Goal: Submit feedback/report problem: Submit feedback/report problem

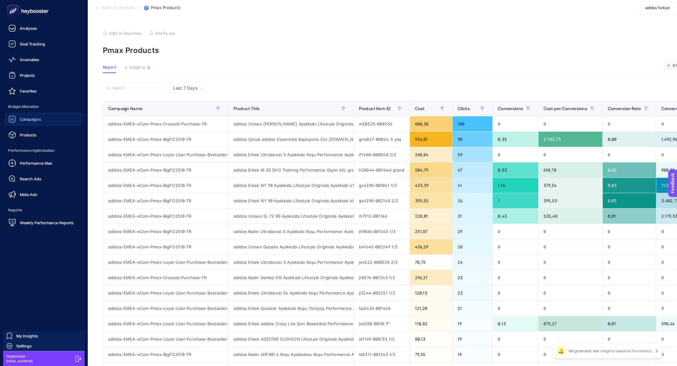
click at [35, 123] on div "Campaigns" at bounding box center [24, 119] width 33 height 8
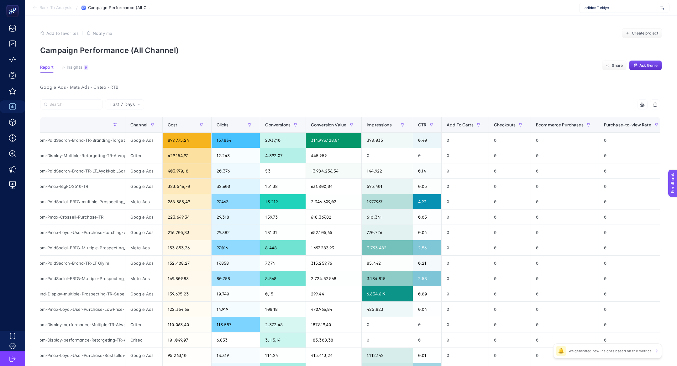
scroll to position [0, 41]
click at [104, 147] on div "adidas-EMEA-eCom-PaidSearch-Brand-TR-Branding-TargetIS" at bounding box center [62, 140] width 125 height 15
click at [102, 139] on div "adidas-EMEA-eCom-PaidSearch-Brand-TR-Branding-TargetIS" at bounding box center [62, 140] width 125 height 15
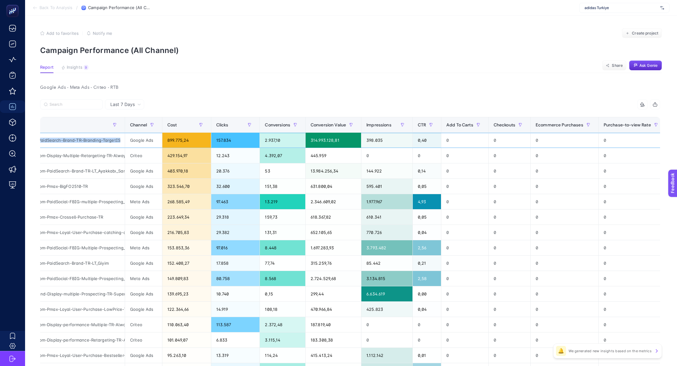
click at [102, 139] on div "adidas-EMEA-eCom-PaidSearch-Brand-TR-Branding-TargetIS" at bounding box center [62, 140] width 125 height 15
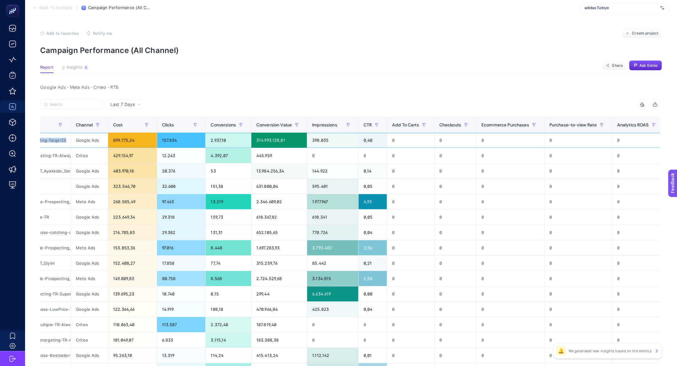
scroll to position [0, 94]
click at [123, 141] on div "899.775,24" at bounding box center [133, 140] width 49 height 15
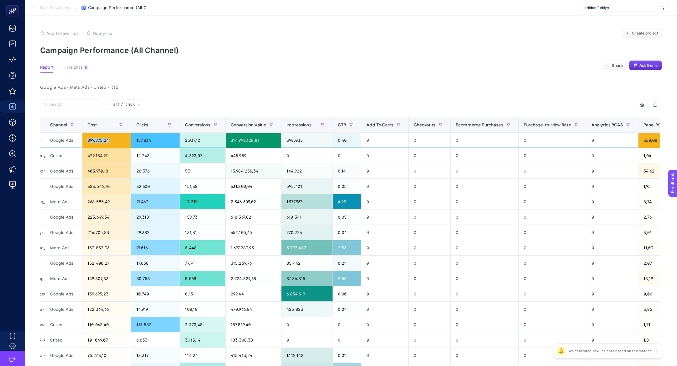
scroll to position [0, 0]
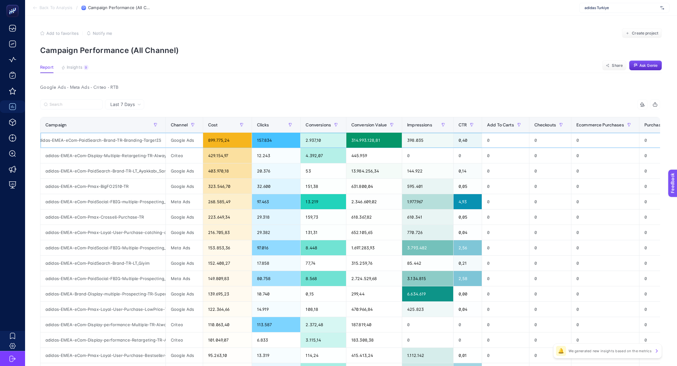
click at [148, 140] on div "adidas-EMEA-eCom-PaidSearch-Brand-TR-Branding-TargetIS" at bounding box center [102, 140] width 125 height 15
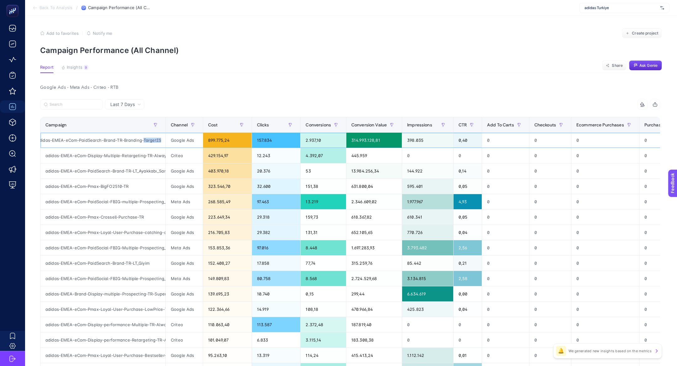
click at [148, 140] on div "adidas-EMEA-eCom-PaidSearch-Brand-TR-Branding-TargetIS" at bounding box center [102, 140] width 125 height 15
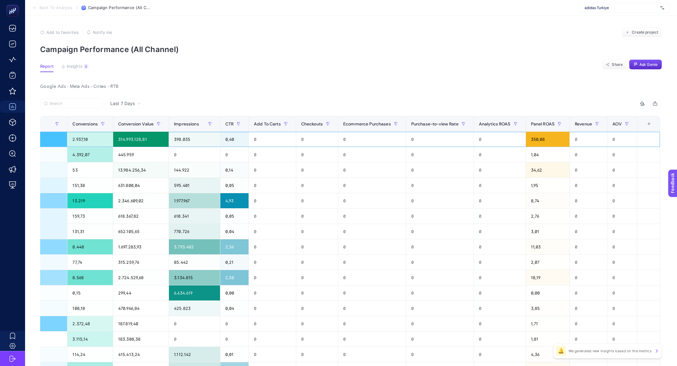
scroll to position [0, 140]
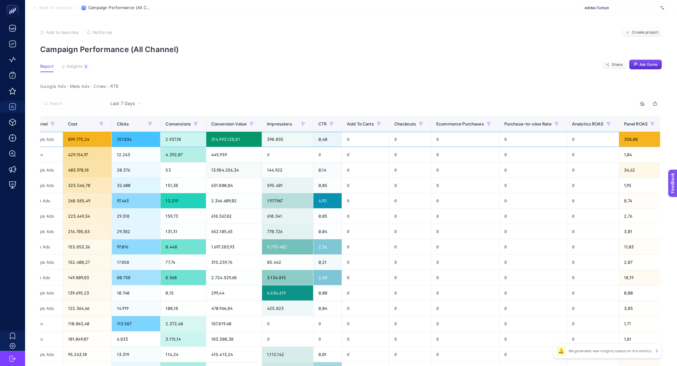
click at [80, 142] on div "899.775,24" at bounding box center [87, 139] width 49 height 15
click at [643, 139] on div "350,08" at bounding box center [641, 139] width 44 height 15
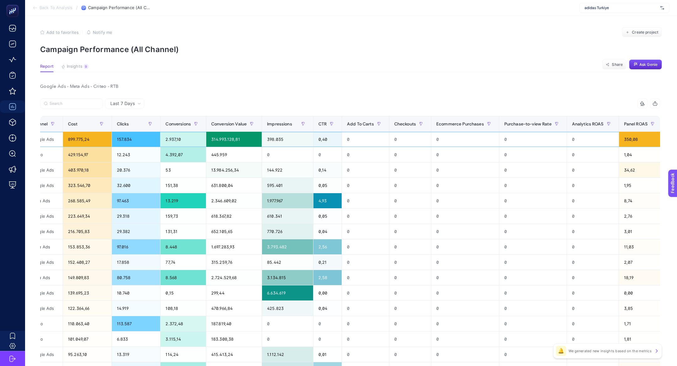
click at [643, 139] on div "350,08" at bounding box center [641, 139] width 44 height 15
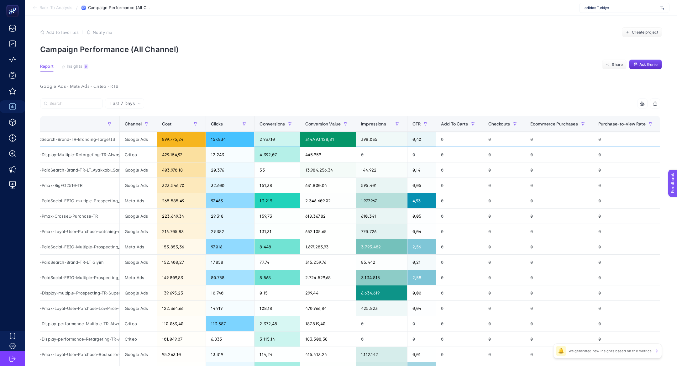
scroll to position [0, 8]
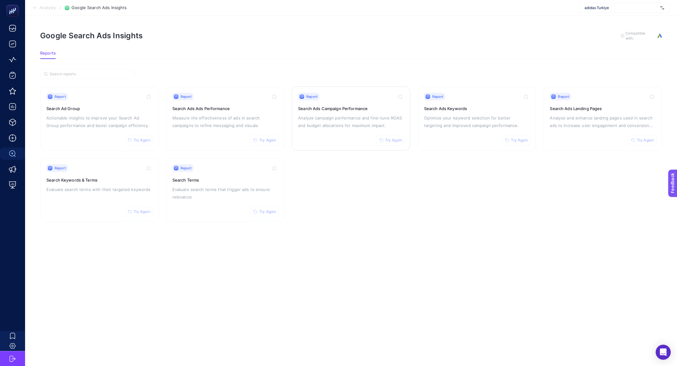
click at [341, 119] on p "Analyze campaign performance and fine-tune ROAS and budget allocations for maxi…" at bounding box center [351, 121] width 106 height 15
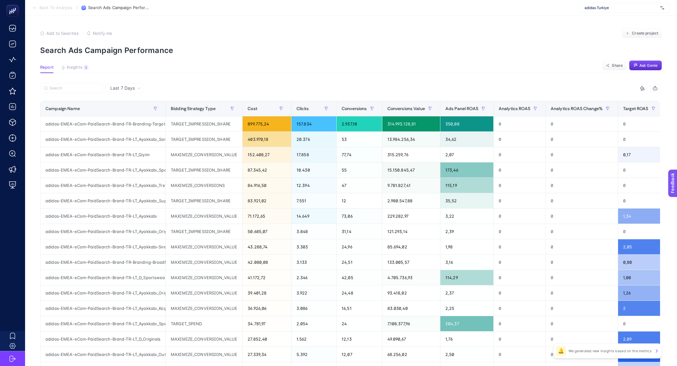
scroll to position [0, 9]
click at [113, 123] on div "adidas-EMEA-eCom-PaidSearch-Brand-TR-Branding-TargetIS" at bounding box center [102, 123] width 125 height 15
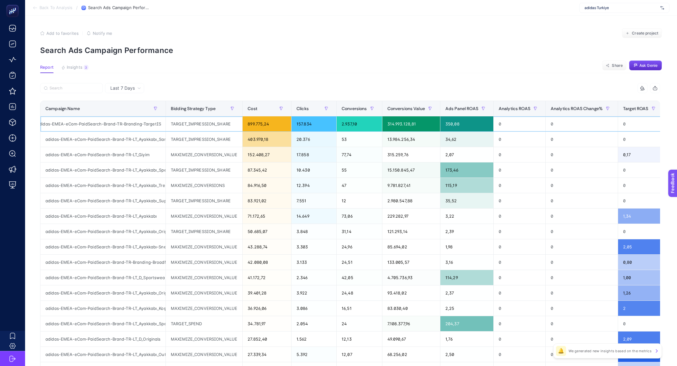
click at [113, 123] on div "adidas-EMEA-eCom-PaidSearch-Brand-TR-Branding-TargetIS" at bounding box center [102, 123] width 125 height 15
copy tr "adidas-EMEA-eCom-PaidSearch-Brand-TR-Branding-TargetIS"
click at [77, 92] on label at bounding box center [71, 88] width 63 height 10
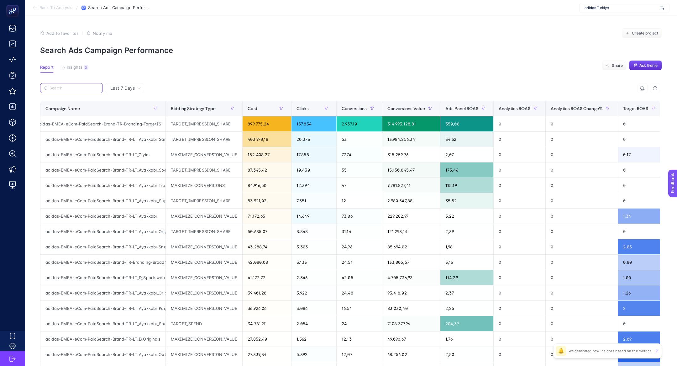
click at [77, 91] on input "Search" at bounding box center [75, 88] width 50 height 5
paste input "adidas-EMEA-eCom-PaidSearch-Brand-TR-Branding-TargetIS"
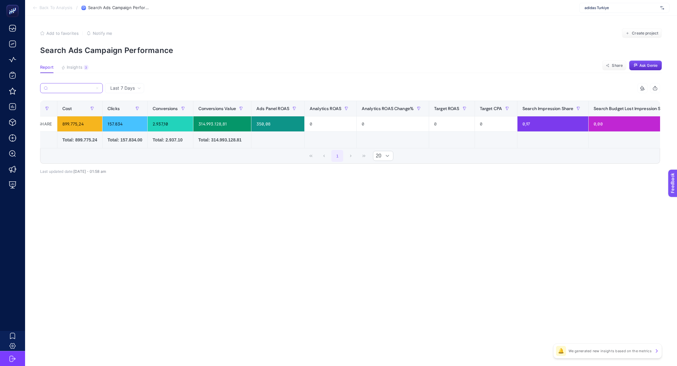
scroll to position [0, 100]
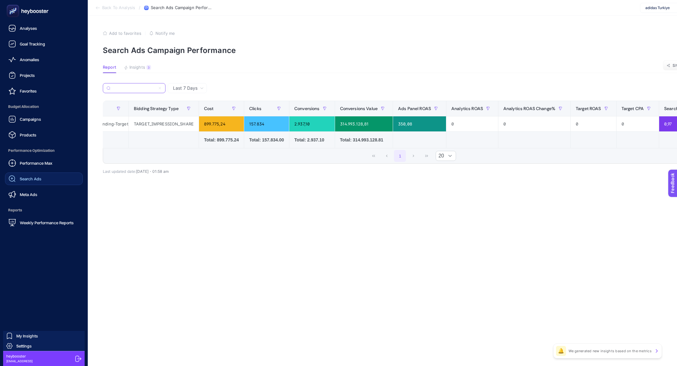
type input "adidas-EMEA-eCom-PaidSearch-Brand-TR-Branding-TargetIS"
click at [17, 179] on div "Search Ads" at bounding box center [24, 179] width 33 height 8
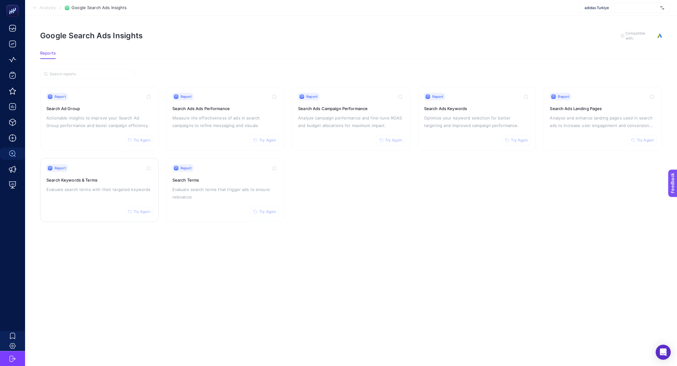
click at [114, 191] on p "Evaluate search terms with their targeted keywords" at bounding box center [99, 190] width 106 height 8
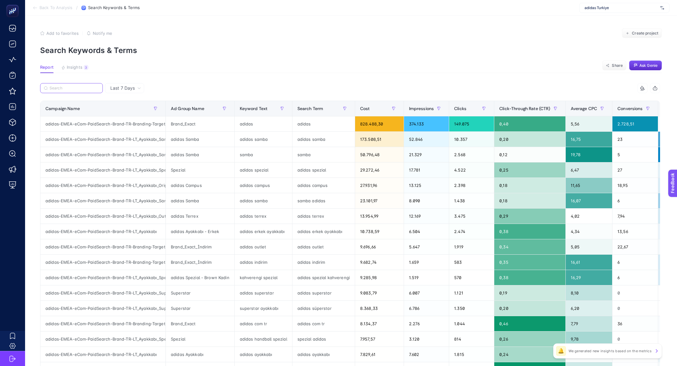
click at [55, 86] on input "Search" at bounding box center [75, 88] width 50 height 5
paste input "adidas-EMEA-eCom-PaidSearch-Brand-TR-Branding-TargetIS"
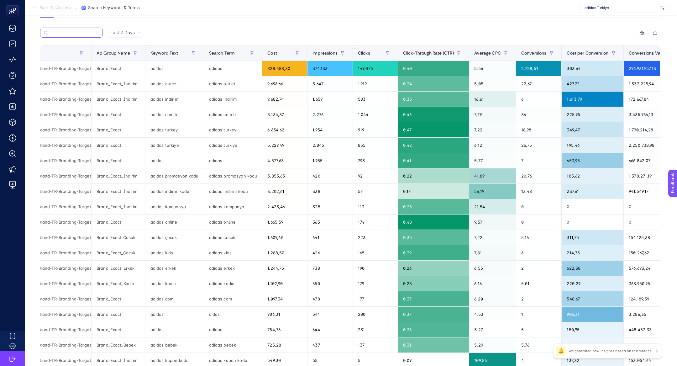
scroll to position [54, 0]
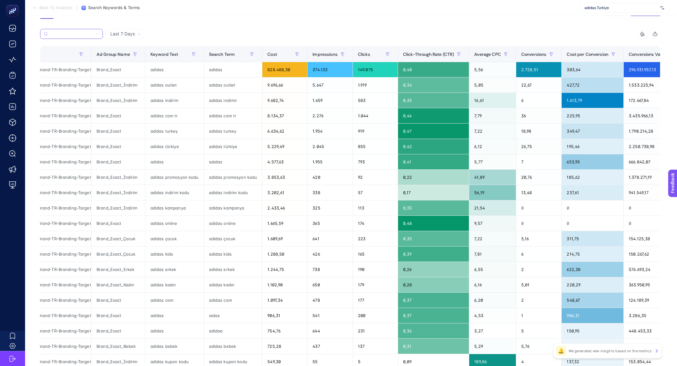
type input "adidas-EMEA-eCom-PaidSearch-Brand-TR-Branding-TargetIS"
click at [118, 174] on div "Brand_Exact_İndirim" at bounding box center [119, 177] width 54 height 15
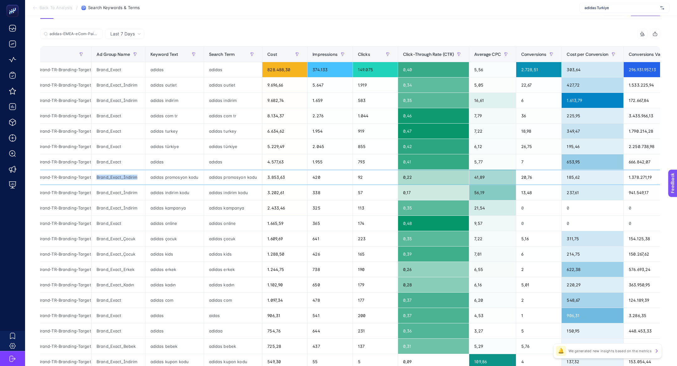
click at [118, 174] on div "Brand_Exact_İndirim" at bounding box center [119, 177] width 54 height 15
click at [222, 174] on div "adidas promosyon kodu" at bounding box center [233, 177] width 58 height 15
click at [222, 246] on div "adidas kids" at bounding box center [233, 253] width 58 height 15
drag, startPoint x: 216, startPoint y: 62, endPoint x: 291, endPoint y: 71, distance: 76.0
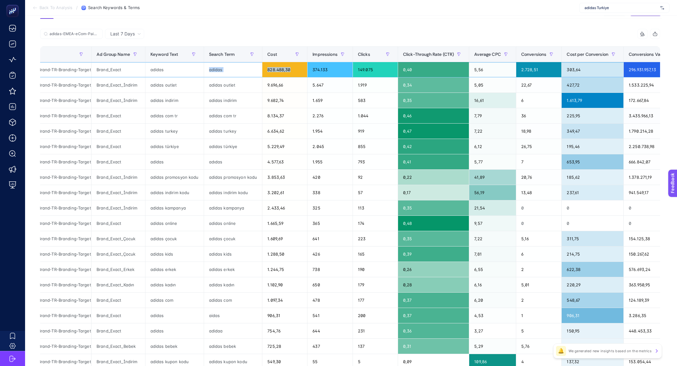
click at [291, 71] on tr "adidas-EMEA-eCom-PaidSearch-Brand-TR-Branding-TargetIS Brand_Exact adidas adida…" at bounding box center [351, 69] width 771 height 15
click at [291, 71] on div "828.488,30" at bounding box center [284, 69] width 45 height 15
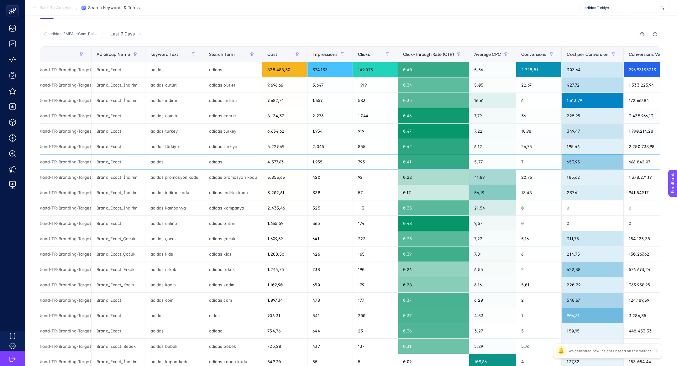
click at [237, 161] on div "adıdas" at bounding box center [233, 161] width 58 height 15
drag, startPoint x: 110, startPoint y: 68, endPoint x: 158, endPoint y: 71, distance: 47.4
click at [158, 71] on tr "adidas-EMEA-eCom-PaidSearch-Brand-TR-Branding-TargetIS Brand_Exact adidas adida…" at bounding box center [351, 69] width 771 height 15
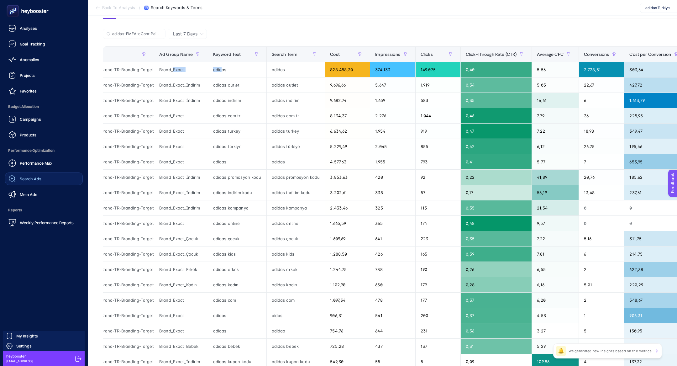
click at [33, 182] on div "Search Ads" at bounding box center [24, 179] width 33 height 8
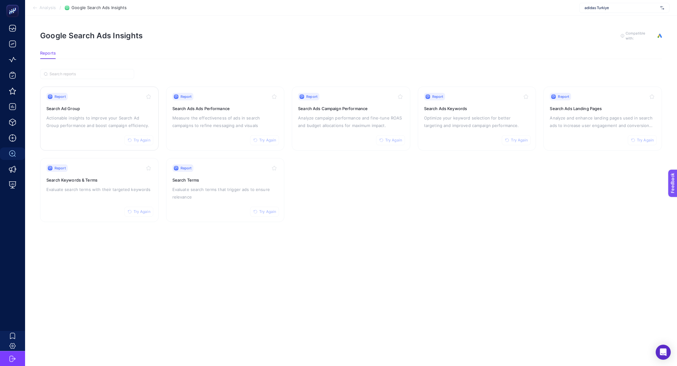
click at [102, 96] on div "Report Try Again" at bounding box center [99, 97] width 106 height 8
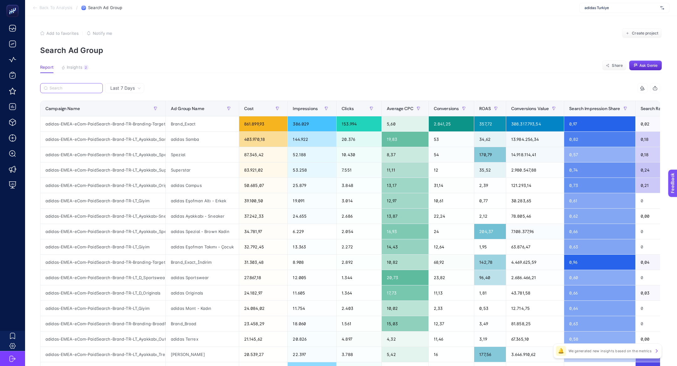
click at [63, 89] on input "Search" at bounding box center [75, 88] width 50 height 5
paste input "adidas-EMEA-eCom-PaidSearch-Brand-TR-Branding-TargetIS"
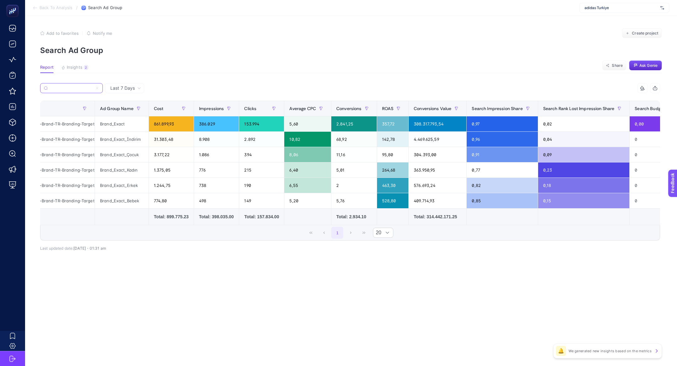
scroll to position [0, 70]
type input "adidas-EMEA-eCom-PaidSearch-Brand-TR-Branding-TargetIS"
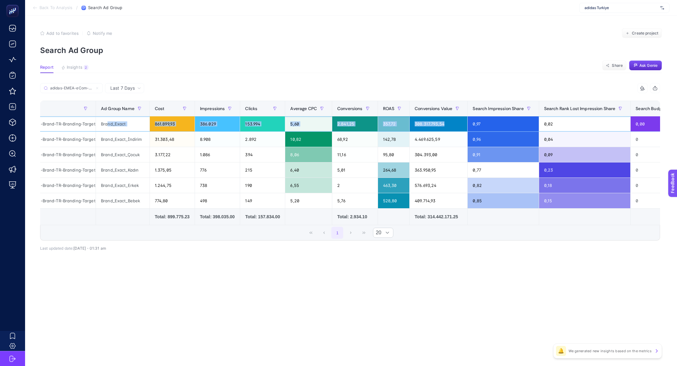
drag, startPoint x: 107, startPoint y: 123, endPoint x: 439, endPoint y: 129, distance: 331.8
click at [439, 129] on tr "adidas-EMEA-eCom-PaidSearch-Brand-TR-Branding-TargetIS Brand_Exact 861.899,93 3…" at bounding box center [365, 123] width 789 height 15
click at [439, 129] on div "308.317.793,54" at bounding box center [439, 123] width 58 height 15
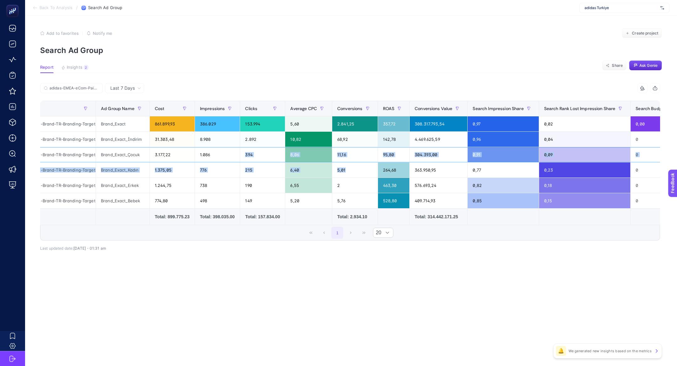
drag, startPoint x: 217, startPoint y: 159, endPoint x: 385, endPoint y: 176, distance: 169.3
click at [385, 176] on tbody "adidas-EMEA-eCom-PaidSearch-Brand-TR-Branding-TargetIS Brand_Exact 861.899,93 3…" at bounding box center [365, 162] width 789 height 92
click at [497, 164] on div "0,77" at bounding box center [503, 169] width 71 height 15
click at [557, 169] on div "0,23" at bounding box center [585, 169] width 92 height 15
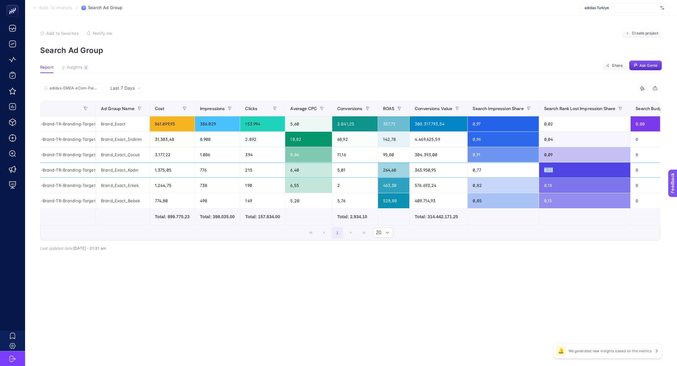
click at [557, 169] on div "0,23" at bounding box center [585, 169] width 92 height 15
drag, startPoint x: 105, startPoint y: 124, endPoint x: 158, endPoint y: 125, distance: 53.6
click at [158, 126] on tr "adidas-EMEA-eCom-PaidSearch-Brand-TR-Branding-TargetIS Brand_Exact 861.899,93 3…" at bounding box center [365, 123] width 789 height 15
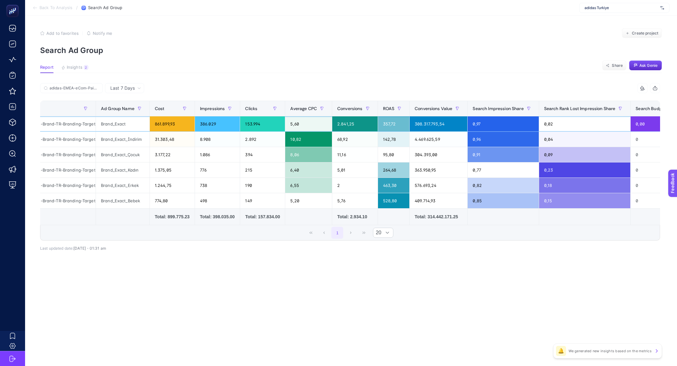
click at [119, 124] on div "Brand_Exact" at bounding box center [123, 123] width 54 height 15
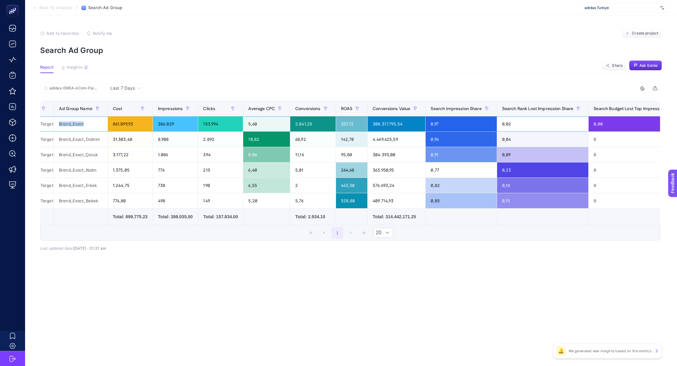
scroll to position [0, 110]
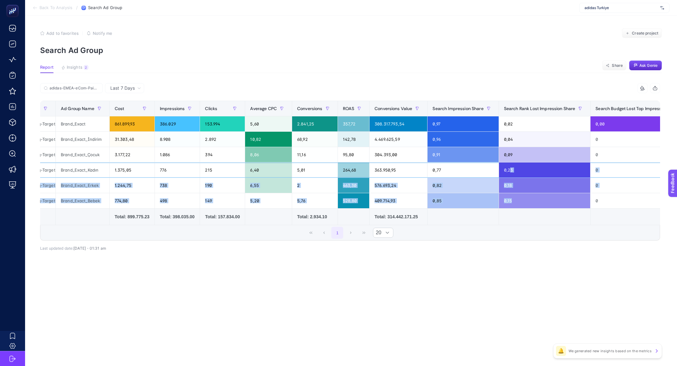
drag, startPoint x: 515, startPoint y: 169, endPoint x: 524, endPoint y: 201, distance: 33.0
click at [524, 201] on tbody "adidas-EMEA-eCom-PaidSearch-Brand-TR-Branding-TargetIS Brand_Exact 861.899,93 3…" at bounding box center [324, 162] width 789 height 92
click at [123, 172] on div "1.375,05" at bounding box center [132, 169] width 45 height 15
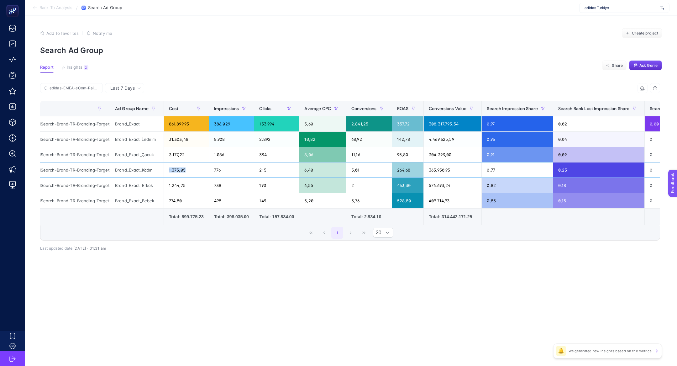
scroll to position [0, 55]
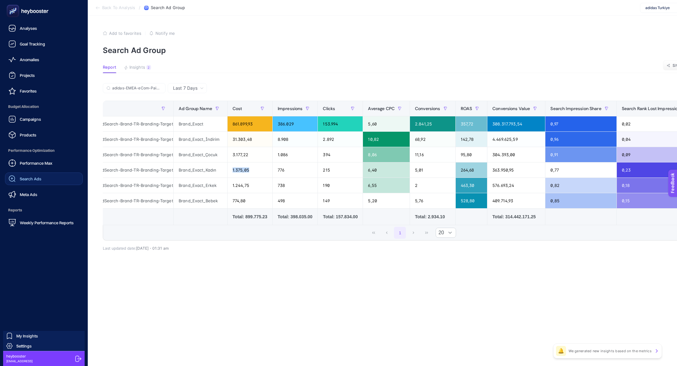
click at [28, 179] on span "Search Ads" at bounding box center [31, 178] width 22 height 5
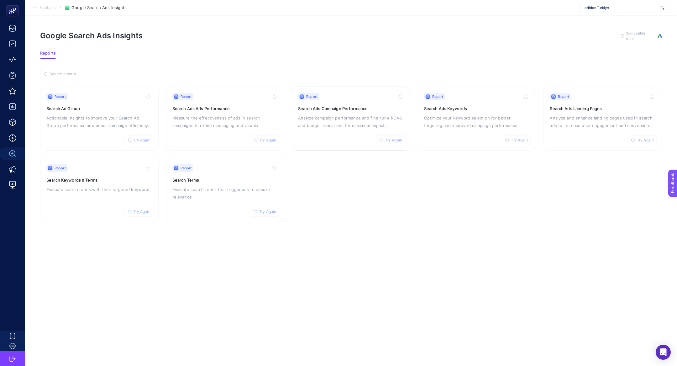
click at [337, 103] on div "Report Try Again Search Ads Campaign Performance Analyze campaign performance a…" at bounding box center [351, 118] width 106 height 51
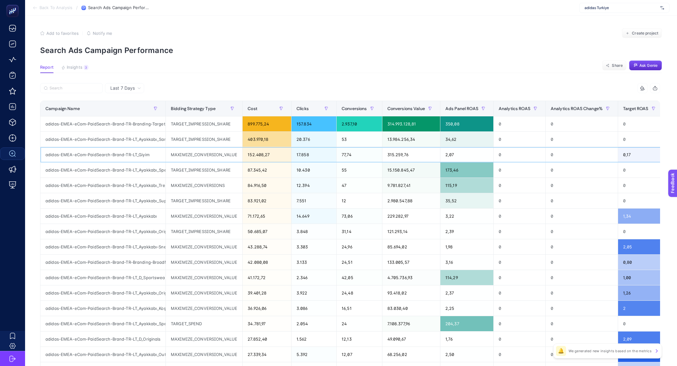
click at [492, 150] on div "2,07" at bounding box center [467, 154] width 53 height 15
drag, startPoint x: 640, startPoint y: 154, endPoint x: 621, endPoint y: 154, distance: 18.5
click at [621, 154] on div "0,17" at bounding box center [640, 154] width 45 height 15
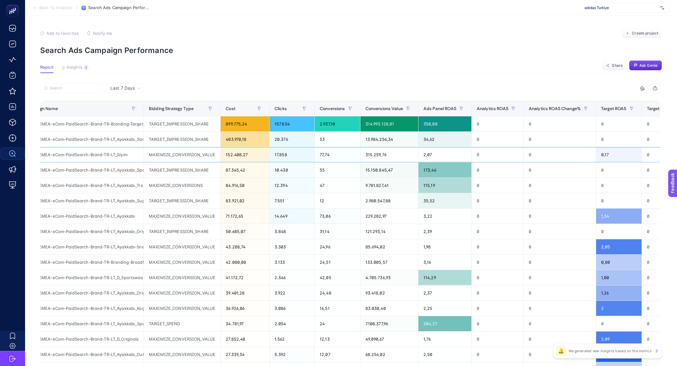
click at [73, 157] on div "adidas-EMEA-eCom-PaidSearch-Brand-TR-LT_Giyim" at bounding box center [80, 154] width 125 height 15
copy tr "adidas-EMEA-eCom-PaidSearch-Brand-TR-LT_Giyim"
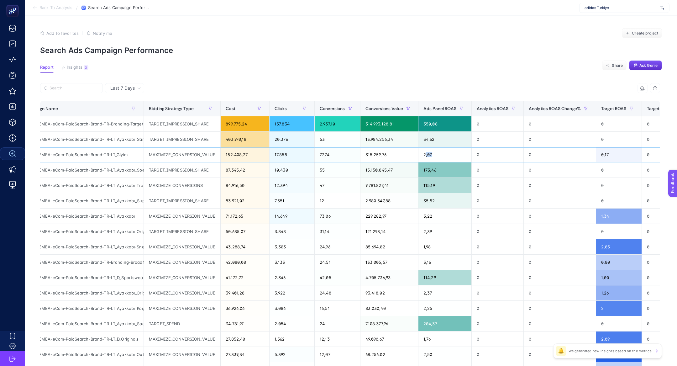
drag, startPoint x: 439, startPoint y: 156, endPoint x: 429, endPoint y: 156, distance: 9.7
click at [429, 156] on div "2,07" at bounding box center [445, 154] width 53 height 15
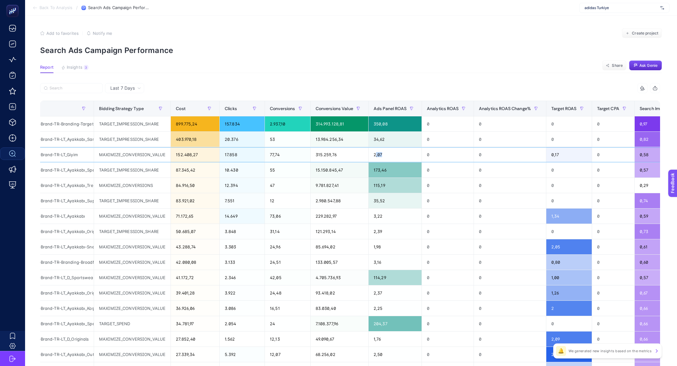
scroll to position [0, 105]
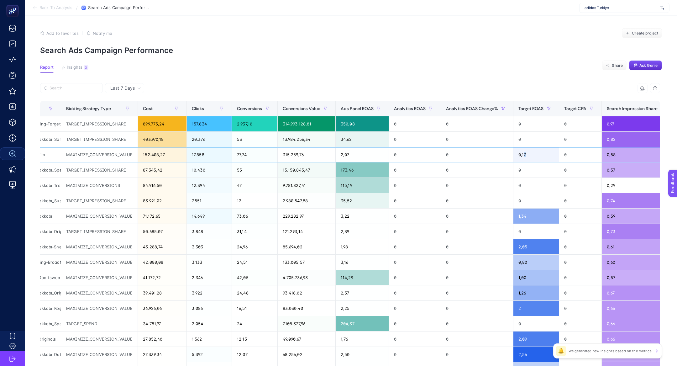
drag, startPoint x: 534, startPoint y: 153, endPoint x: 526, endPoint y: 153, distance: 7.8
click at [526, 153] on div "0,17" at bounding box center [536, 154] width 45 height 15
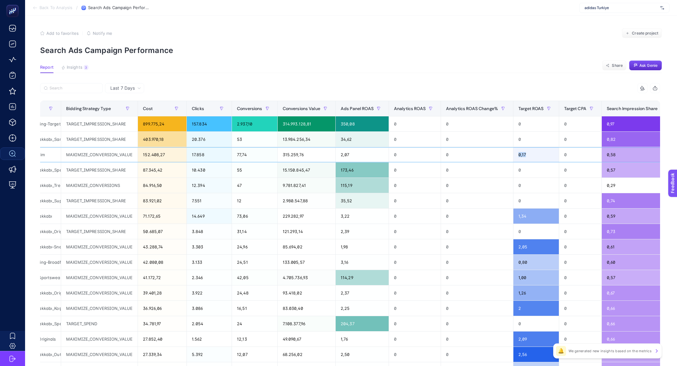
click at [526, 153] on div "0,17" at bounding box center [536, 154] width 45 height 15
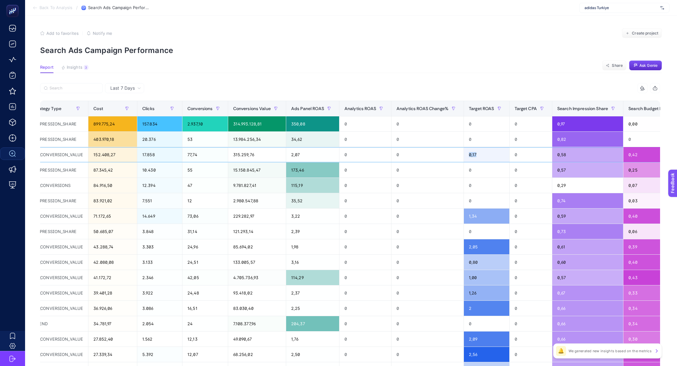
scroll to position [0, 172]
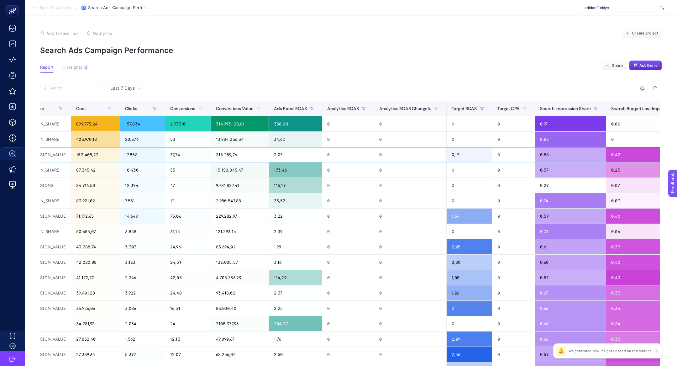
click at [547, 156] on div "0,58" at bounding box center [570, 154] width 71 height 15
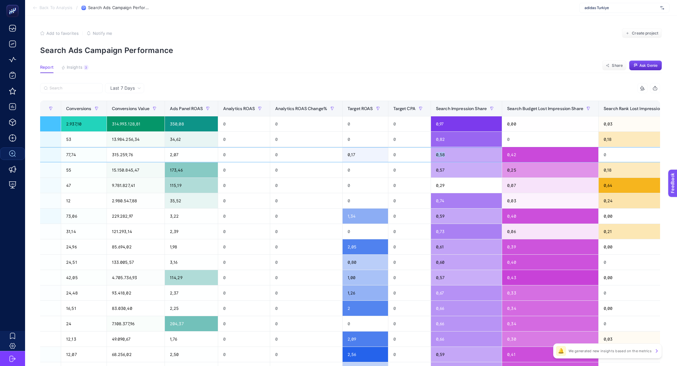
scroll to position [0, 279]
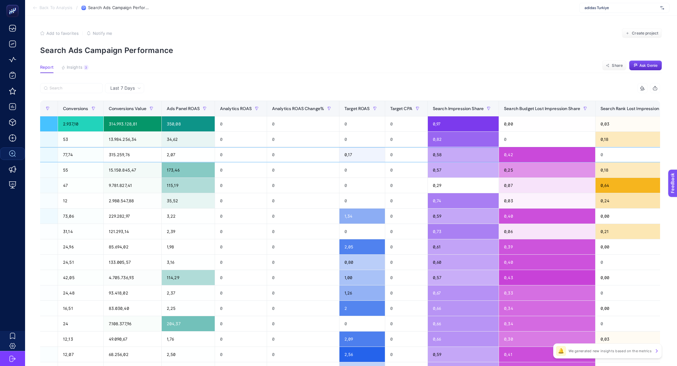
drag, startPoint x: 518, startPoint y: 157, endPoint x: 506, endPoint y: 157, distance: 12.2
click at [506, 157] on div "0,42" at bounding box center [547, 154] width 96 height 15
click at [507, 157] on div "0,42" at bounding box center [547, 154] width 96 height 15
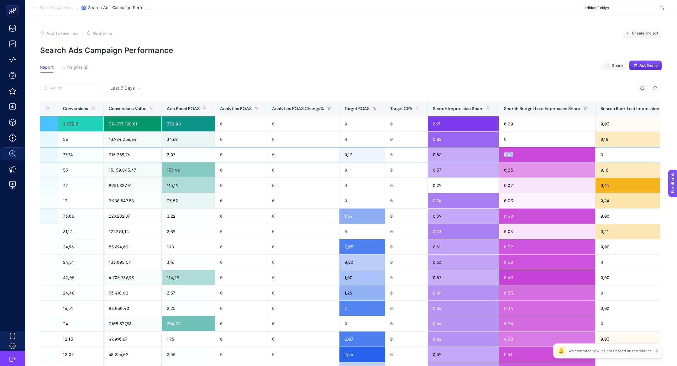
click at [507, 157] on div "0,42" at bounding box center [547, 154] width 96 height 15
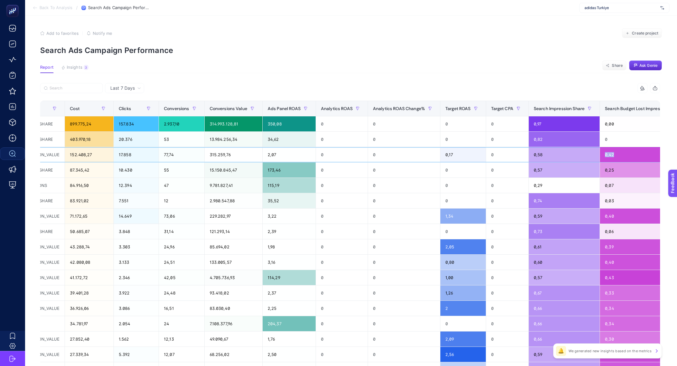
scroll to position [0, 177]
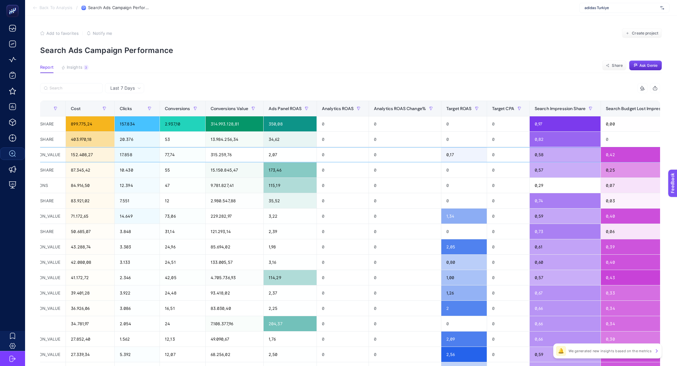
click at [460, 154] on div "0,17" at bounding box center [463, 154] width 45 height 15
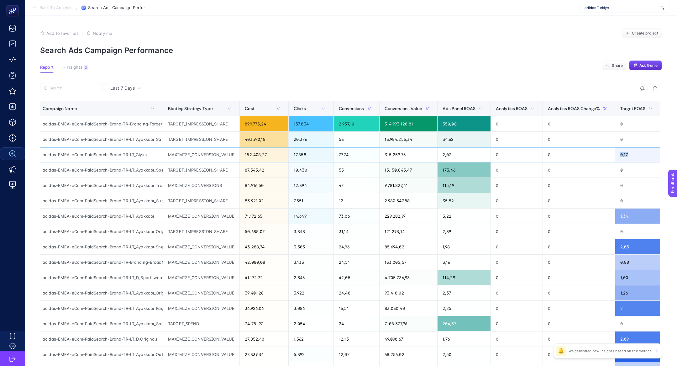
scroll to position [0, 4]
click at [350, 156] on div "77,74" at bounding box center [355, 154] width 45 height 15
click at [350, 155] on div "77,74" at bounding box center [355, 154] width 45 height 15
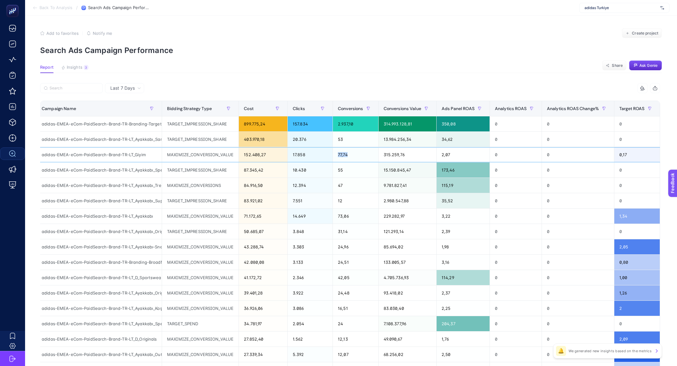
click at [350, 155] on div "77,74" at bounding box center [355, 154] width 45 height 15
drag, startPoint x: 459, startPoint y: 156, endPoint x: 450, endPoint y: 155, distance: 9.2
click at [450, 155] on div "2,07" at bounding box center [463, 154] width 53 height 15
click at [123, 154] on div "adidas-EMEA-eCom-PaidSearch-Brand-TR-LT_Giyim" at bounding box center [99, 154] width 125 height 15
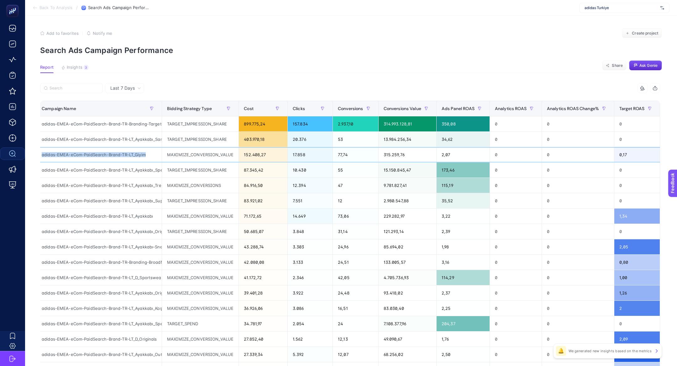
click at [123, 154] on div "adidas-EMEA-eCom-PaidSearch-Brand-TR-LT_Giyim" at bounding box center [99, 154] width 125 height 15
copy tr "adidas-EMEA-eCom-PaidSearch-Brand-TR-LT_Giyim"
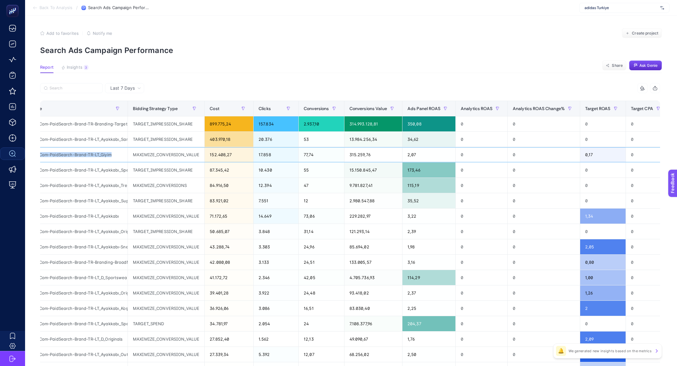
scroll to position [0, 39]
click at [590, 159] on div "0,17" at bounding box center [602, 154] width 45 height 15
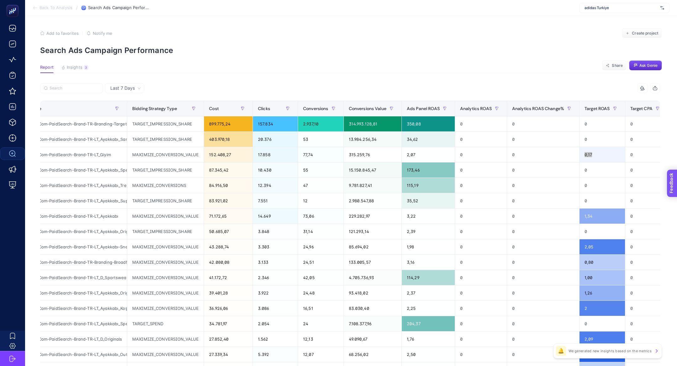
click at [677, 200] on span "Feedback" at bounding box center [681, 200] width 20 height 5
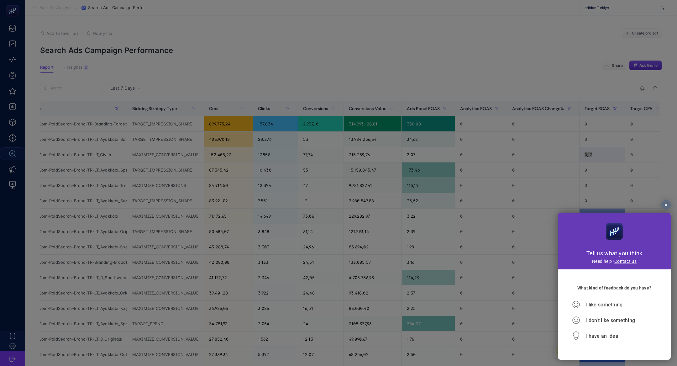
scroll to position [0, 0]
click at [620, 320] on span "I don't like something" at bounding box center [611, 320] width 50 height 6
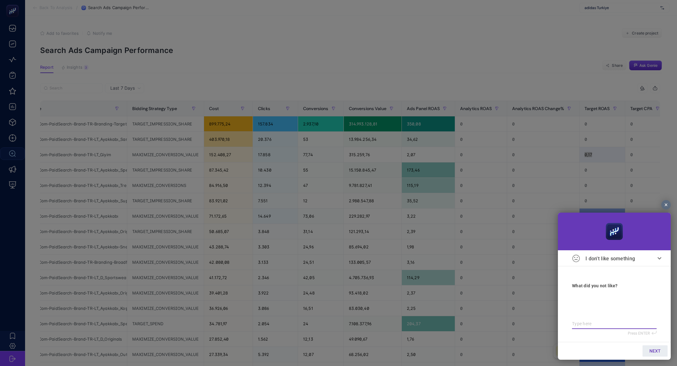
paste textarea "adidas-EMEA-eCom-PaidSearch-Brand-TR-LT_Giyim"
type textarea "adidas-EMEA-eCom-PaidSearch-Brand-TR-LT_Giyim"
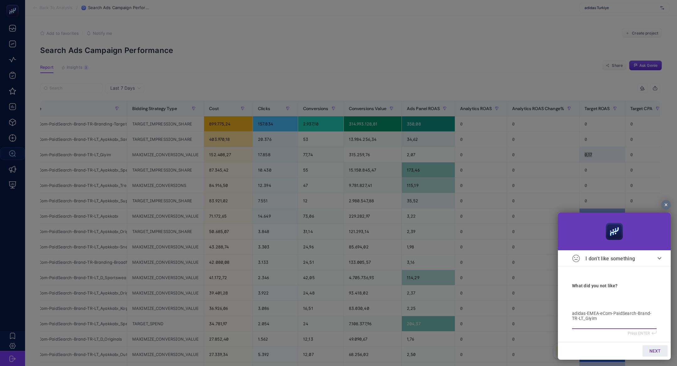
type textarea "adidas-EMEA-eCom-PaidSearch-Brand-TR-LT_Giyim k"
type textarea "adidas-EMEA-eCom-PaidSearch-Brand-TR-LT_Giyim ka"
type textarea "adidas-EMEA-eCom-PaidSearch-Brand-TR-LT_Giyim kam"
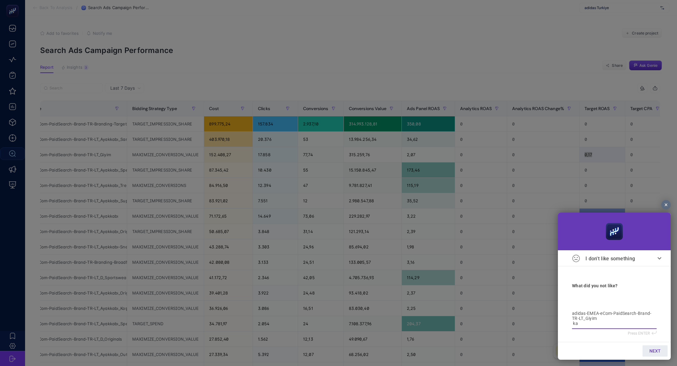
type textarea "adidas-EMEA-eCom-PaidSearch-Brand-TR-LT_Giyim kam"
type textarea "adidas-EMEA-eCom-PaidSearch-Brand-TR-LT_Giyim kamp"
type textarea "adidas-EMEA-eCom-PaidSearch-Brand-TR-LT_Giyim kampa"
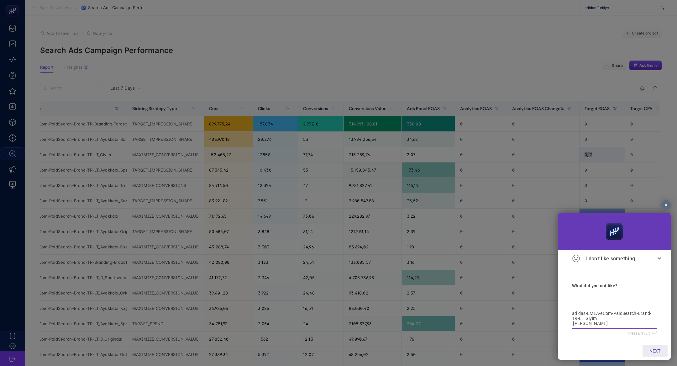
type textarea "adidas-EMEA-eCom-PaidSearch-Brand-TR-LT_Giyim kampan"
type textarea "adidas-EMEA-eCom-PaidSearch-Brand-TR-LT_Giyim kampany"
type textarea "adidas-EMEA-eCom-PaidSearch-Brand-TR-LT_Giyim kampanya"
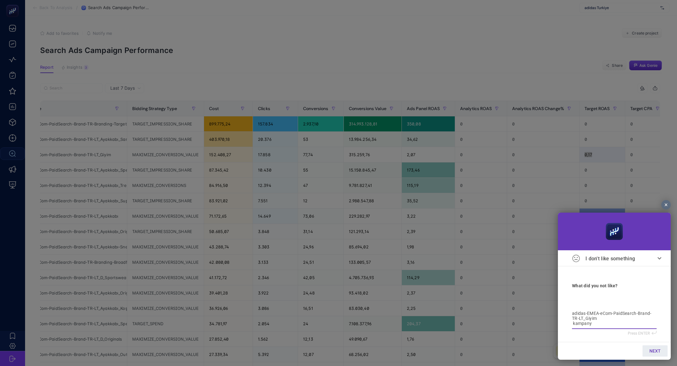
type textarea "adidas-EMEA-eCom-PaidSearch-Brand-TR-LT_Giyim kampanya"
type textarea "adidas-EMEA-eCom-PaidSearch-Brand-TR-LT_Giyim kampanyas"
type textarea "adidas-EMEA-eCom-PaidSearch-Brand-TR-LT_Giyim kampanyası"
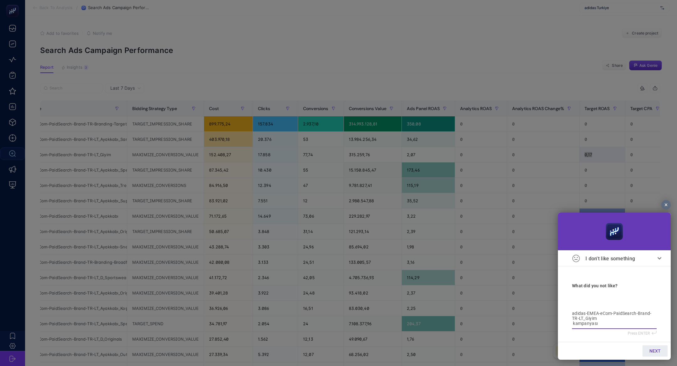
type textarea "adidas-EMEA-eCom-PaidSearch-Brand-TR-LT_Giyim kampanyasın"
type textarea "adidas-EMEA-eCom-PaidSearch-Brand-TR-LT_Giyim kampanyasınd"
type textarea "adidas-EMEA-eCom-PaidSearch-Brand-TR-LT_Giyim kampanyasında"
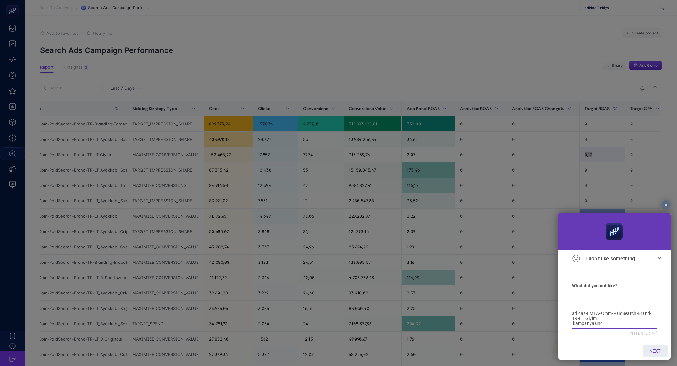
type textarea "adidas-EMEA-eCom-PaidSearch-Brand-TR-LT_Giyim kampanyasında"
type textarea "adidas-EMEA-eCom-PaidSearch-Brand-TR-LT_Giyim kampanyasında t"
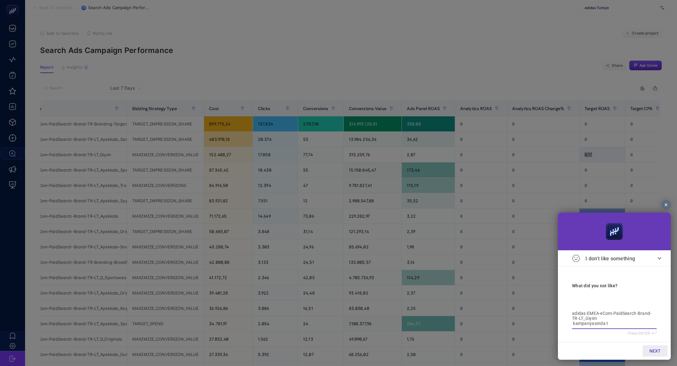
type textarea "adidas-EMEA-eCom-PaidSearch-Brand-TR-LT_Giyim kampanyasında ta"
type textarea "adidas-EMEA-eCom-PaidSearch-Brand-TR-LT_Giyim kampanyasında tar"
type textarea "adidas-EMEA-eCom-PaidSearch-Brand-TR-LT_Giyim kampanyasında targ"
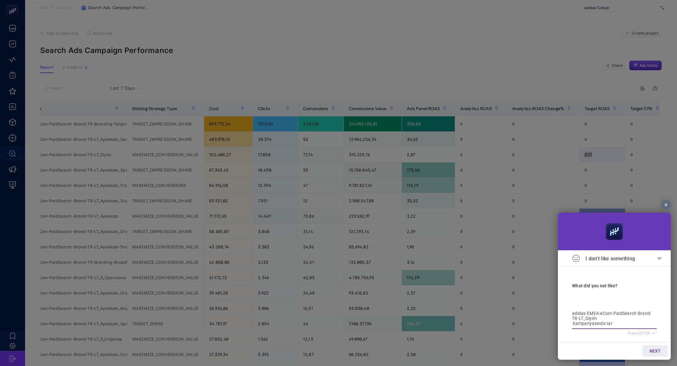
type textarea "adidas-EMEA-eCom-PaidSearch-Brand-TR-LT_Giyim kampanyasında targ"
type textarea "adidas-EMEA-eCom-PaidSearch-Brand-TR-LT_Giyim kampanyasında targe"
type textarea "adidas-EMEA-eCom-PaidSearch-Brand-TR-LT_Giyim kampanyasında target"
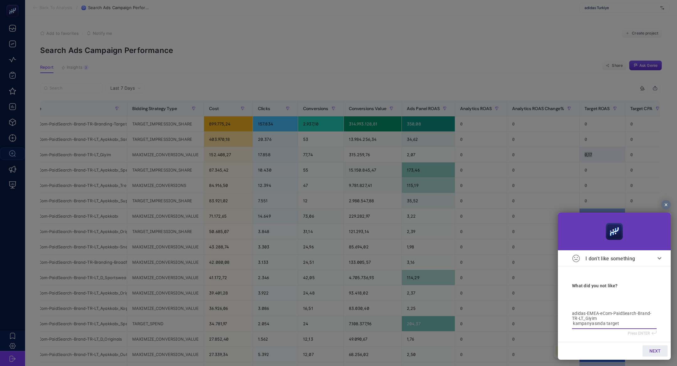
type textarea "adidas-EMEA-eCom-PaidSearch-Brand-TR-LT_Giyim kampanyasında target"
type textarea "adidas-EMEA-eCom-PaidSearch-Brand-TR-LT_Giyim kampanyasında target r"
type textarea "adidas-EMEA-eCom-PaidSearch-Brand-TR-LT_Giyim kampanyasında target ro"
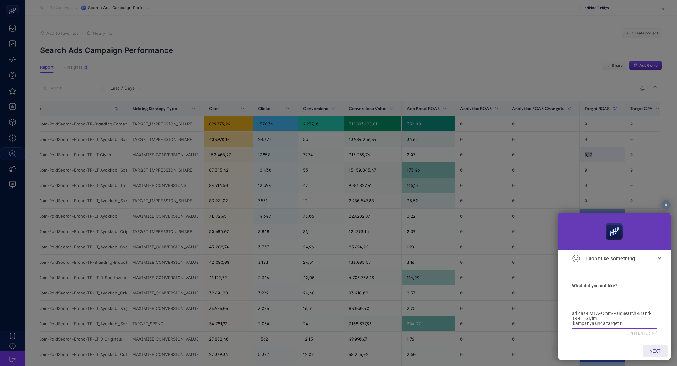
type textarea "adidas-EMEA-eCom-PaidSearch-Brand-TR-LT_Giyim kampanyasında target ro"
type textarea "adidas-EMEA-eCom-PaidSearch-Brand-TR-LT_Giyim kampanyasında target roa"
type textarea "adidas-EMEA-eCom-PaidSearch-Brand-TR-LT_Giyim kampanyasında target roas"
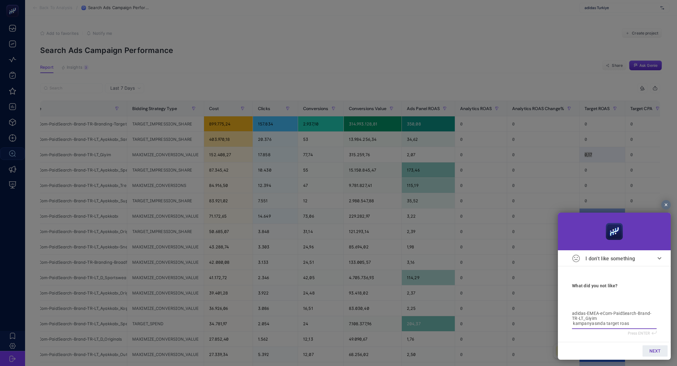
type textarea "adidas-EMEA-eCom-PaidSearch-Brand-TR-LT_Giyim kampanyasında target roas"
type textarea "adidas-EMEA-eCom-PaidSearch-Brand-TR-LT_Giyim kampanyasında target roas d"
type textarea "adidas-EMEA-eCom-PaidSearch-Brand-TR-LT_Giyim kampanyasında target roas da"
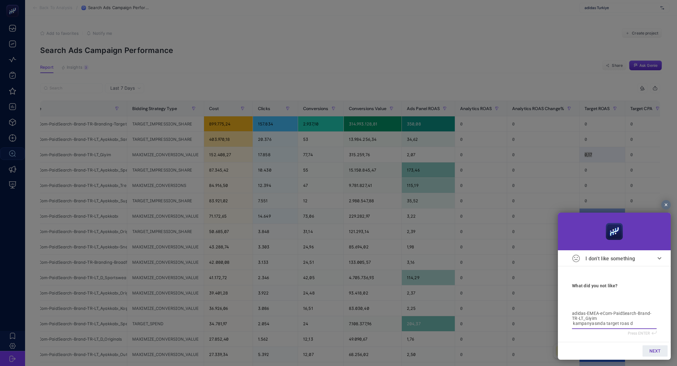
type textarea "adidas-EMEA-eCom-PaidSearch-Brand-TR-LT_Giyim kampanyasında target roas da"
type textarea "adidas-EMEA-eCom-PaidSearch-Brand-TR-LT_Giyim kampanyasında target roas dah"
type textarea "adidas-EMEA-eCom-PaidSearch-Brand-TR-LT_Giyim kampanyasında target roas daha"
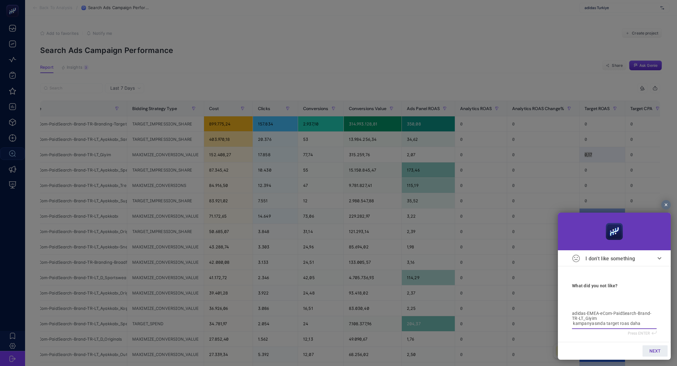
type textarea "adidas-EMEA-eCom-PaidSearch-Brand-TR-LT_Giyim kampanyasında target roas daha"
type textarea "adidas-EMEA-eCom-PaidSearch-Brand-TR-LT_Giyim kampanyasında target roas daha f"
type textarea "adidas-EMEA-eCom-PaidSearch-Brand-TR-LT_Giyim kampanyasında target roas daha fa"
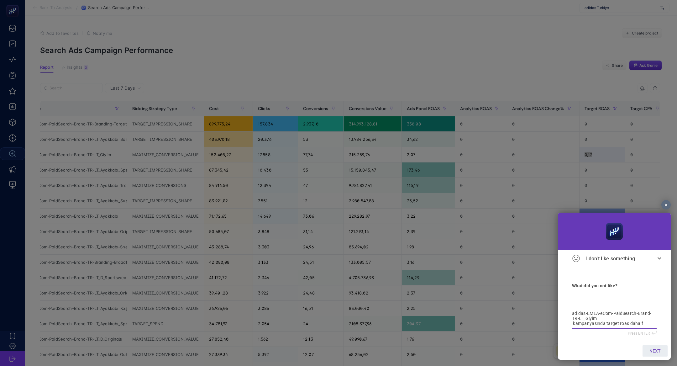
type textarea "adidas-EMEA-eCom-PaidSearch-Brand-TR-LT_Giyim kampanyasında target roas daha fa"
type textarea "adidas-EMEA-eCom-PaidSearch-Brand-TR-LT_Giyim kampanyasında target roas daha far"
type textarea "adidas-EMEA-eCom-PaidSearch-Brand-TR-LT_Giyim kampanyasında target roas daha fa…"
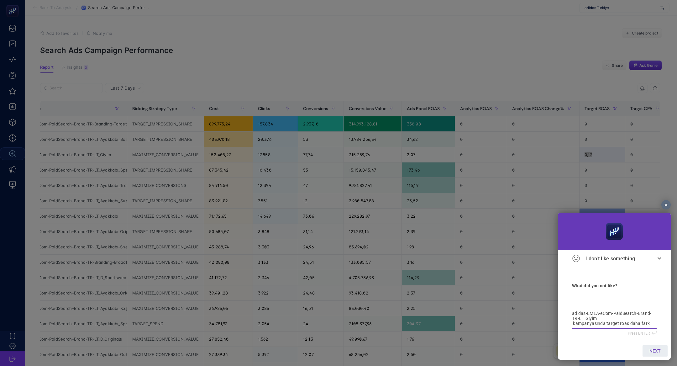
type textarea "adidas-EMEA-eCom-PaidSearch-Brand-TR-LT_Giyim kampanyasında target roas daha fa…"
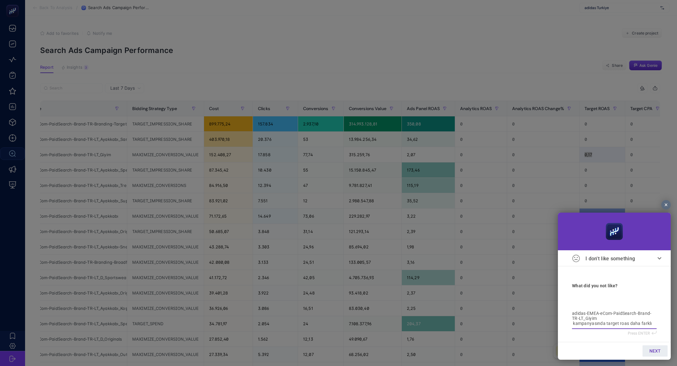
type textarea "adidas-EMEA-eCom-PaidSearch-Brand-TR-LT_Giyim kampanyasında target roas daha fa…"
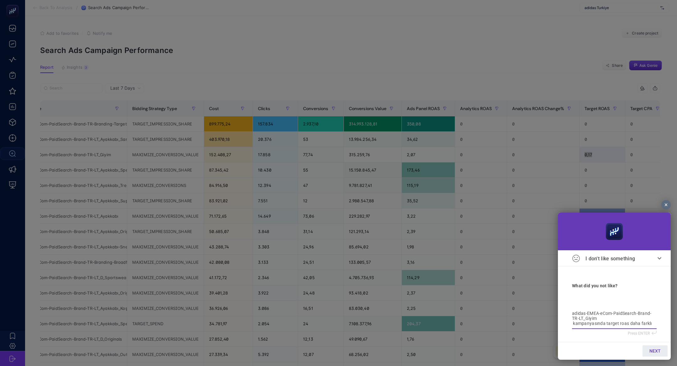
type textarea "adidas-EMEA-eCom-PaidSearch-Brand-TR-LT_Giyim kampanyasında target roas daha fa…"
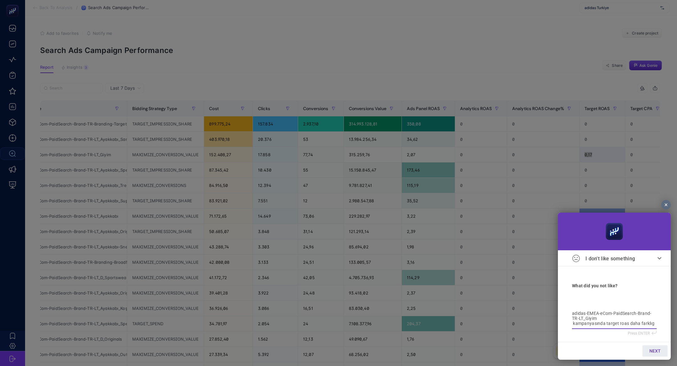
type textarea "adidas-EMEA-eCom-PaidSearch-Brand-TR-LT_Giyim kampanyasında target roas daha fa…"
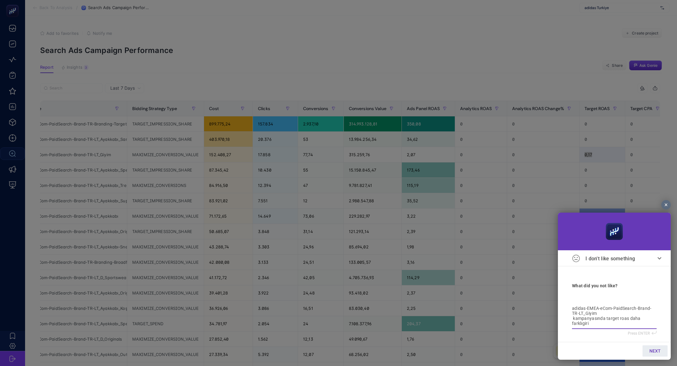
type textarea "adidas-EMEA-eCom-PaidSearch-Brand-TR-LT_Giyim kampanyasında target roas daha fa…"
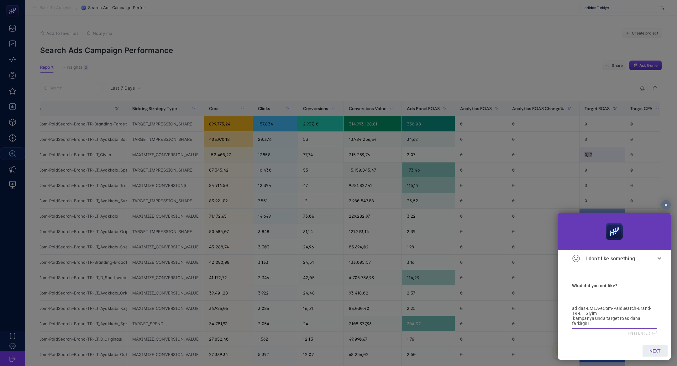
type textarea "adidas-EMEA-eCom-PaidSearch-Brand-TR-LT_Giyim kampanyasında target roas daha fa…"
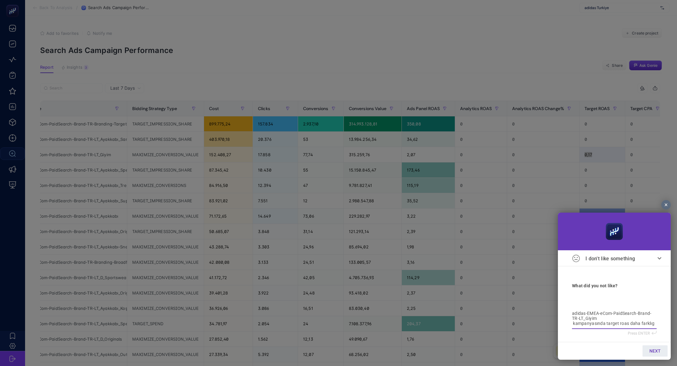
type textarea "adidas-EMEA-eCom-PaidSearch-Brand-TR-LT_Giyim kampanyasında target roas daha fa…"
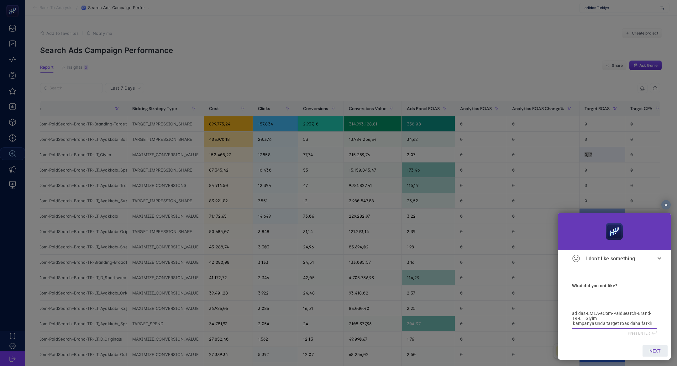
type textarea "adidas-EMEA-eCom-PaidSearch-Brand-TR-LT_Giyim kampanyasında target roas daha fa…"
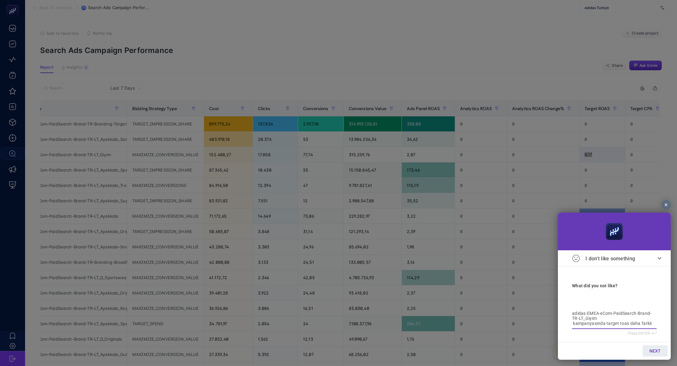
type textarea "adidas-EMEA-eCom-PaidSearch-Brand-TR-LT_Giyim kampanyasında target roas daha fa…"
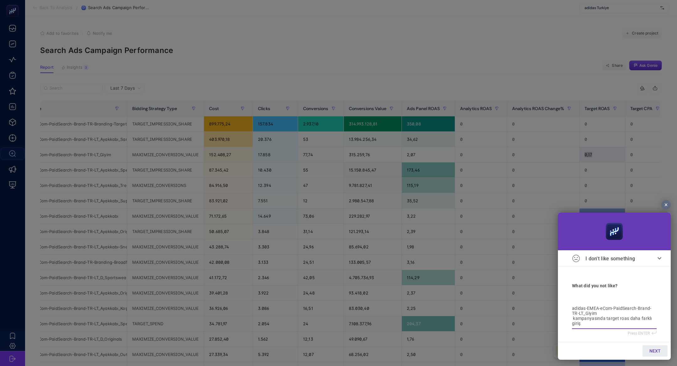
type textarea "adidas-EMEA-eCom-PaidSearch-Brand-TR-LT_Giyim kampanyasında target roas daha fa…"
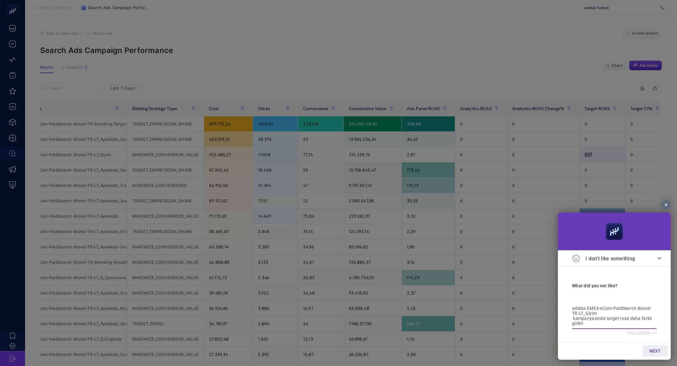
type textarea "adidas-EMEA-eCom-PaidSearch-Brand-TR-LT_Giyim kampanyasında target roas daha fa…"
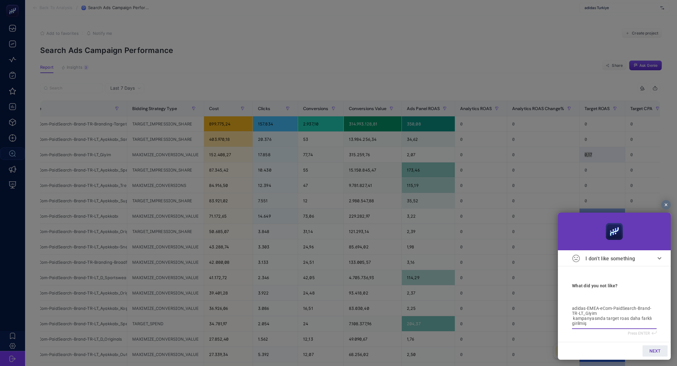
type textarea "adidas-EMEA-eCom-PaidSearch-Brand-TR-LT_Giyim kampanyasında target roas daha fa…"
click at [659, 352] on span "NEXT" at bounding box center [655, 350] width 11 height 5
type input "b"
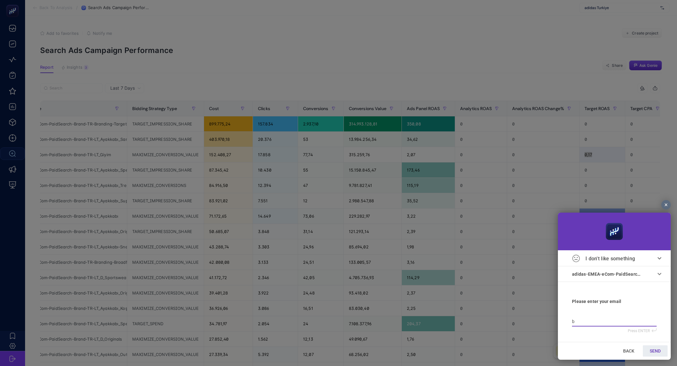
type input "bi"
type input "bil"
type input "bilg"
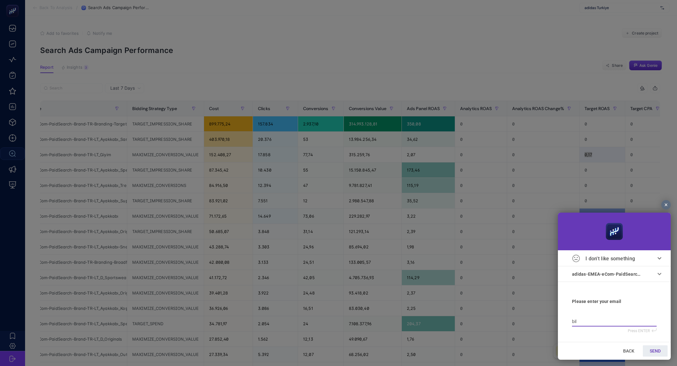
type input "bilg"
type input "bilge"
type input "bilgeq"
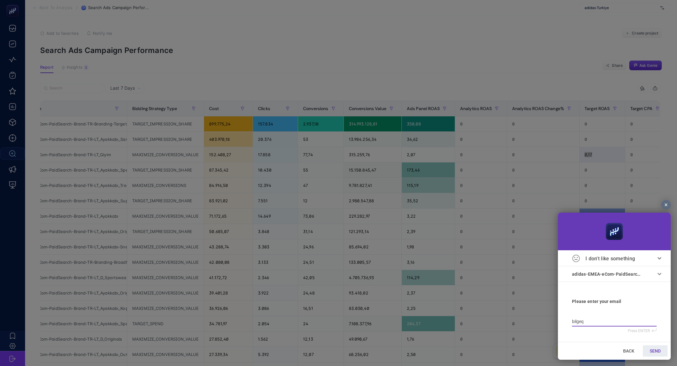
type input "bilge"
type input "bilge@"
type input "bilge@h"
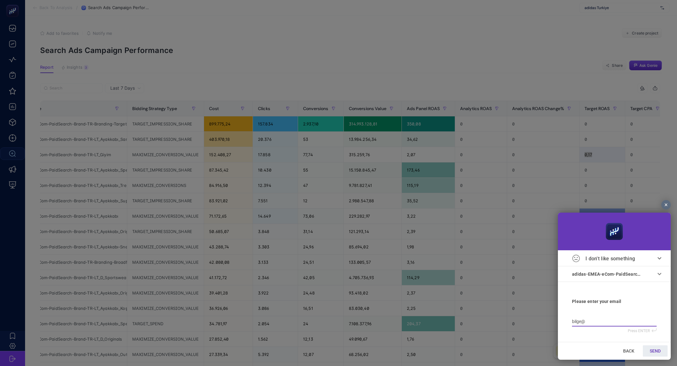
type input "bilge@h"
type input "bilge@he"
type input "bilge@hey"
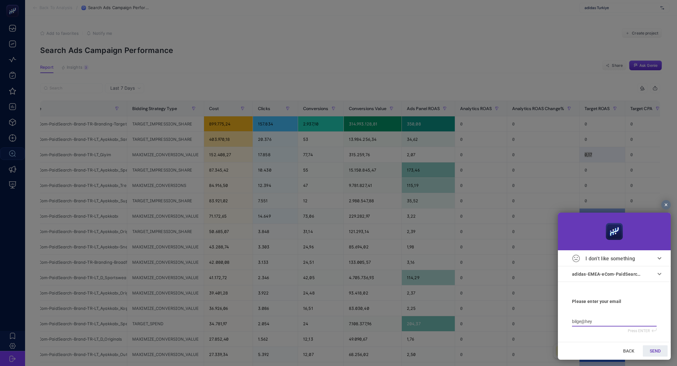
type input "bilge@heyb"
type input "bilge@heybo"
type input "bilge@heyboo"
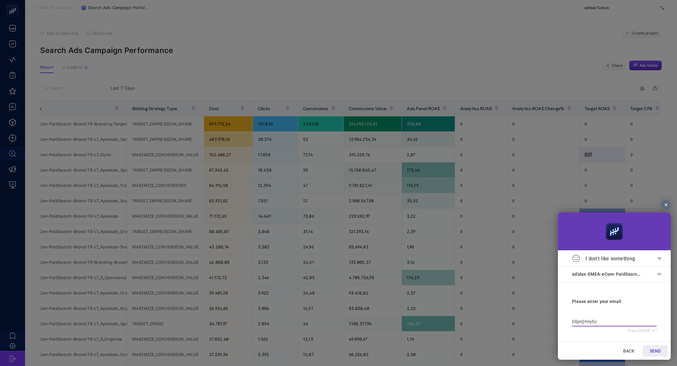
type input "bilge@heyboo"
type input "bilge@heyboos"
type input "bilge@heyboost"
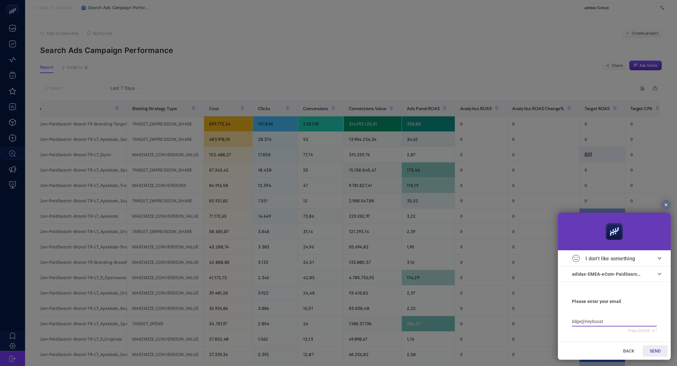
type input "bilge@heybooste"
type input "bilge@heybooster"
type input "bilge@heybooster."
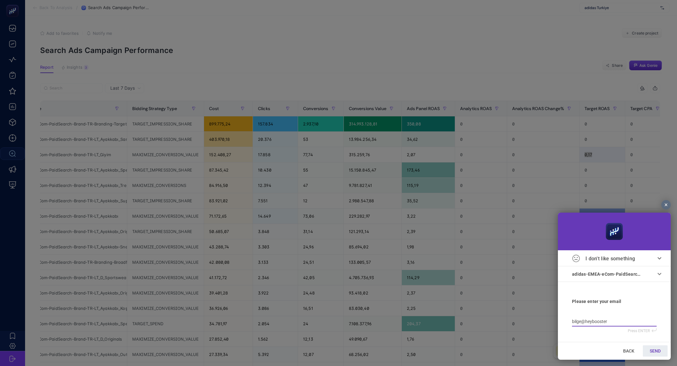
type input "bilge@heybooster."
type input "bilge@heybooster.a"
type input "bilge@heybooster.ai"
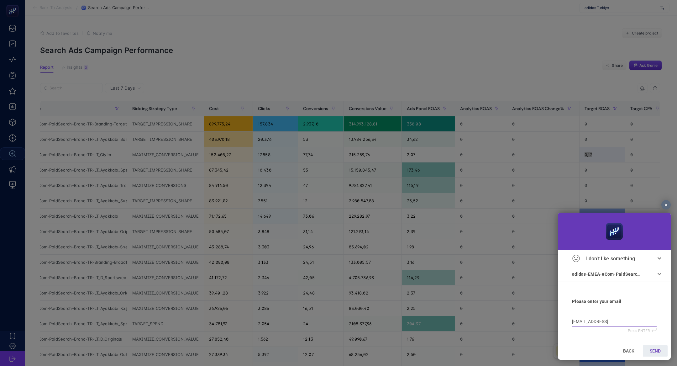
type input "bilge@heybooster.ai"
click at [657, 351] on span "SEND" at bounding box center [655, 350] width 11 height 5
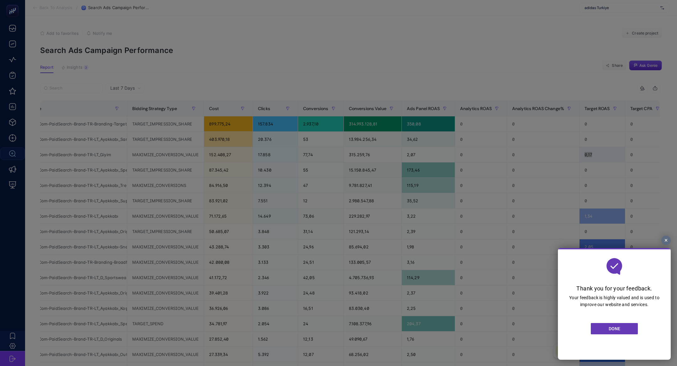
click at [621, 333] on link "DONE" at bounding box center [614, 328] width 47 height 11
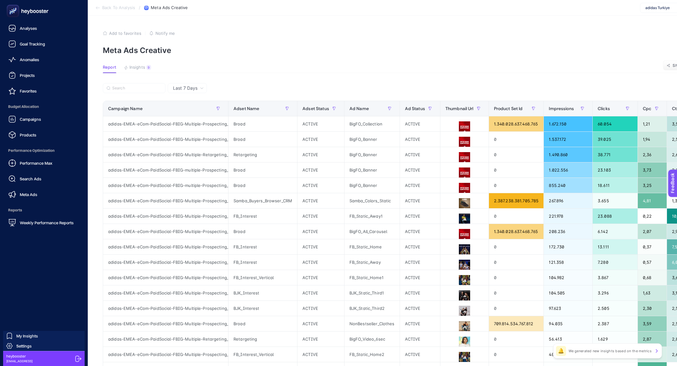
scroll to position [0, 160]
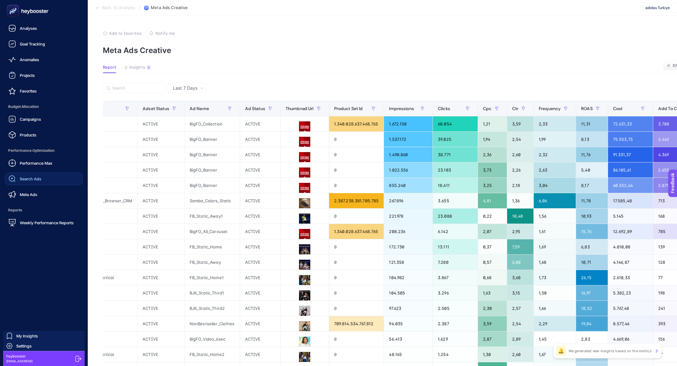
click at [35, 176] on div "Search Ads" at bounding box center [24, 179] width 33 height 8
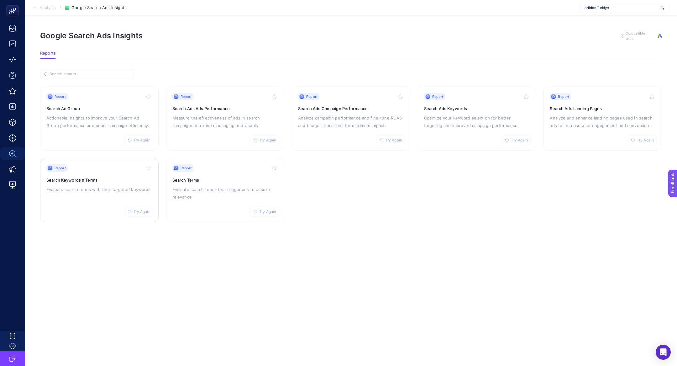
click at [131, 178] on h3 "Search Keywords & Terms" at bounding box center [99, 180] width 106 height 6
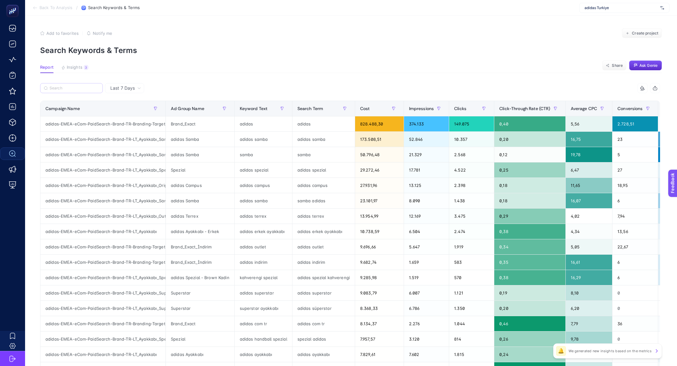
click at [65, 91] on label at bounding box center [71, 88] width 63 height 10
click at [65, 91] on input "Search" at bounding box center [75, 88] width 50 height 5
paste input "adidas-EMEA-eCom-PaidSearch-Brand-TR-LT_Giyim"
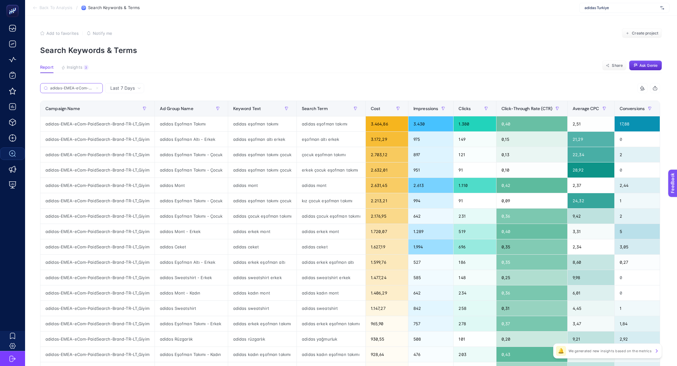
scroll to position [0, 52]
type input "adidas-EMEA-eCom-PaidSearch-Brand-TR-LT_Giyim"
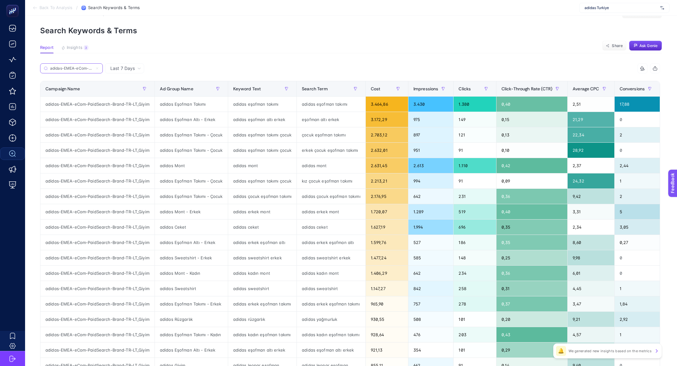
scroll to position [18, 0]
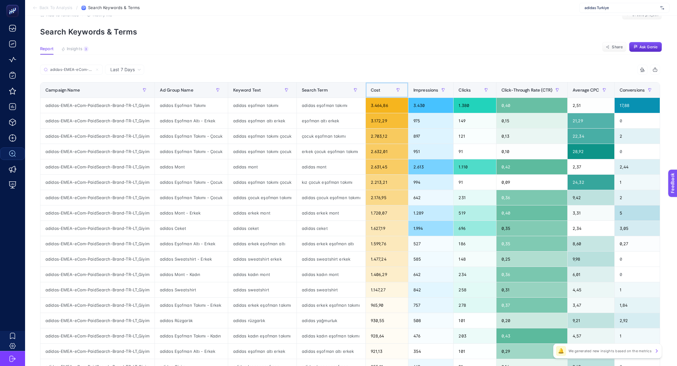
click at [380, 87] on div "Cost" at bounding box center [387, 90] width 32 height 10
click at [361, 87] on div "Search Term" at bounding box center [331, 90] width 59 height 10
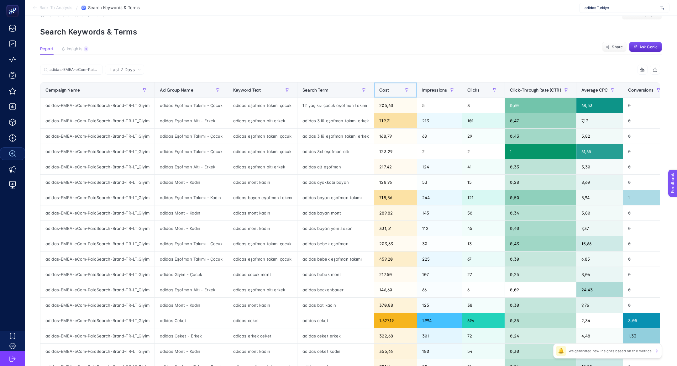
click at [380, 87] on span "Cost" at bounding box center [384, 89] width 10 height 5
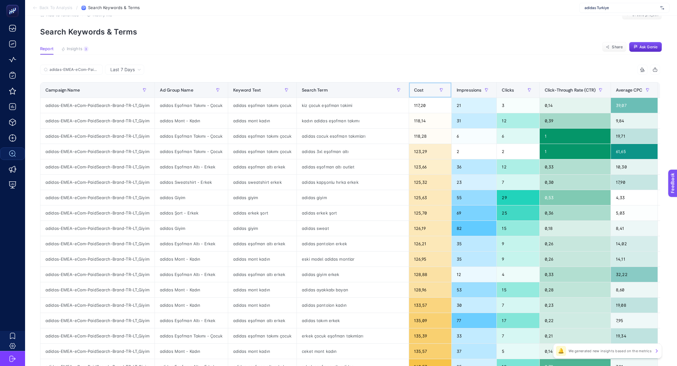
click at [414, 89] on span "Cost" at bounding box center [419, 89] width 10 height 5
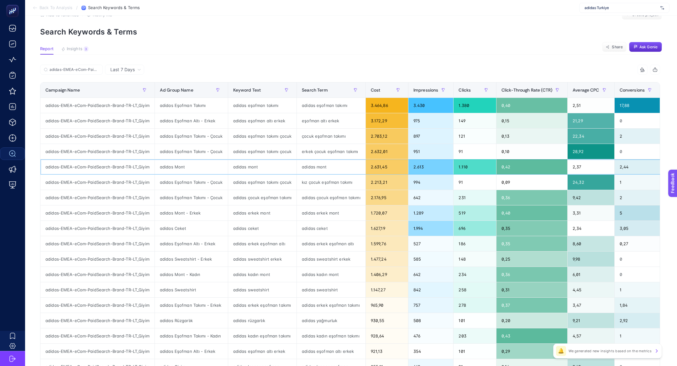
click at [306, 170] on div "adidas mont" at bounding box center [331, 166] width 69 height 15
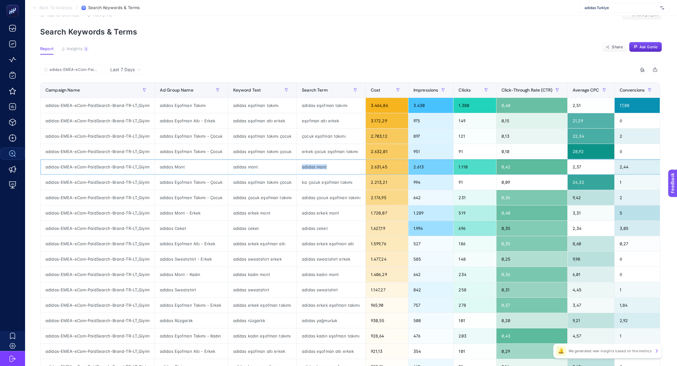
click at [306, 170] on div "adidas mont" at bounding box center [331, 166] width 69 height 15
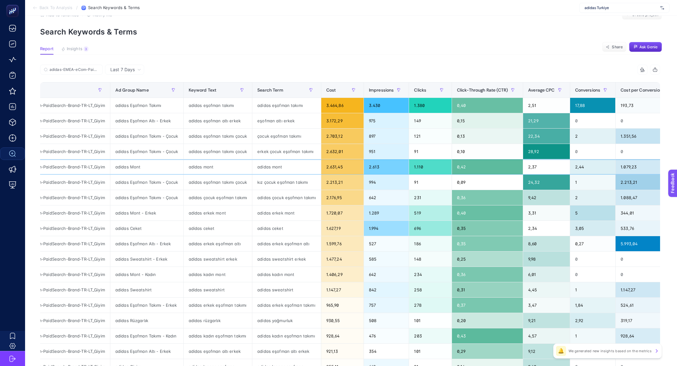
scroll to position [0, 46]
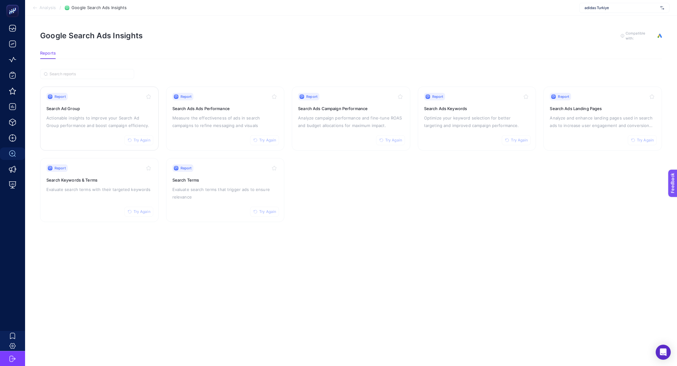
click at [99, 132] on div "Report Try Again Search Ad Group Actionable insights to improve your Search Ad …" at bounding box center [99, 118] width 106 height 51
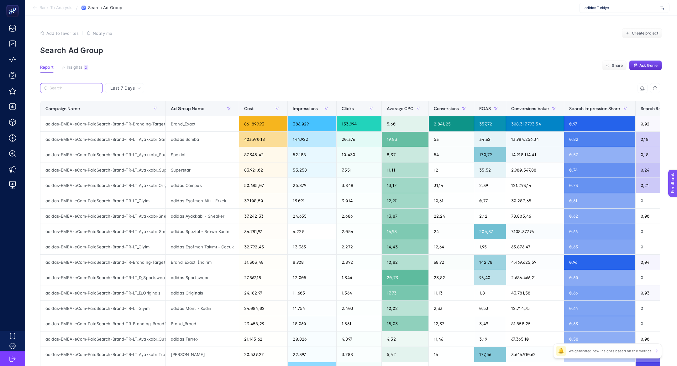
click at [72, 88] on input "Search" at bounding box center [75, 88] width 50 height 5
paste input "adidas-EMEA-eCom-PaidSearch-Brand-TR-LT_Giyim"
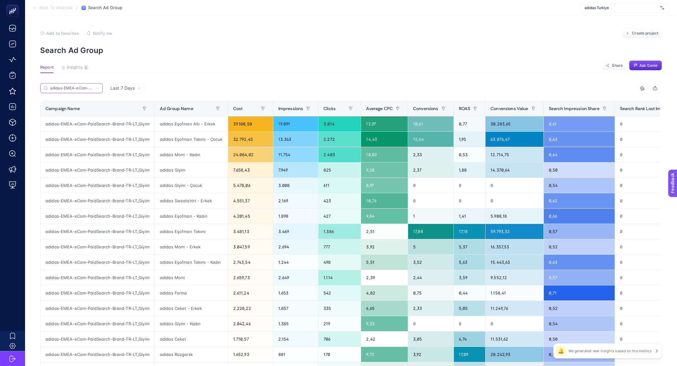
scroll to position [0, 52]
type input "adidas-EMEA-eCom-PaidSearch-Brand-TR-LT_Giyim"
click at [173, 285] on div "adidas Forma" at bounding box center [191, 292] width 73 height 15
click at [170, 274] on div "adidas Mont" at bounding box center [191, 277] width 73 height 15
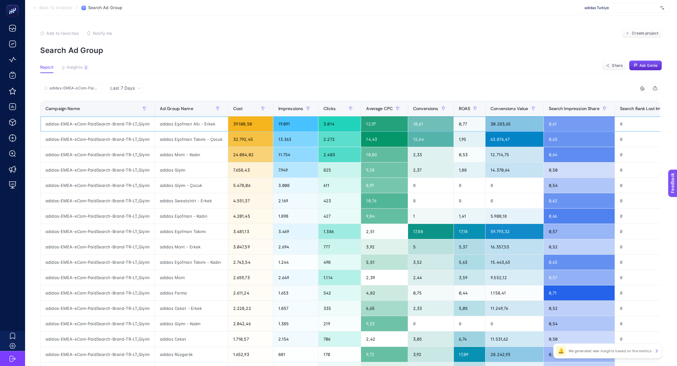
drag, startPoint x: 164, startPoint y: 123, endPoint x: 223, endPoint y: 128, distance: 59.2
click at [223, 128] on div "adidas Eşofman Altı - Erkek" at bounding box center [191, 123] width 73 height 15
click at [221, 128] on div "adidas Eşofman Altı - Erkek" at bounding box center [191, 123] width 73 height 15
click at [467, 121] on div "0,77" at bounding box center [470, 123] width 32 height 15
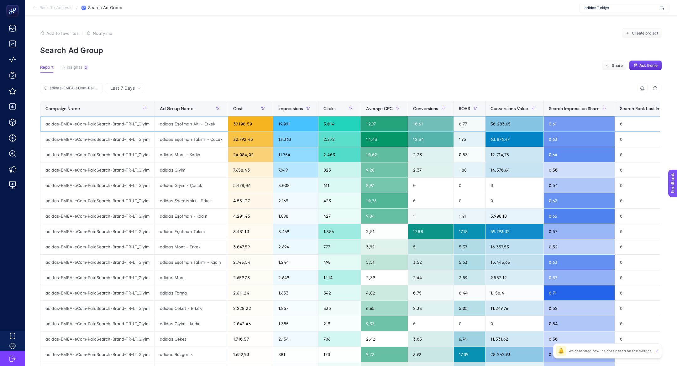
click at [467, 121] on div "0,77" at bounding box center [470, 123] width 32 height 15
drag, startPoint x: 158, startPoint y: 246, endPoint x: 483, endPoint y: 242, distance: 325.2
click at [483, 242] on tr "adidas-EMEA-eCom-PaidSearch-Brand-TR-LT_Giyim adidas Mont - Erkek 3.047,59 2.69…" at bounding box center [437, 246] width 795 height 15
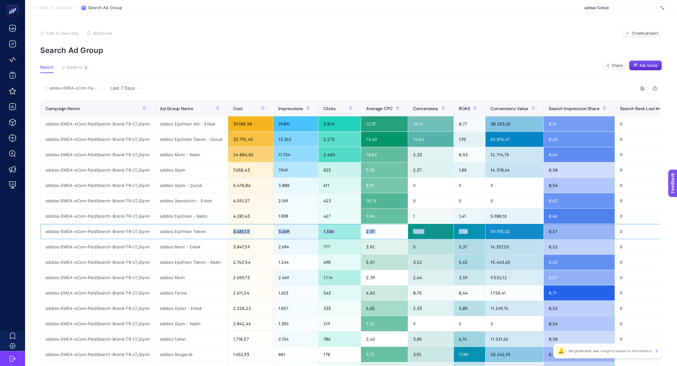
drag, startPoint x: 193, startPoint y: 234, endPoint x: 482, endPoint y: 232, distance: 289.1
click at [482, 232] on tr "adidas-EMEA-eCom-PaidSearch-Brand-TR-LT_Giyim adidas Eşofman Takımı 3.481,13 3.…" at bounding box center [437, 231] width 795 height 15
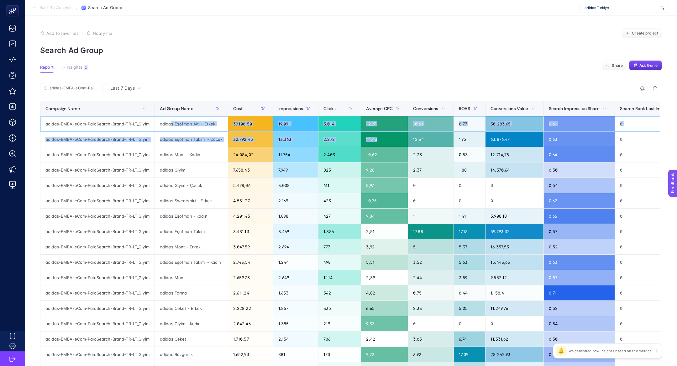
drag, startPoint x: 172, startPoint y: 126, endPoint x: 450, endPoint y: 132, distance: 277.9
click at [450, 132] on tbody "adidas-EMEA-eCom-PaidSearch-Brand-TR-LT_Giyim adidas Eşofman Altı - Erkek 39.10…" at bounding box center [437, 269] width 795 height 307
click at [481, 126] on div "0,77" at bounding box center [470, 123] width 32 height 15
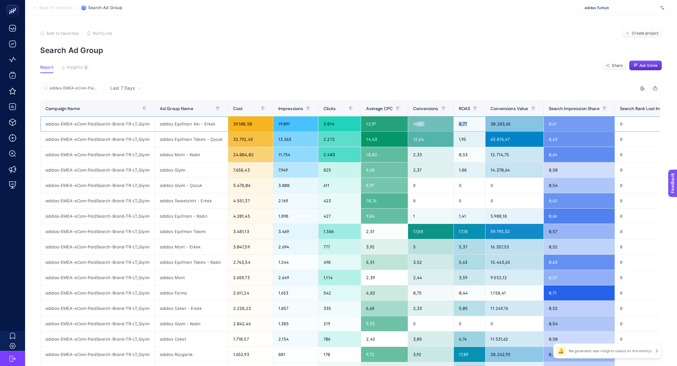
drag, startPoint x: 475, startPoint y: 125, endPoint x: 421, endPoint y: 125, distance: 54.2
click at [421, 125] on tr "adidas-EMEA-eCom-PaidSearch-Brand-TR-LT_Giyim adidas Eşofman Altı - Erkek 39.10…" at bounding box center [437, 123] width 795 height 15
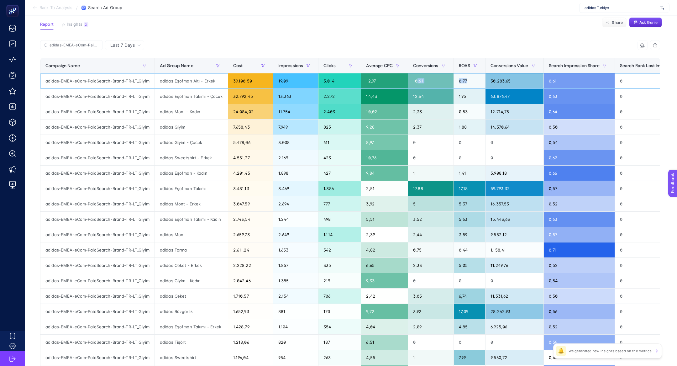
scroll to position [138, 0]
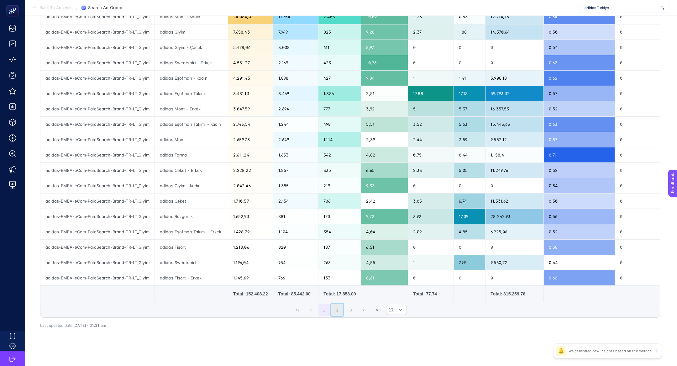
click at [334, 305] on button "2" at bounding box center [337, 310] width 12 height 12
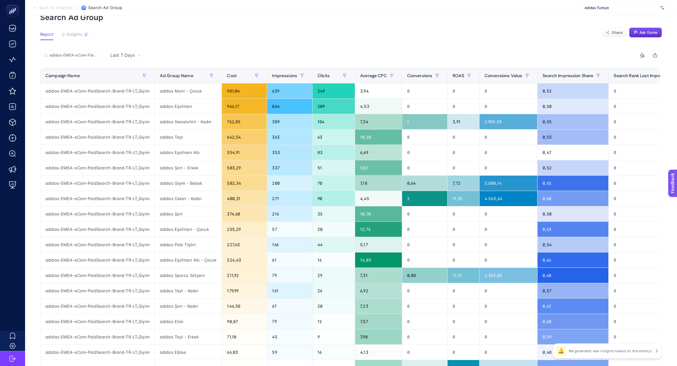
scroll to position [34, 0]
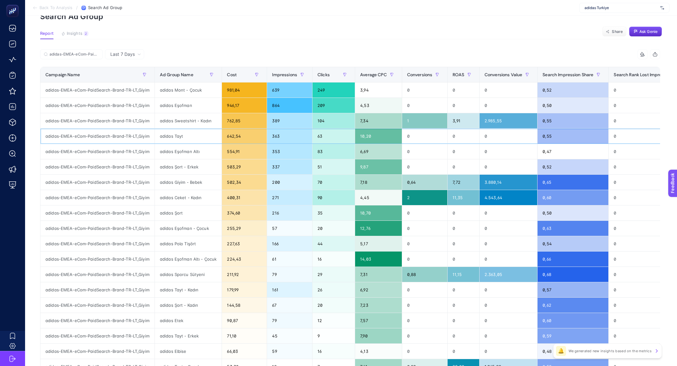
click at [185, 136] on div "adidas Tayt" at bounding box center [188, 136] width 67 height 15
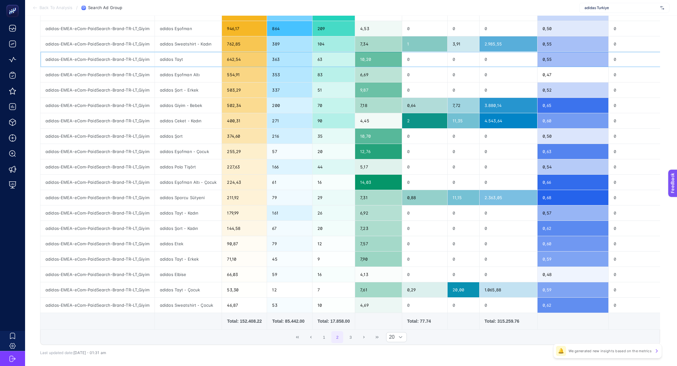
scroll to position [127, 0]
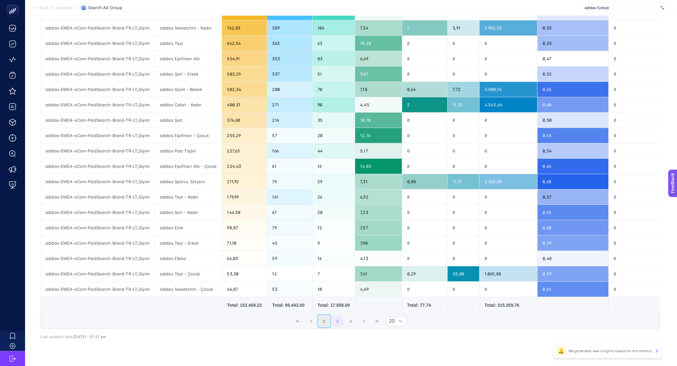
click at [323, 321] on button "1" at bounding box center [324, 321] width 12 height 12
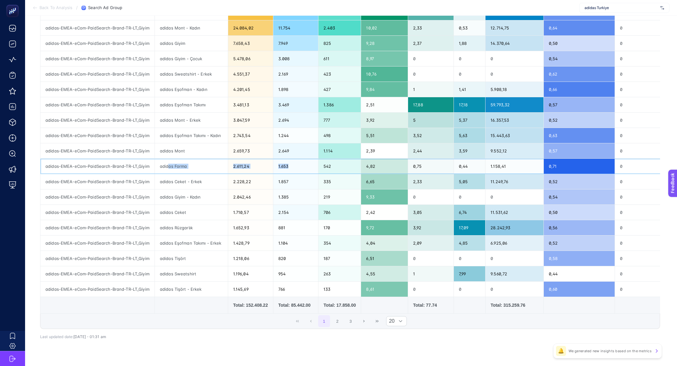
drag, startPoint x: 169, startPoint y: 165, endPoint x: 314, endPoint y: 168, distance: 144.9
click at [314, 168] on tr "adidas-EMEA-eCom-PaidSearch-Brand-TR-LT_Giyim adidas Forma 2.611,24 1.653 542 4…" at bounding box center [437, 166] width 795 height 15
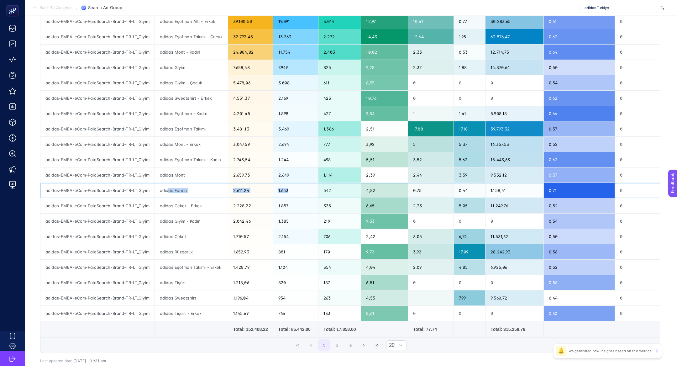
scroll to position [128, 0]
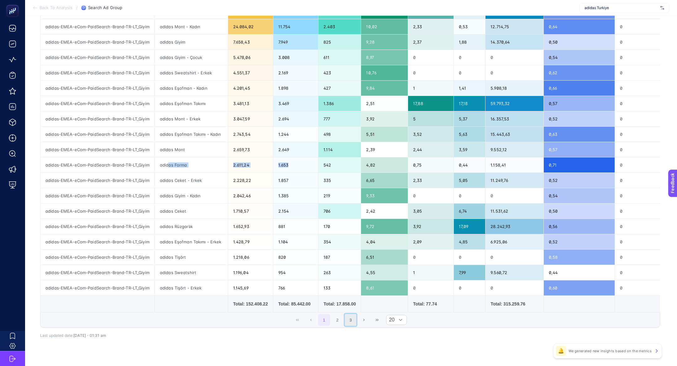
click at [353, 321] on button "3" at bounding box center [351, 320] width 12 height 12
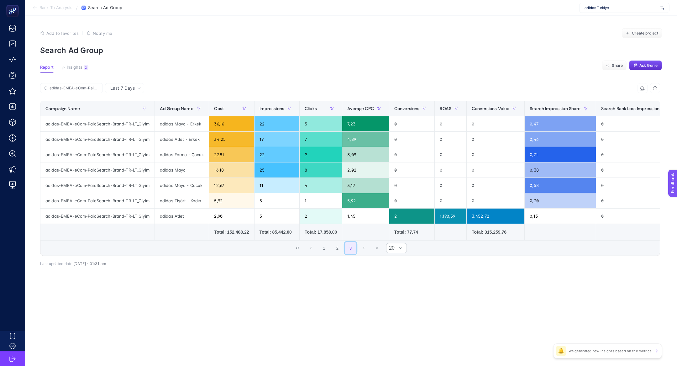
scroll to position [0, 0]
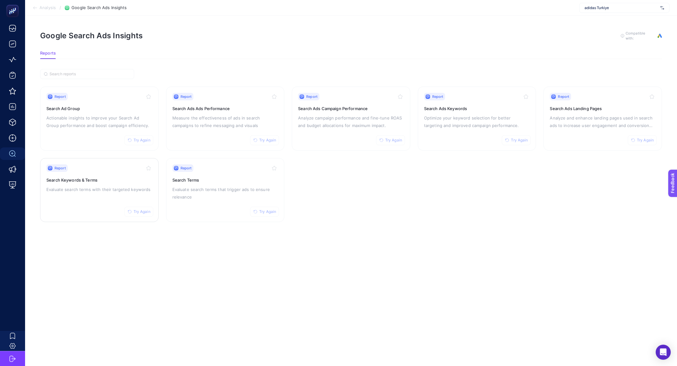
click at [92, 179] on h3 "Search Keywords & Terms" at bounding box center [99, 180] width 106 height 6
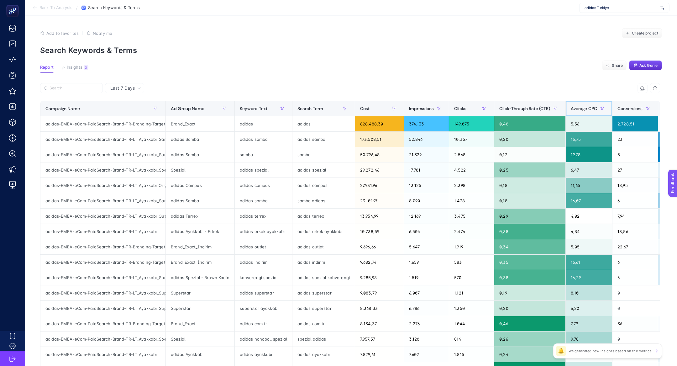
click at [586, 109] on span "Average CPC" at bounding box center [584, 108] width 27 height 5
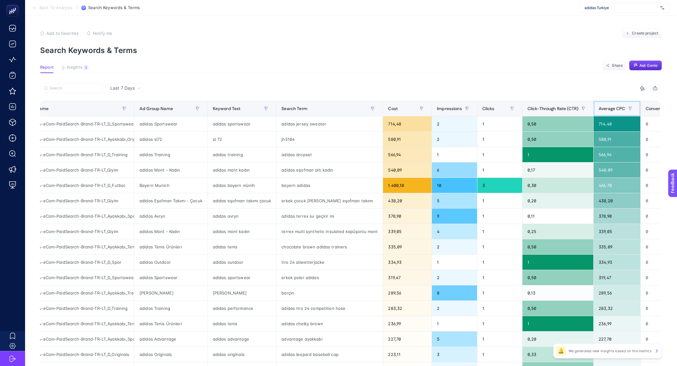
scroll to position [0, 32]
click at [288, 291] on div "barçin" at bounding box center [329, 292] width 106 height 15
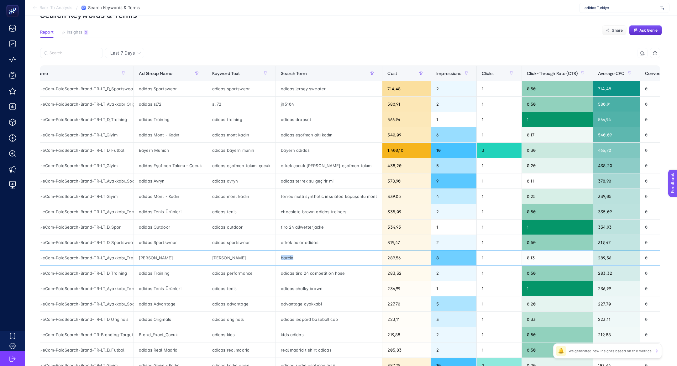
scroll to position [30, 0]
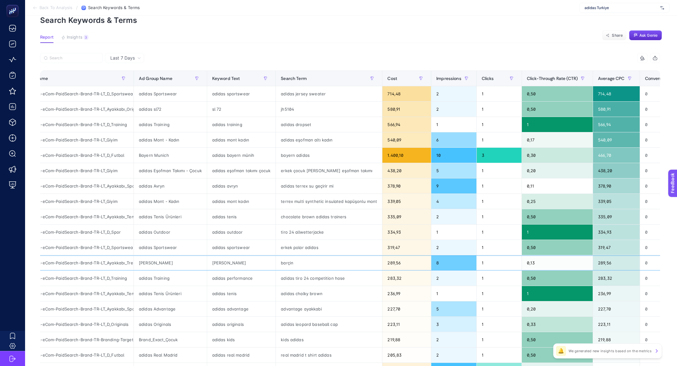
click at [289, 263] on div "barçin" at bounding box center [329, 262] width 106 height 15
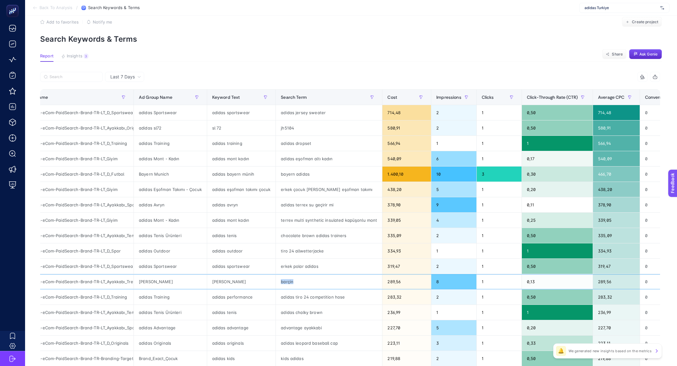
scroll to position [0, 0]
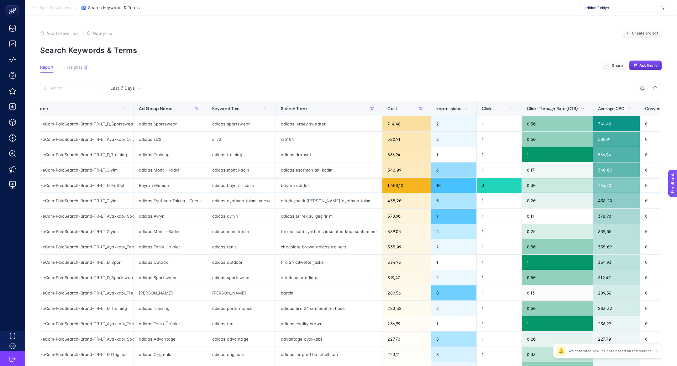
click at [169, 184] on div "Bayern Munich" at bounding box center [170, 185] width 73 height 15
click at [399, 186] on div "1.400,10" at bounding box center [407, 185] width 49 height 15
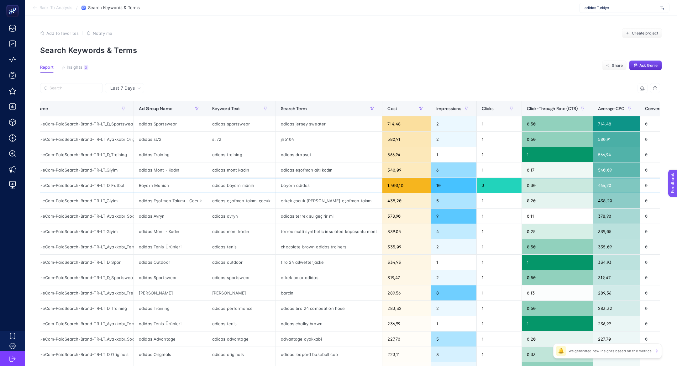
click at [399, 186] on div "1.400,10" at bounding box center [407, 185] width 49 height 15
click at [298, 182] on div "bayern adidas" at bounding box center [329, 185] width 106 height 15
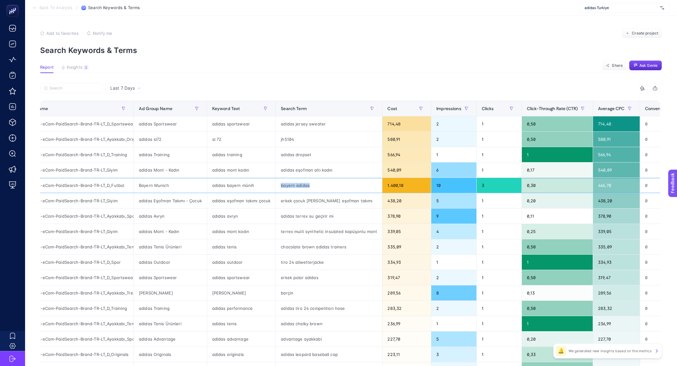
click at [298, 182] on div "bayern adidas" at bounding box center [329, 185] width 106 height 15
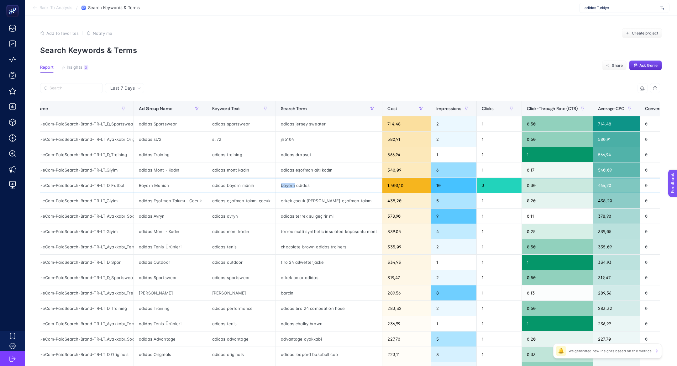
click at [298, 182] on div "bayern adidas" at bounding box center [329, 185] width 106 height 15
click at [300, 183] on div "bayern adidas" at bounding box center [329, 185] width 106 height 15
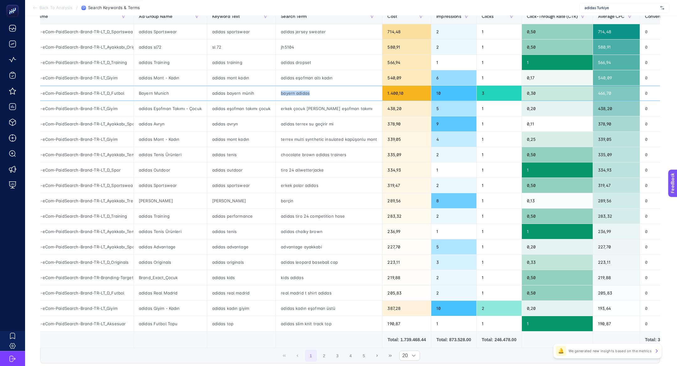
scroll to position [90, 0]
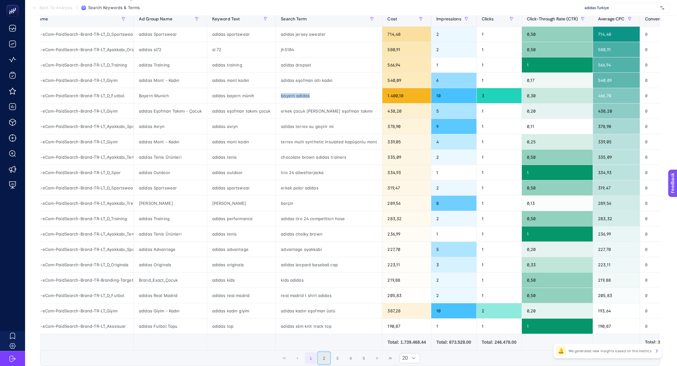
click at [325, 352] on button "2" at bounding box center [324, 358] width 12 height 12
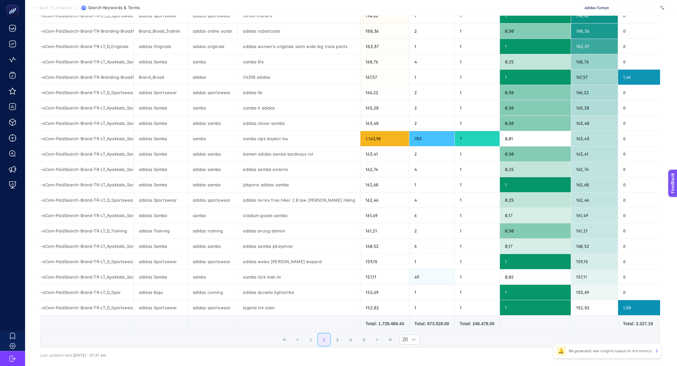
scroll to position [119, 0]
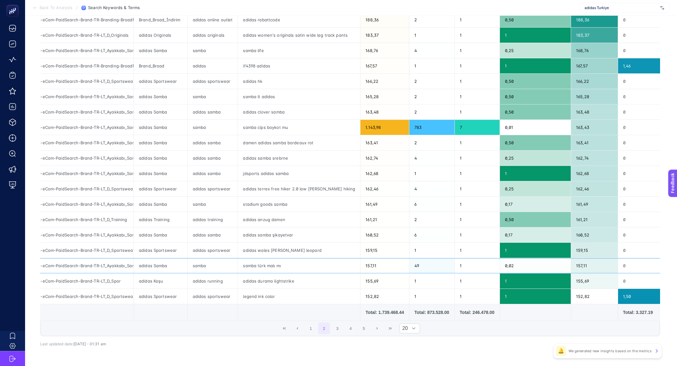
click at [241, 266] on div "samba türk malı mı" at bounding box center [299, 265] width 122 height 15
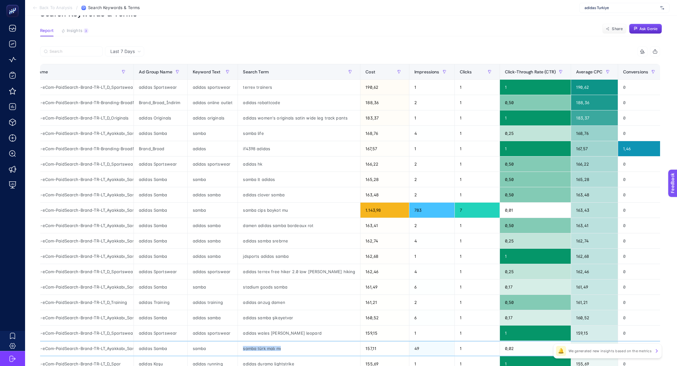
scroll to position [40, 0]
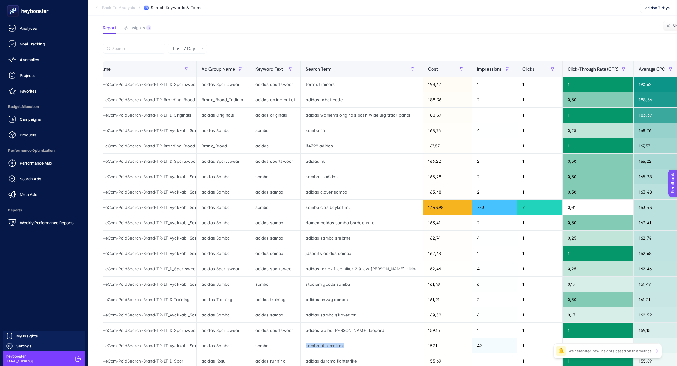
click at [17, 15] on rect at bounding box center [13, 11] width 10 height 10
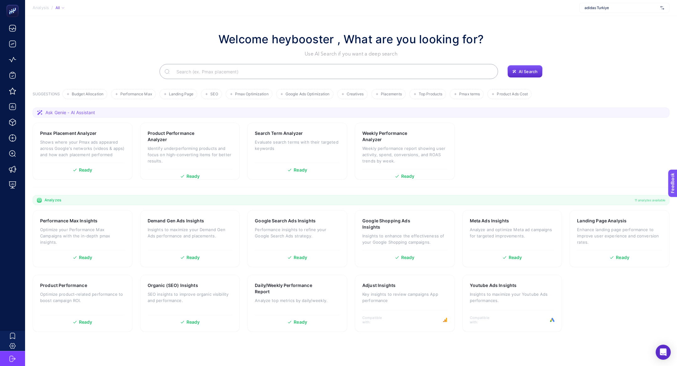
click at [222, 77] on input "Search" at bounding box center [333, 72] width 322 height 18
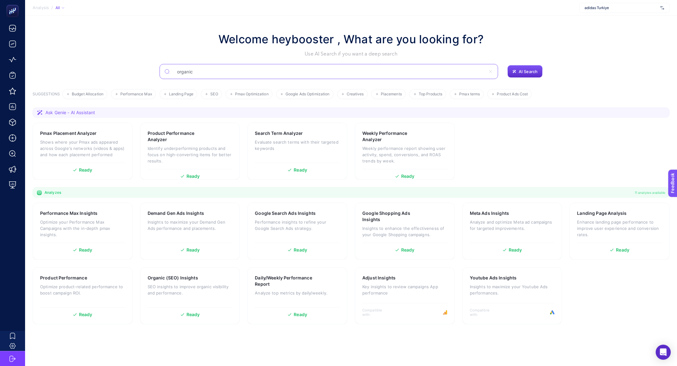
type input "organic"
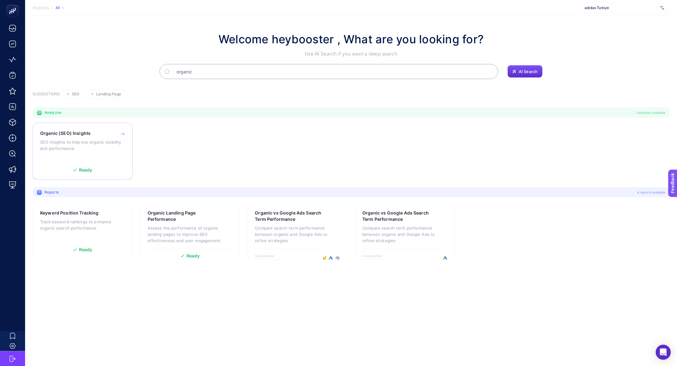
click at [68, 135] on h3 "Organic (SEO) Insights" at bounding box center [65, 133] width 50 height 6
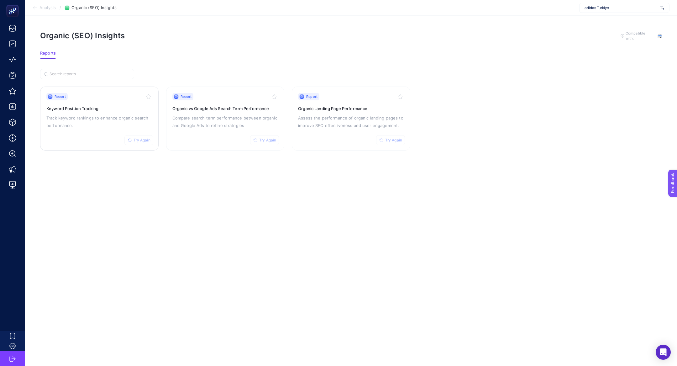
click at [103, 109] on h3 "Keyword Position Tracking" at bounding box center [99, 108] width 106 height 6
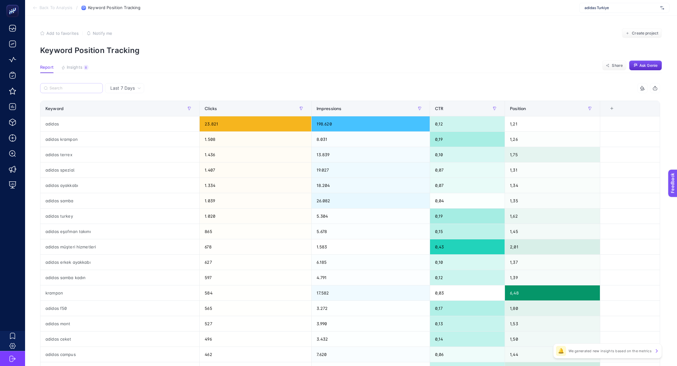
click at [78, 91] on label at bounding box center [71, 88] width 63 height 10
click at [78, 91] on input "Search" at bounding box center [75, 88] width 50 height 5
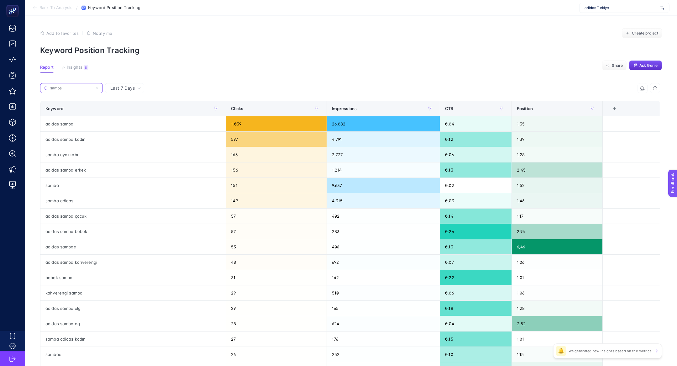
type input "samba"
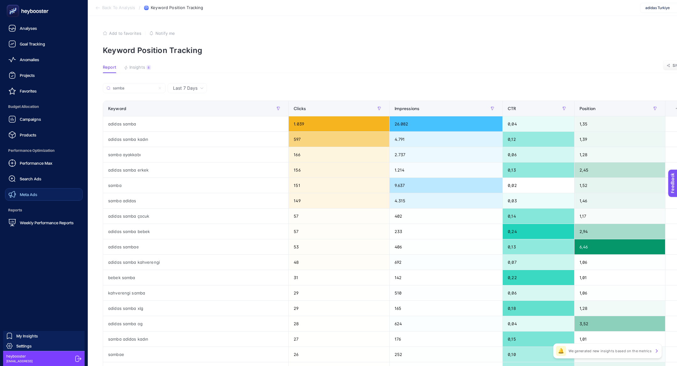
click at [26, 196] on span "Meta Ads" at bounding box center [29, 194] width 18 height 5
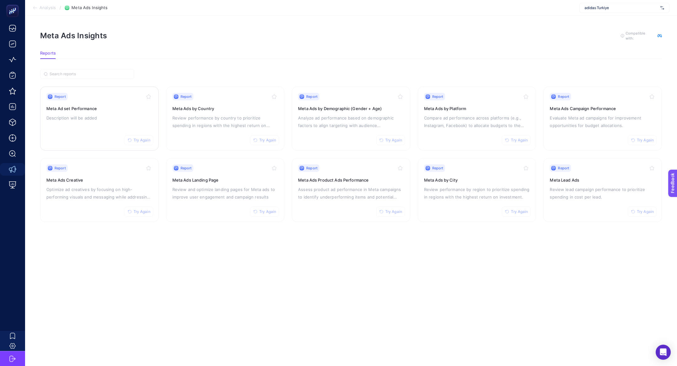
click at [115, 117] on p "Description will be added" at bounding box center [99, 118] width 106 height 8
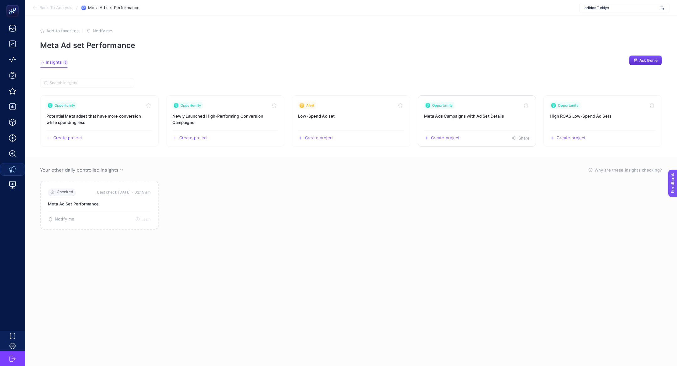
click at [477, 114] on h3 "Meta Ads Campaigns with Ad Set Details" at bounding box center [477, 116] width 106 height 6
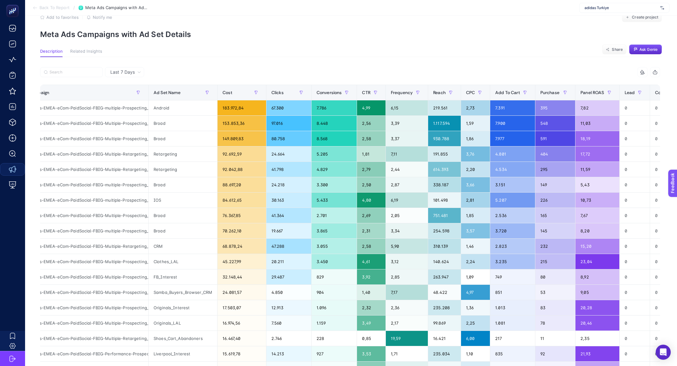
scroll to position [0, 18]
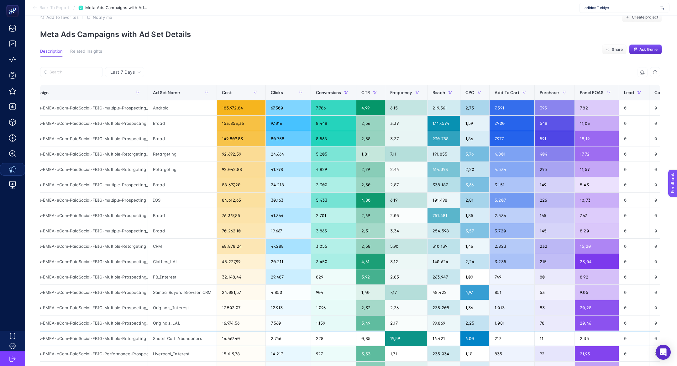
click at [101, 336] on div "adidas-EMEA-eCom-PaidSocial-FBIG-Multiple-Retargeting_NA-TR-Top_Category_Cart_A…" at bounding box center [85, 338] width 125 height 15
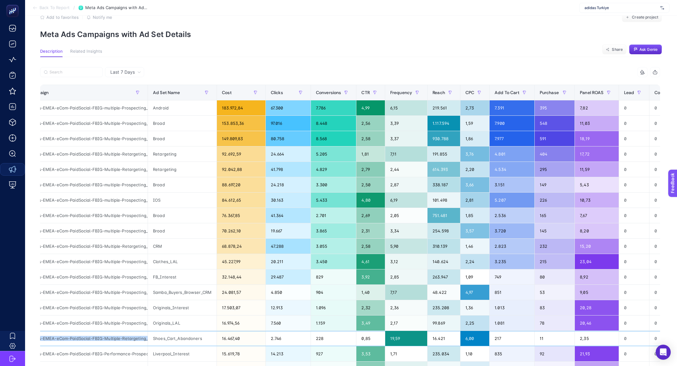
click at [101, 336] on div "adidas-EMEA-eCom-PaidSocial-FBIG-Multiple-Retargeting_NA-TR-Top_Category_Cart_A…" at bounding box center [85, 338] width 125 height 15
copy tr "adidas-EMEA-eCom-PaidSocial-FBIG-Multiple-Retargeting_NA-TR-Top_Category_Cart_A…"
click at [58, 74] on input "Search" at bounding box center [75, 72] width 50 height 5
paste input "adidas-EMEA-eCom-PaidSocial-FBIG-Multiple-Retargeting_NA-TR-Top_Category_Cart_A…"
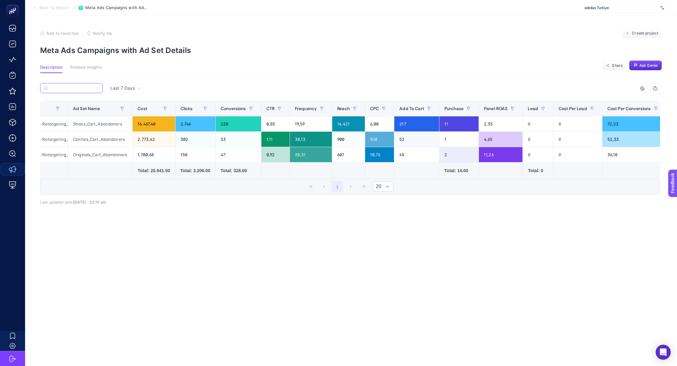
scroll to position [0, 97]
type input "adidas-EMEA-eCom-PaidSocial-FBIG-Multiple-Retargeting_NA-TR-Top_Category_Cart_A…"
drag, startPoint x: 359, startPoint y: 140, endPoint x: 342, endPoint y: 140, distance: 17.6
click at [342, 140] on div "900" at bounding box center [349, 139] width 33 height 15
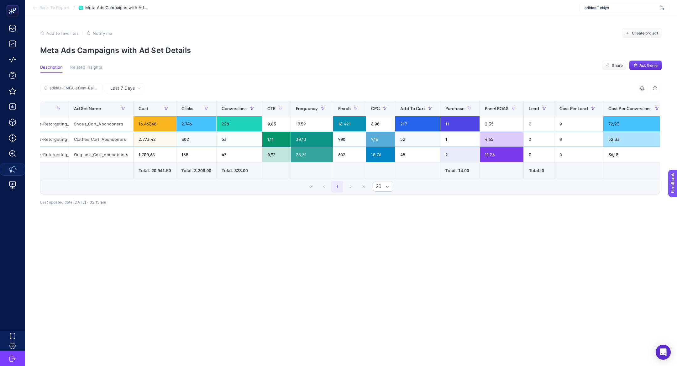
click at [315, 140] on div "30,13" at bounding box center [312, 139] width 42 height 15
click at [95, 89] on input "adidas-EMEA-eCom-PaidSocial-FBIG-Multiple-Retargeting_NA-TR-Top_Category_Cart_A…" at bounding box center [75, 88] width 50 height 5
click at [97, 89] on icon at bounding box center [97, 88] width 4 height 4
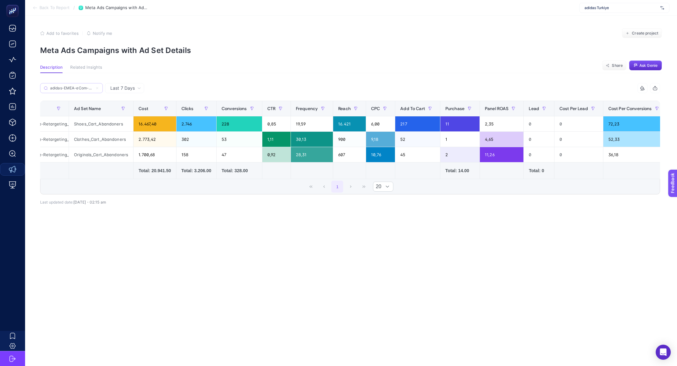
click at [93, 89] on input "adidas-EMEA-eCom-PaidSocial-FBIG-Multiple-Retargeting_NA-TR-Top_Category_Cart_A…" at bounding box center [71, 88] width 43 height 5
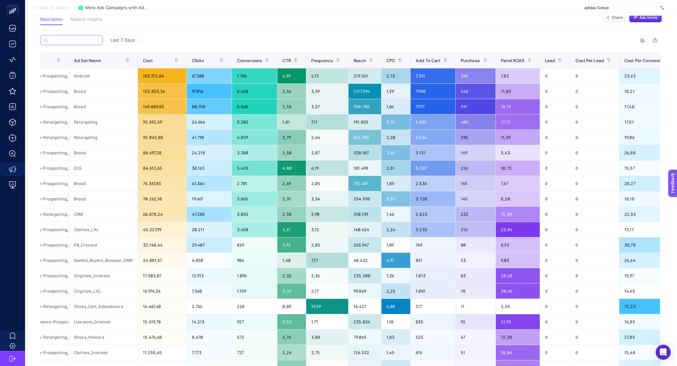
scroll to position [47, 0]
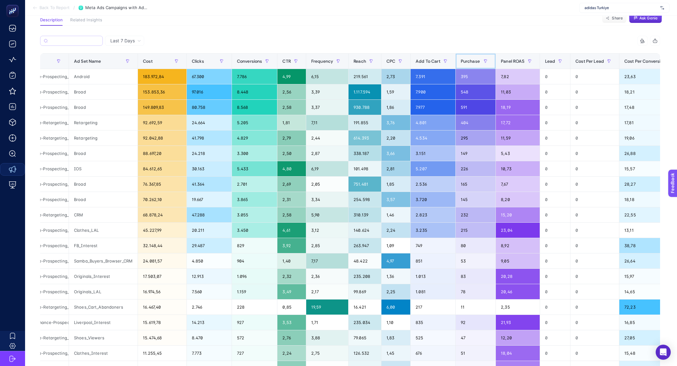
click at [480, 60] on span "Purchase" at bounding box center [470, 61] width 19 height 5
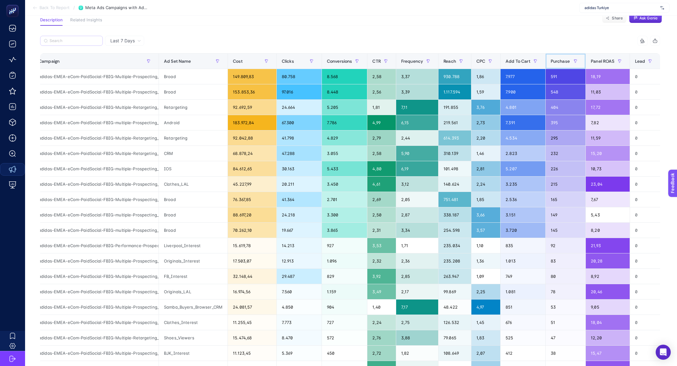
scroll to position [0, 0]
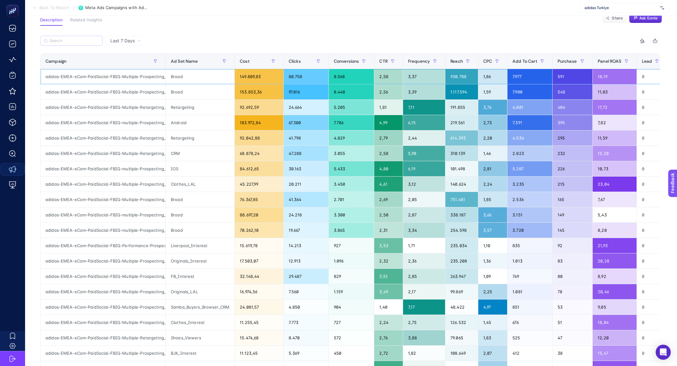
click at [95, 79] on div "adidas-EMEA-eCom-PaidSocial-FBIG-Multiple-Prospecting_NA-TR-ASC-2508" at bounding box center [102, 76] width 125 height 15
copy tr "adidas-EMEA-eCom-PaidSocial-FBIG-Multiple-Prospecting_NA-TR-ASC-2508"
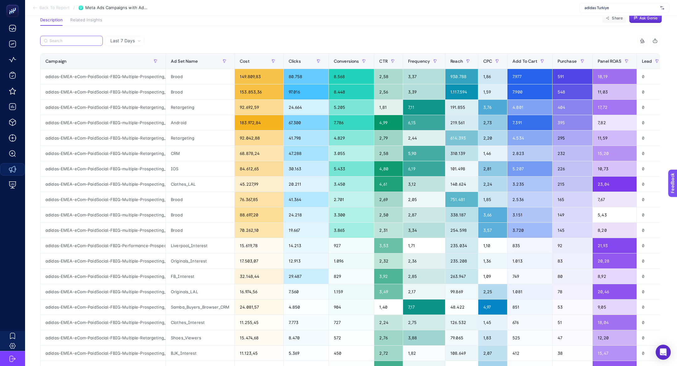
click at [61, 39] on input "Search" at bounding box center [75, 41] width 50 height 5
paste input "adidas-EMEA-eCom-PaidSocial-FBIG-Multiple-Prospecting_NA-TR-ASC-2508"
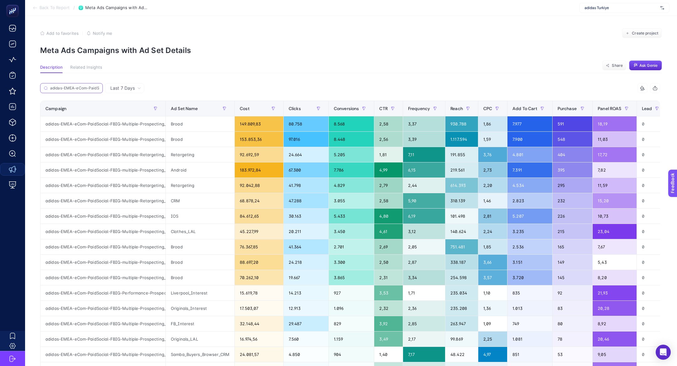
scroll to position [0, 98]
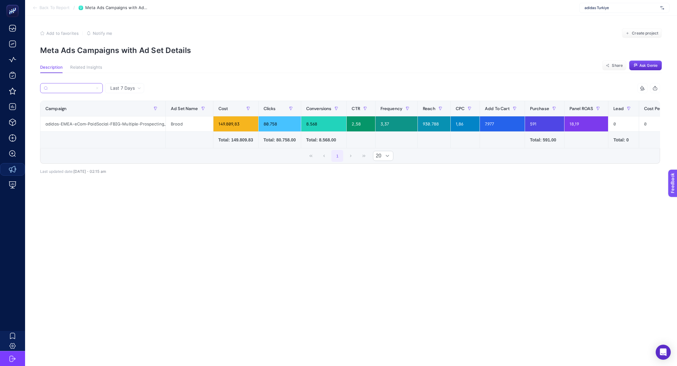
type input "adidas-EMEA-eCom-PaidSocial-FBIG-Multiple-Prospecting_NA-TR-ASC-2508"
click at [96, 89] on icon at bounding box center [97, 88] width 4 height 4
click at [93, 89] on input "adidas-EMEA-eCom-PaidSocial-FBIG-Multiple-Prospecting_NA-TR-ASC-2508" at bounding box center [71, 88] width 43 height 5
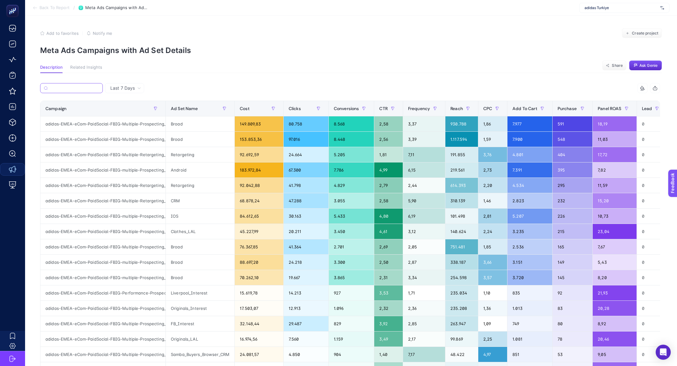
scroll to position [0, 0]
click at [113, 118] on div "adidas-EMEA-eCom-PaidSocial-FBIG-Multiple-Prospecting_NA-TR-ASC-2508" at bounding box center [102, 123] width 125 height 15
click at [113, 113] on div "Campaign" at bounding box center [102, 108] width 115 height 10
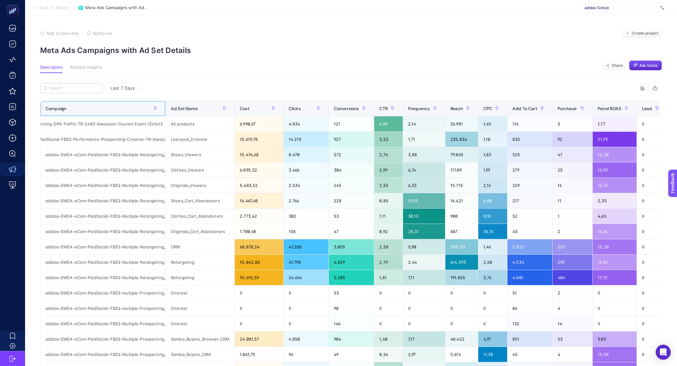
scroll to position [0, 95]
click at [125, 140] on div "adidas-EMEA-eCom-PaidSocial-FBIG-Performance-Prospecting-Creative-TR-Alwayson-2…" at bounding box center [102, 139] width 125 height 15
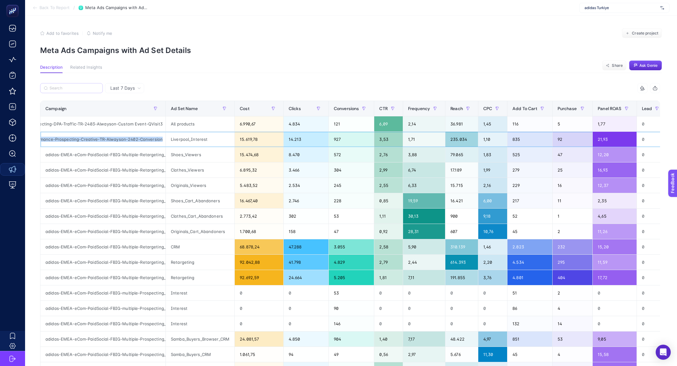
copy tr "adidas-EMEA-eCom-PaidSocial-FBIG-Performance-Prospecting-Creative-TR-Alwayson-2…"
click at [89, 88] on input "Search" at bounding box center [75, 88] width 50 height 5
paste input "adidas-EMEA-eCom-PaidSocial-FBIG-Performance-Prospecting-Creative-TR-Alwayson-2…"
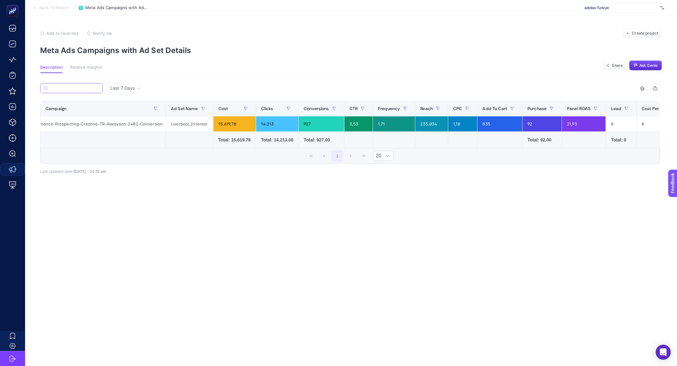
scroll to position [0, 0]
type input "adidas-EMEA-eCom-PaidSocial-FBIG-Performance-Prospecting-Creative-TR-Alwayson-2…"
click at [170, 126] on div "Liverpool_Interest" at bounding box center [189, 123] width 47 height 15
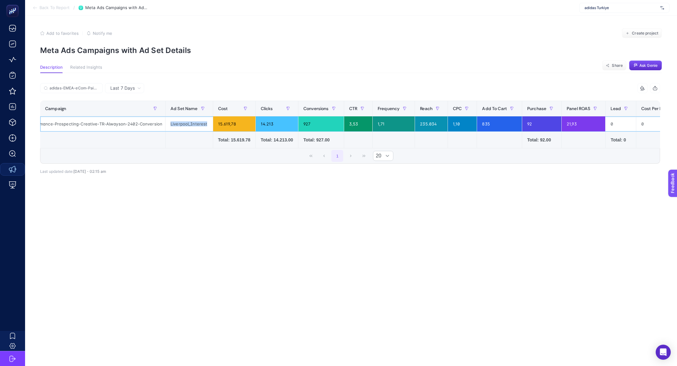
click at [170, 126] on div "Liverpool_Interest" at bounding box center [189, 123] width 47 height 15
click at [431, 125] on div "235.034" at bounding box center [431, 123] width 33 height 15
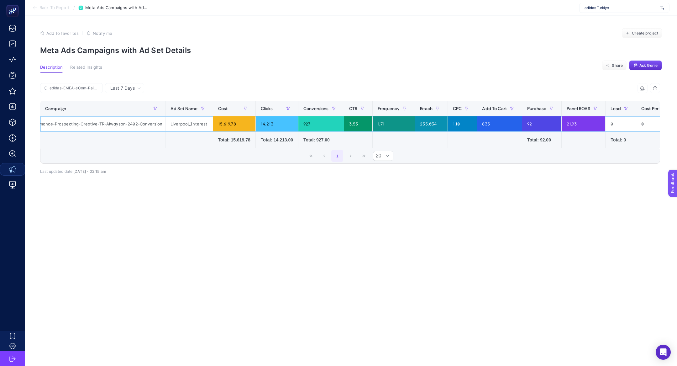
click at [431, 125] on div "235.034" at bounding box center [431, 123] width 33 height 15
drag, startPoint x: 538, startPoint y: 126, endPoint x: 512, endPoint y: 121, distance: 26.5
click at [512, 121] on tr "adidas-EMEA-eCom-PaidSocial-FBIG-Performance-Prospecting-Creative-TR-Alwayson-2…" at bounding box center [406, 123] width 732 height 15
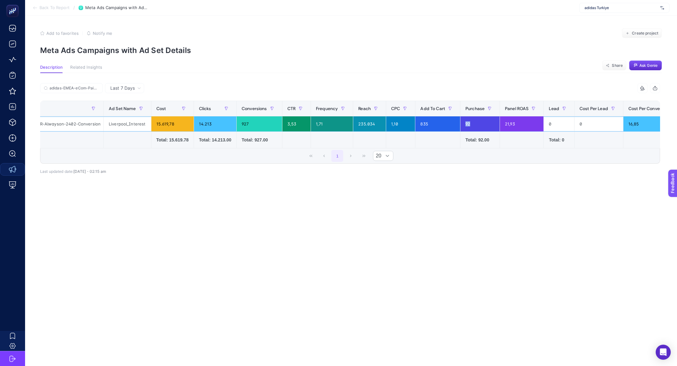
scroll to position [0, 42]
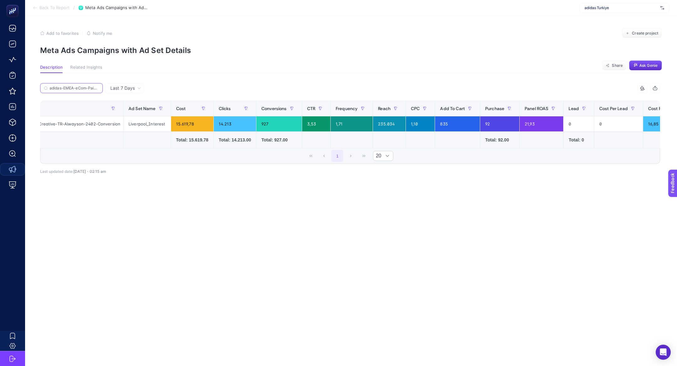
click at [93, 88] on input "adidas-EMEA-eCom-PaidSocial-FBIG-Performance-Prospecting-Creative-TR-Alwayson-2…" at bounding box center [75, 88] width 50 height 5
click at [98, 88] on icon at bounding box center [97, 88] width 4 height 4
click at [93, 88] on input "adidas-EMEA-eCom-PaidSocial-FBIG-Performance-Prospecting-Creative-TR-Alwayson-2…" at bounding box center [71, 88] width 43 height 5
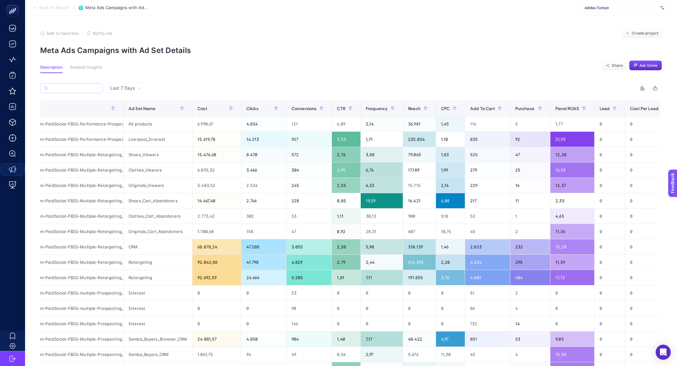
click at [528, 100] on div "13 items selected Campaign Ad Set Name Cost Clicks Conversions CTR Frequency Re…" at bounding box center [350, 269] width 620 height 372
click at [529, 106] on span "Purchase" at bounding box center [524, 108] width 19 height 5
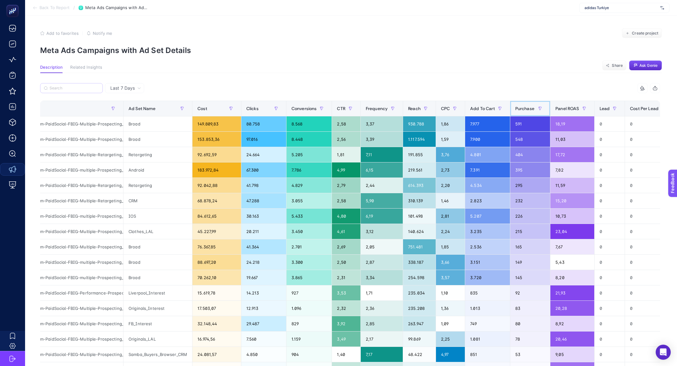
scroll to position [0, 0]
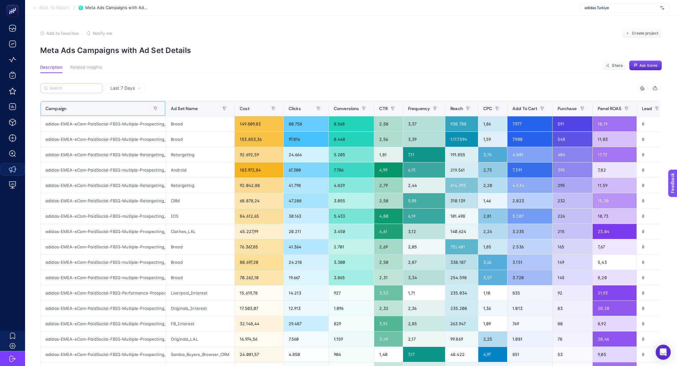
click at [103, 114] on th "Campaign" at bounding box center [102, 108] width 125 height 15
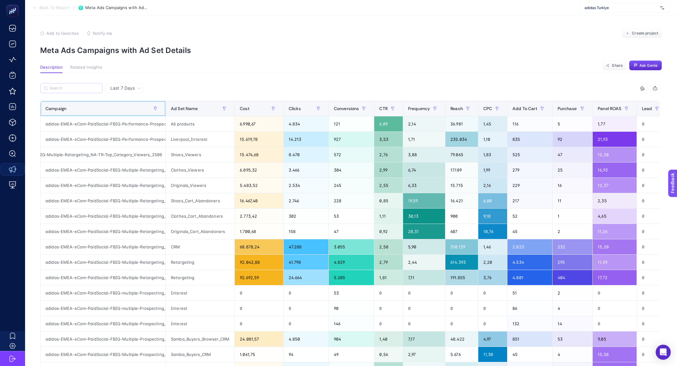
scroll to position [0, 75]
click at [111, 159] on div "adidas-EMEA-eCom-PaidSocial-FBIG-Multiple-Retargeting_NA-TR-Top_Category_Viewer…" at bounding box center [102, 154] width 125 height 15
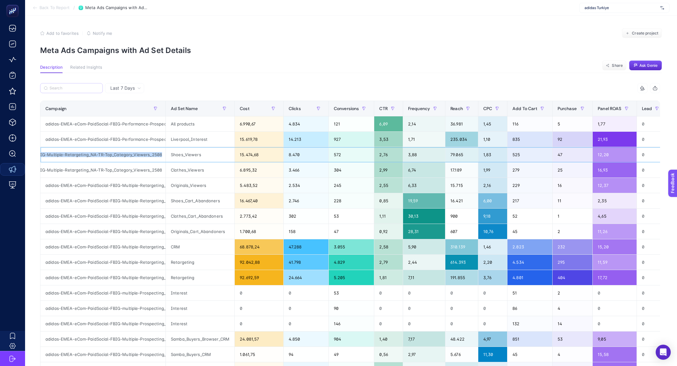
copy tr "adidas-EMEA-eCom-PaidSocial-FBIG-Multiple-Retargeting_NA-TR-Top_Category_Viewer…"
click at [82, 87] on input "Search" at bounding box center [75, 88] width 50 height 5
paste input "adidas-EMEA-eCom-PaidSocial-FBIG-Multiple-Retargeting_NA-TR-Top_Category_Viewer…"
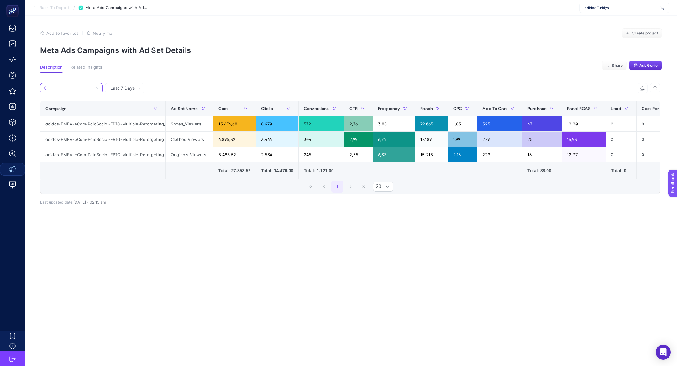
type input "adidas-EMEA-eCom-PaidSocial-FBIG-Multiple-Retargeting_NA-TR-Top_Category_Viewer…"
click at [193, 138] on div "Clothes_Viewers" at bounding box center [189, 139] width 47 height 15
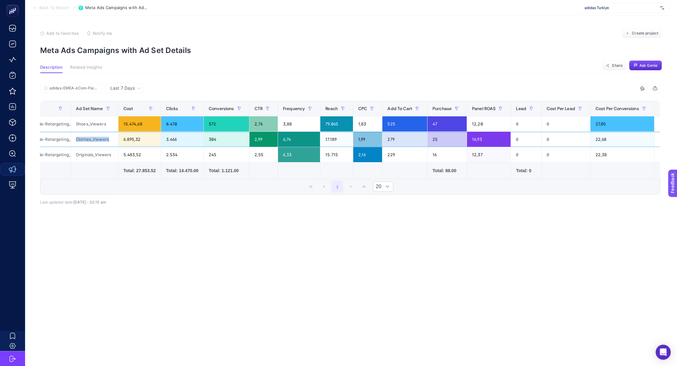
scroll to position [0, 114]
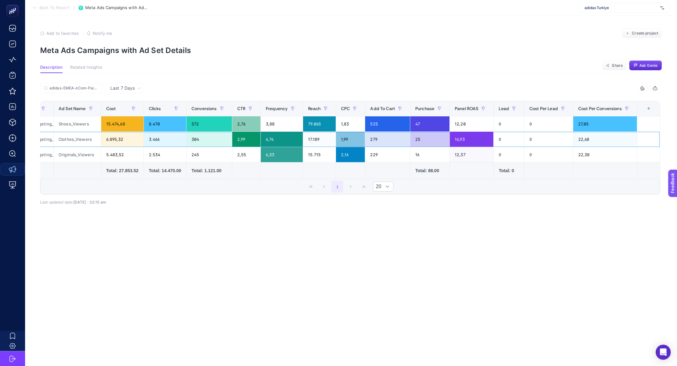
click at [278, 142] on div "6,74" at bounding box center [282, 139] width 42 height 15
drag, startPoint x: 319, startPoint y: 141, endPoint x: 309, endPoint y: 138, distance: 10.1
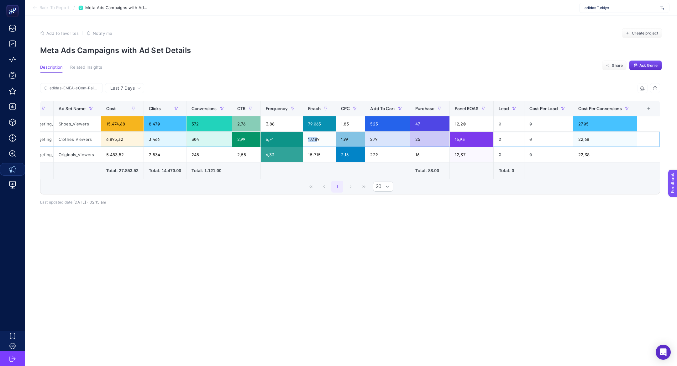
click at [309, 140] on div "17.189" at bounding box center [319, 139] width 33 height 15
click at [326, 140] on div "17.189" at bounding box center [319, 139] width 33 height 15
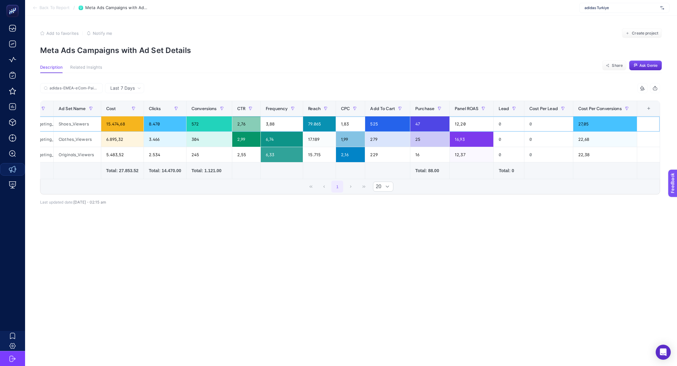
click at [320, 125] on div "79.065" at bounding box center [319, 123] width 33 height 15
click at [317, 139] on div "17.189" at bounding box center [319, 139] width 33 height 15
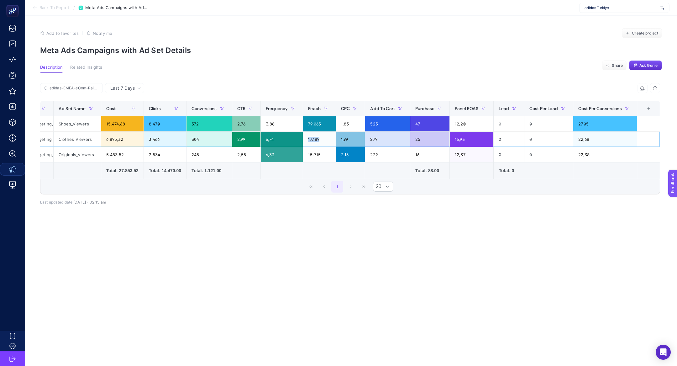
click at [317, 139] on div "17.189" at bounding box center [319, 139] width 33 height 15
drag, startPoint x: 61, startPoint y: 122, endPoint x: 359, endPoint y: 120, distance: 297.9
click at [360, 121] on tr "adidas-EMEA-eCom-PaidSocial-FBIG-Multiple-Retargeting_NA-TR-Top_Category_Viewer…" at bounding box center [294, 123] width 732 height 15
drag, startPoint x: 357, startPoint y: 142, endPoint x: 275, endPoint y: 143, distance: 82.5
click at [275, 143] on tr "adidas-EMEA-eCom-PaidSocial-FBIG-Multiple-Retargeting_NA-TR-Top_Category_Viewer…" at bounding box center [294, 139] width 732 height 15
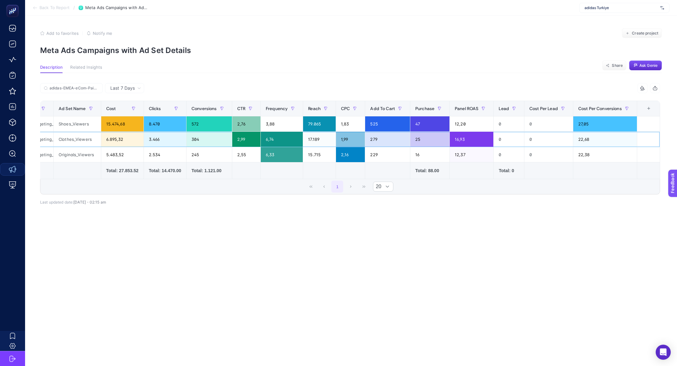
click at [78, 140] on div "Clothes_Viewers" at bounding box center [77, 139] width 47 height 15
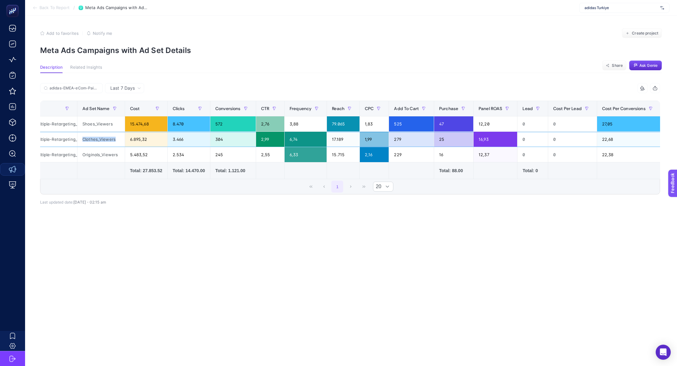
scroll to position [0, 81]
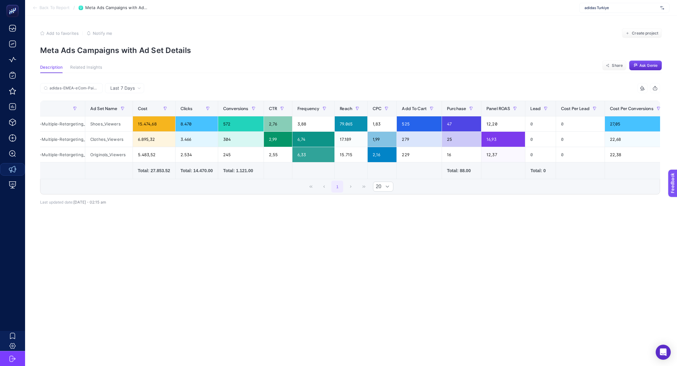
click at [47, 7] on span "Back To Report" at bounding box center [55, 7] width 30 height 5
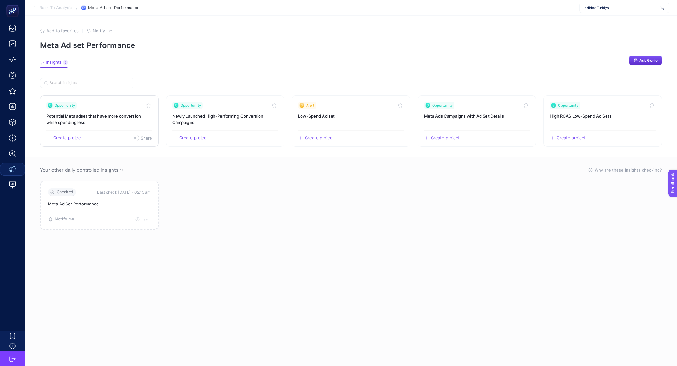
click at [112, 121] on h3 "Potential Meta adset that have more conversion while spending less" at bounding box center [99, 119] width 106 height 13
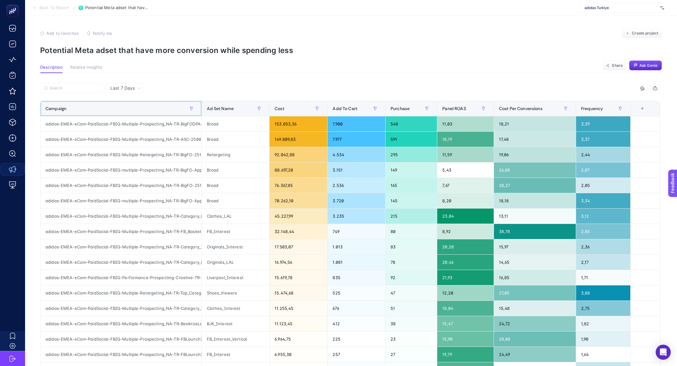
click at [107, 111] on div "Campaign" at bounding box center [120, 108] width 151 height 10
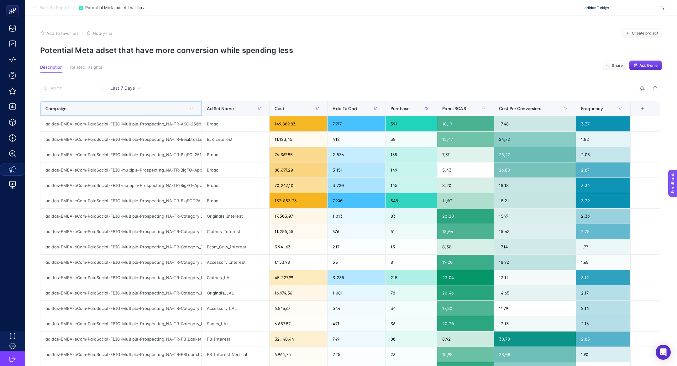
click at [107, 111] on div "Campaign" at bounding box center [120, 108] width 151 height 10
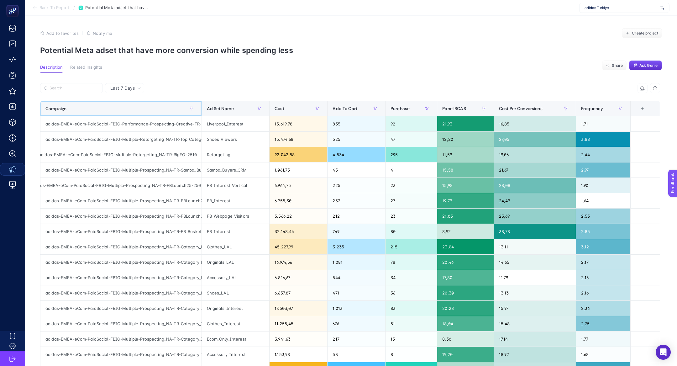
scroll to position [0, 21]
click at [120, 182] on div "adidas-EMEA-eCom-PaidSocial-FBIG-Multiple-Prospecting_NA-TR-FBLaunch25-2507" at bounding box center [120, 185] width 161 height 15
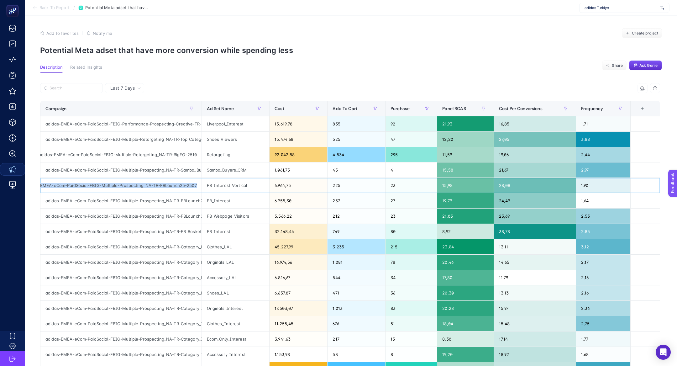
copy tr "adidas-EMEA-eCom-PaidSocial-FBIG-Multiple-Prospecting_NA-TR-FBLaunch25-2507"
click at [74, 88] on input "Search" at bounding box center [75, 88] width 50 height 5
paste input "adidas-EMEA-eCom-PaidSocial-FBIG-Multiple-Prospecting_NA-TR-FBLaunch25-2507"
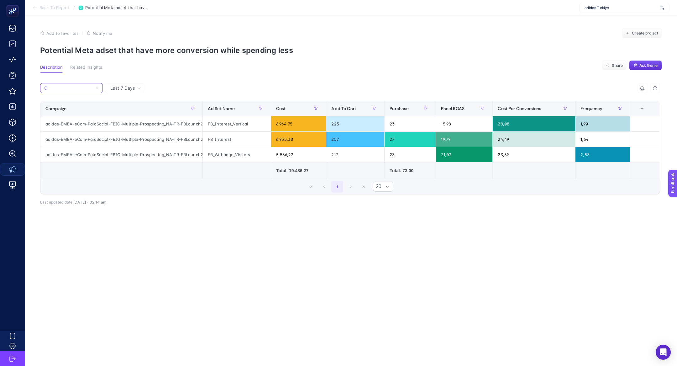
type input "adidas-EMEA-eCom-PaidSocial-FBIG-Multiple-Prospecting_NA-TR-FBLaunch25-2507"
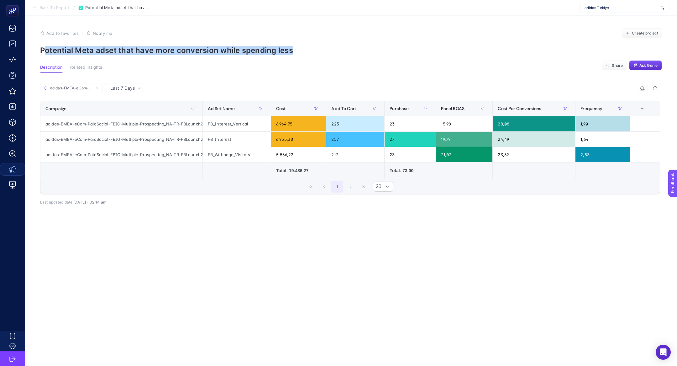
drag, startPoint x: 46, startPoint y: 52, endPoint x: 279, endPoint y: 55, distance: 233.0
click at [279, 55] on article "Add to favorites false Notify me Create project Potential Meta adset that have …" at bounding box center [351, 191] width 652 height 350
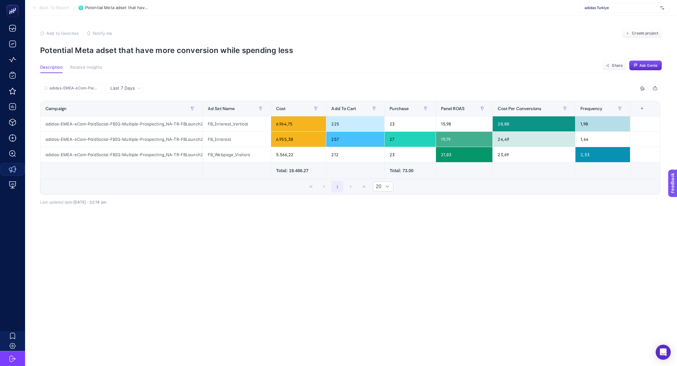
click at [279, 55] on article "Add to favorites false Notify me Create project Potential Meta adset that have …" at bounding box center [351, 191] width 652 height 350
click at [174, 124] on div "adidas-EMEA-eCom-PaidSocial-FBIG-Multiple-Prospecting_NA-TR-FBLaunch25-2507" at bounding box center [121, 123] width 162 height 15
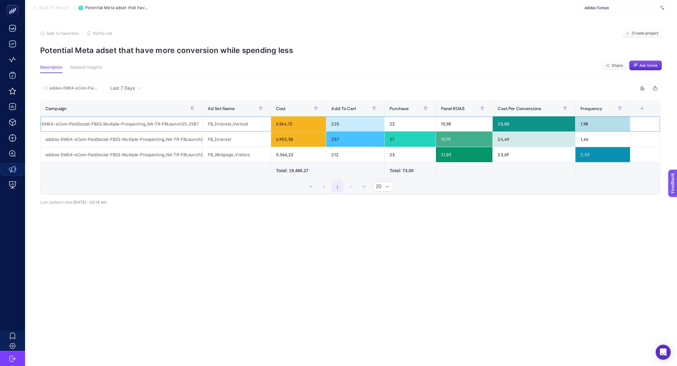
click at [174, 124] on div "adidas-EMEA-eCom-PaidSocial-FBIG-Multiple-Prospecting_NA-TR-FBLaunch25-2507" at bounding box center [121, 123] width 162 height 15
click at [189, 124] on div "adidas-EMEA-eCom-PaidSocial-FBIG-Multiple-Prospecting_NA-TR-FBLaunch25-2507" at bounding box center [121, 123] width 162 height 15
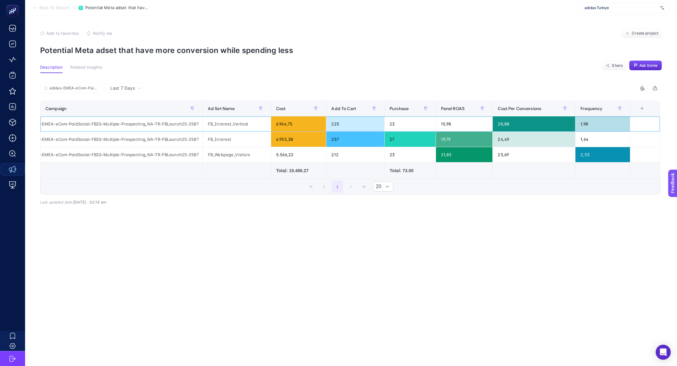
click at [165, 125] on div "adidas-EMEA-eCom-PaidSocial-FBIG-Multiple-Prospecting_NA-TR-FBLaunch25-2507" at bounding box center [121, 123] width 162 height 15
click at [162, 124] on div "adidas-EMEA-eCom-PaidSocial-FBIG-Multiple-Prospecting_NA-TR-FBLaunch25-2507" at bounding box center [121, 123] width 162 height 15
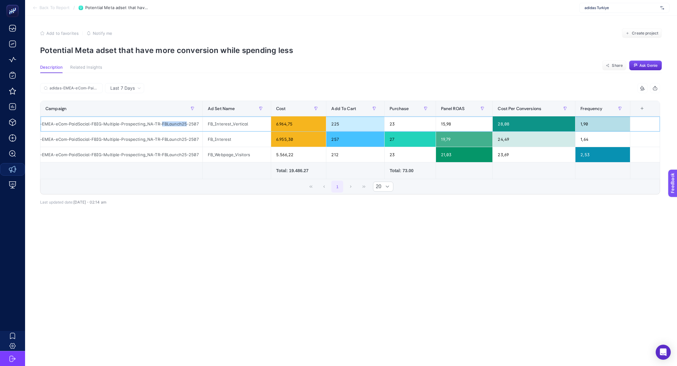
click at [162, 124] on div "adidas-EMEA-eCom-PaidSocial-FBIG-Multiple-Prospecting_NA-TR-FBLaunch25-2507" at bounding box center [121, 123] width 162 height 15
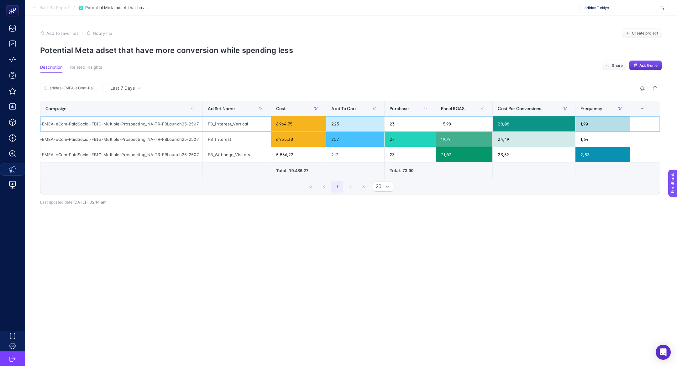
click at [162, 124] on div "adidas-EMEA-eCom-PaidSocial-FBIG-Multiple-Prospecting_NA-TR-FBLaunch25-2507" at bounding box center [121, 123] width 162 height 15
click at [180, 124] on div "adidas-EMEA-eCom-PaidSocial-FBIG-Multiple-Prospecting_NA-TR-FBLaunch25-2507" at bounding box center [121, 123] width 162 height 15
click at [197, 123] on div "adidas-EMEA-eCom-PaidSocial-FBIG-Multiple-Prospecting_NA-TR-FBLaunch25-2507" at bounding box center [121, 123] width 162 height 15
drag, startPoint x: 214, startPoint y: 154, endPoint x: 270, endPoint y: 155, distance: 56.1
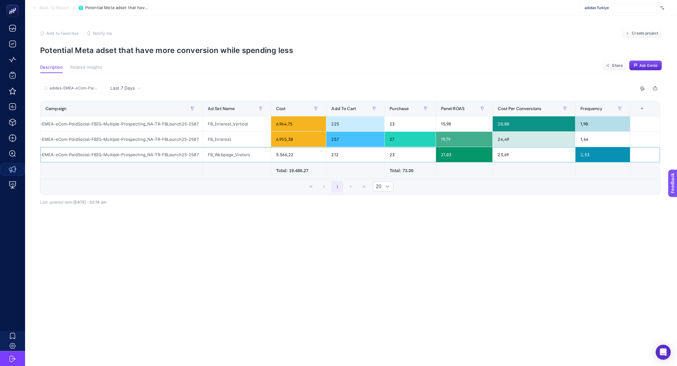
click at [271, 155] on tr "adidas-EMEA-eCom-PaidSocial-FBIG-Multiple-Prospecting_NA-TR-FBLaunch25-2507 FB_…" at bounding box center [350, 154] width 620 height 15
click at [593, 154] on div "2,53" at bounding box center [603, 154] width 55 height 15
click at [93, 87] on input "adidas-EMEA-eCom-PaidSocial-FBIG-Multiple-Prospecting_NA-TR-FBLaunch25-2507" at bounding box center [75, 88] width 50 height 5
click at [99, 87] on label "adidas-EMEA-eCom-PaidSocial-FBIG-Multiple-Prospecting_NA-TR-FBLaunch25-2507" at bounding box center [71, 88] width 63 height 10
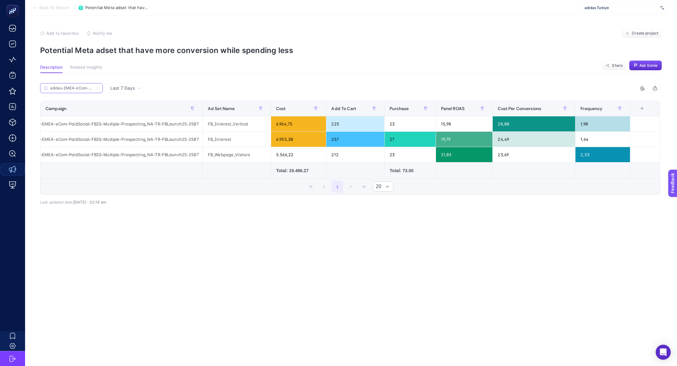
click at [93, 87] on input "adidas-EMEA-eCom-PaidSocial-FBIG-Multiple-Prospecting_NA-TR-FBLaunch25-2507" at bounding box center [71, 88] width 43 height 5
click at [99, 87] on label "adidas-EMEA-eCom-PaidSocial-FBIG-Multiple-Prospecting_NA-TR-FBLaunch25-2507" at bounding box center [71, 88] width 63 height 10
click at [93, 87] on input "adidas-EMEA-eCom-PaidSocial-FBIG-Multiple-Prospecting_NA-TR-FBLaunch25-2507" at bounding box center [71, 88] width 43 height 5
click at [98, 87] on icon at bounding box center [97, 88] width 4 height 4
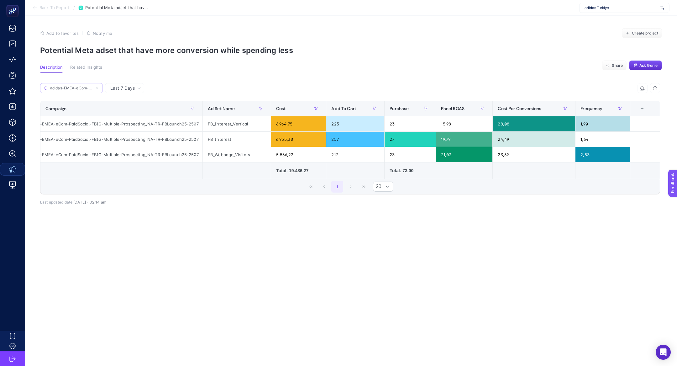
click at [93, 87] on input "adidas-EMEA-eCom-PaidSocial-FBIG-Multiple-Prospecting_NA-TR-FBLaunch25-2507" at bounding box center [71, 88] width 43 height 5
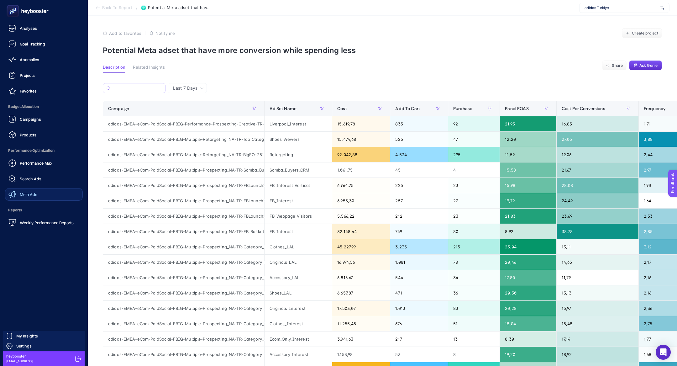
click at [37, 195] on span "Meta Ads" at bounding box center [29, 194] width 18 height 5
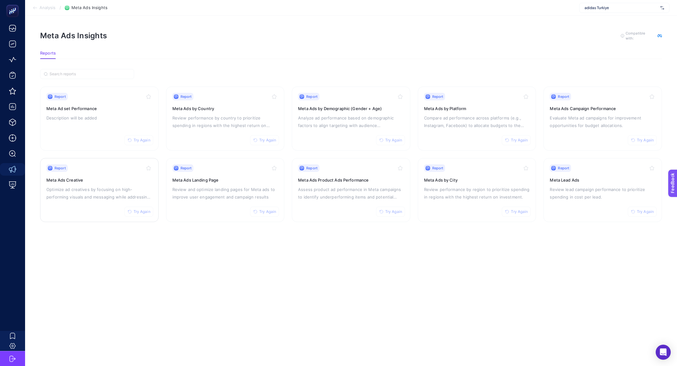
click at [102, 193] on p "Optimize ad creatives by focusing on high-performing visuals and messaging whil…" at bounding box center [99, 193] width 106 height 15
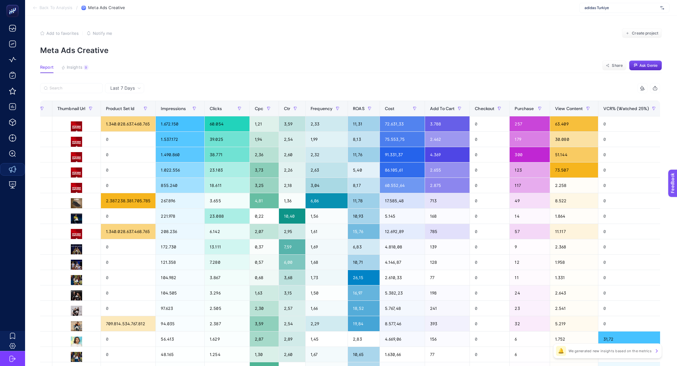
scroll to position [0, 324]
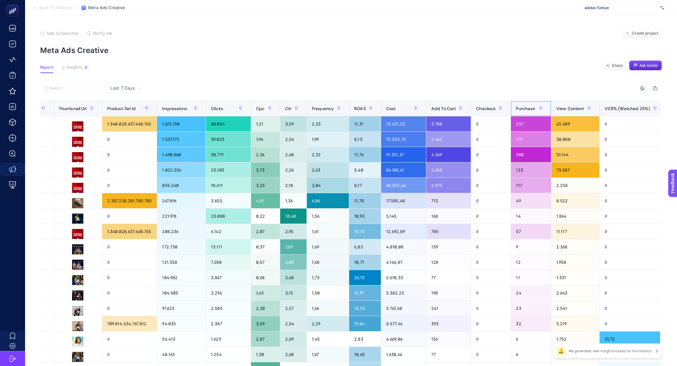
click at [529, 110] on span "Purchase" at bounding box center [525, 108] width 19 height 5
click at [529, 110] on div "Purchase" at bounding box center [531, 108] width 30 height 10
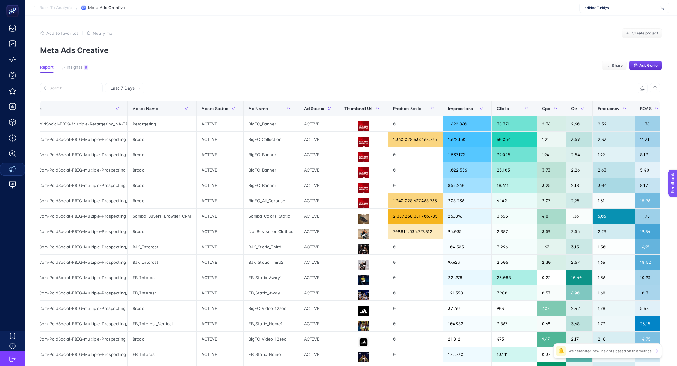
scroll to position [0, 42]
click at [363, 123] on icon at bounding box center [364, 127] width 8 height 8
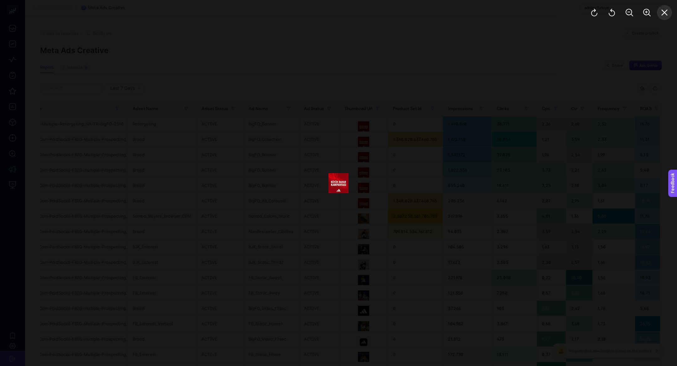
click at [662, 14] on icon "Close" at bounding box center [665, 13] width 8 height 8
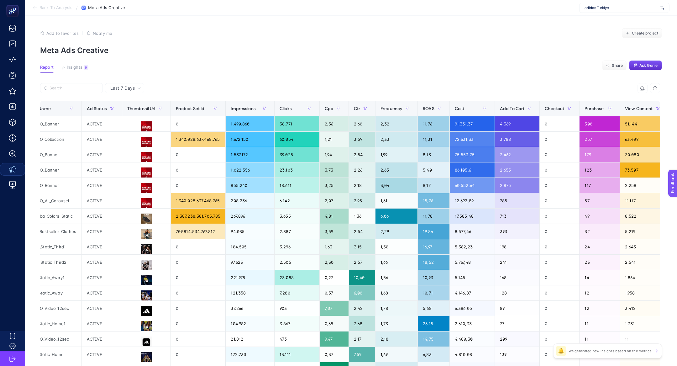
scroll to position [0, 282]
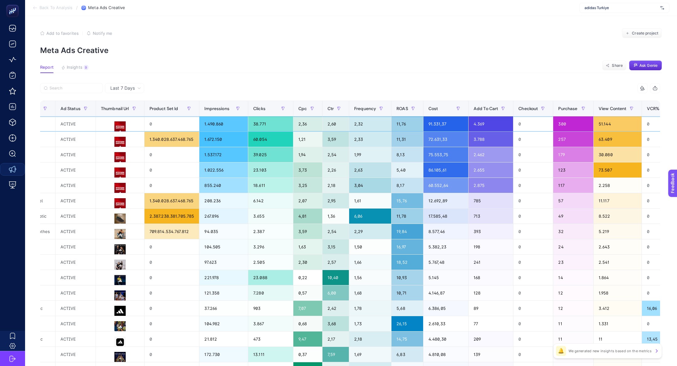
click at [488, 127] on div "4.369" at bounding box center [491, 123] width 45 height 15
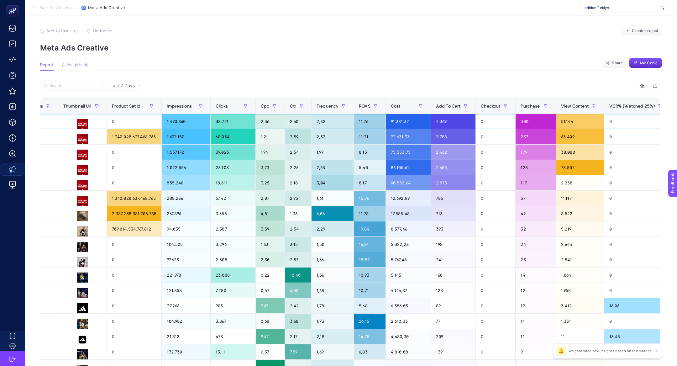
scroll to position [4, 0]
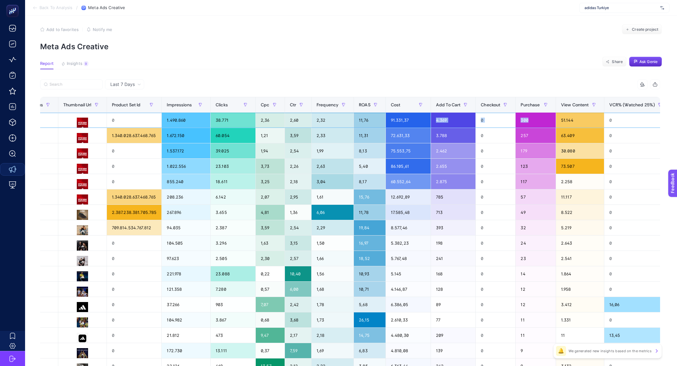
drag, startPoint x: 533, startPoint y: 117, endPoint x: 437, endPoint y: 119, distance: 96.0
click at [437, 119] on tr "adidas-EMEA-eCom-PaidSocial-FBIG-Multiple-Retargeting_NA-TR-BigFO-2510 Retarget…" at bounding box center [225, 120] width 1009 height 15
click at [444, 122] on div "4.369" at bounding box center [453, 120] width 45 height 15
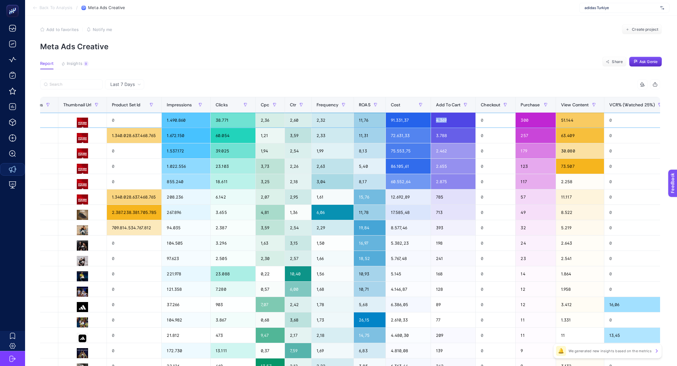
click at [444, 122] on div "4.369" at bounding box center [453, 120] width 45 height 15
click at [348, 135] on div "2,33" at bounding box center [333, 135] width 42 height 15
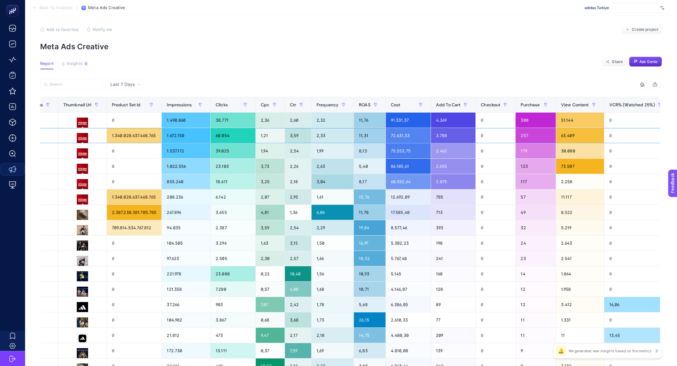
click at [456, 136] on div "3.788" at bounding box center [453, 135] width 45 height 15
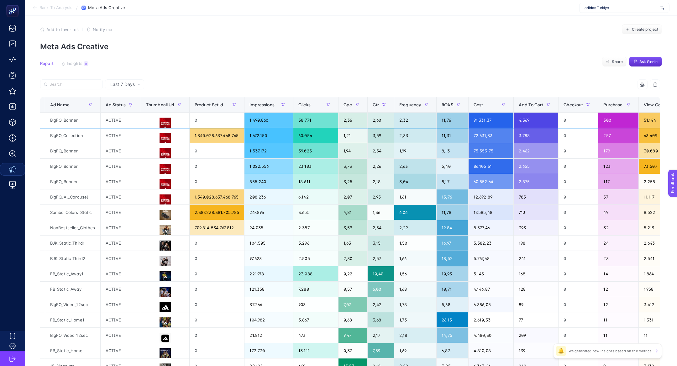
scroll to position [0, 234]
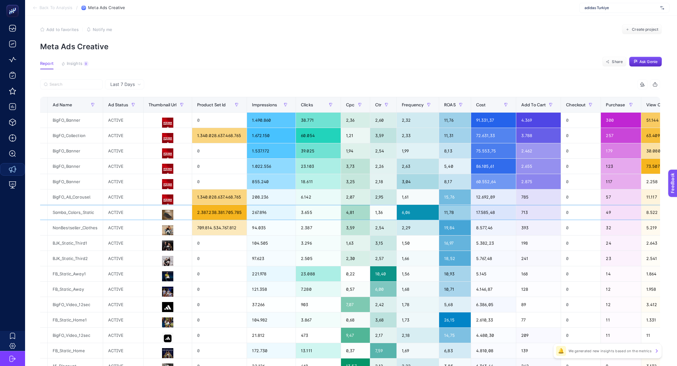
click at [77, 211] on div "Samba_Colors_Static" at bounding box center [75, 212] width 55 height 15
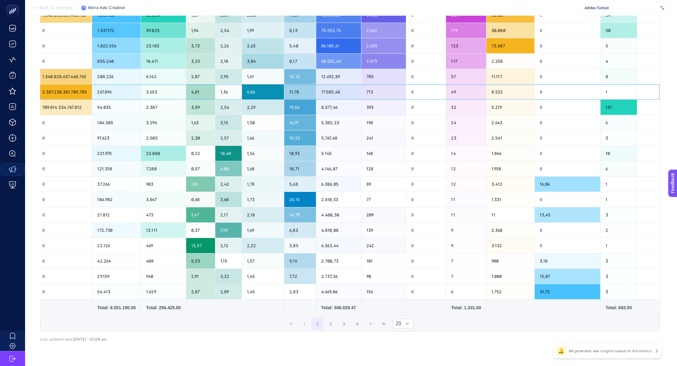
scroll to position [123, 0]
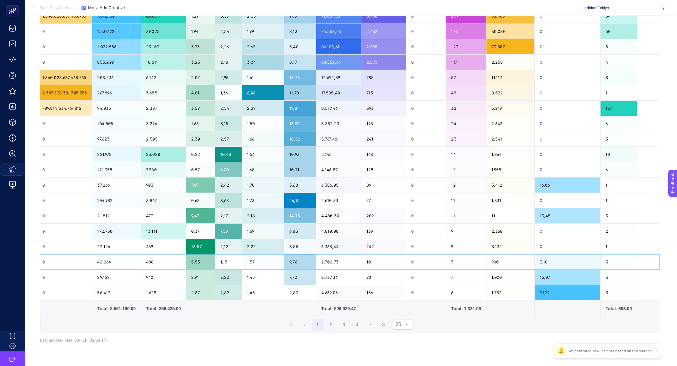
click at [349, 265] on div "2.700,73" at bounding box center [338, 261] width 45 height 15
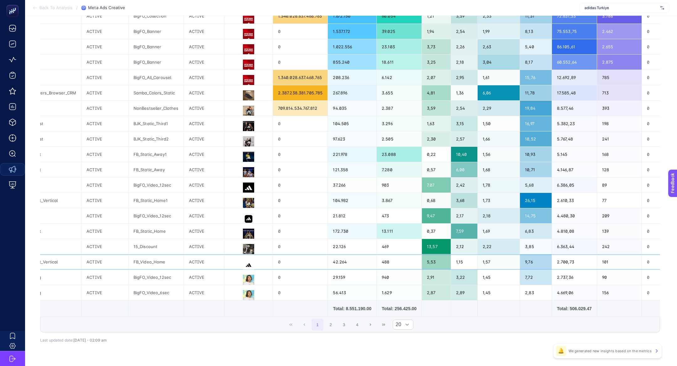
scroll to position [0, 25]
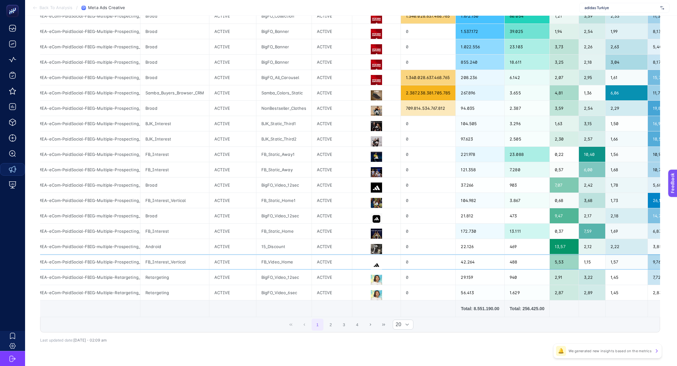
click at [270, 261] on div "FB_Video_Home" at bounding box center [283, 261] width 55 height 15
click at [266, 261] on div "FB_Video_Home" at bounding box center [283, 261] width 55 height 15
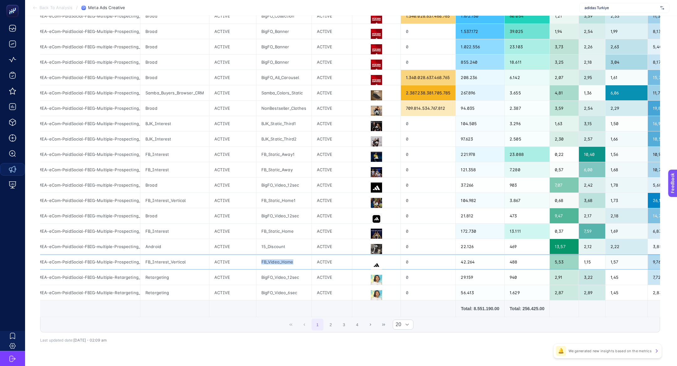
click at [266, 261] on div "FB_Video_Home" at bounding box center [283, 261] width 55 height 15
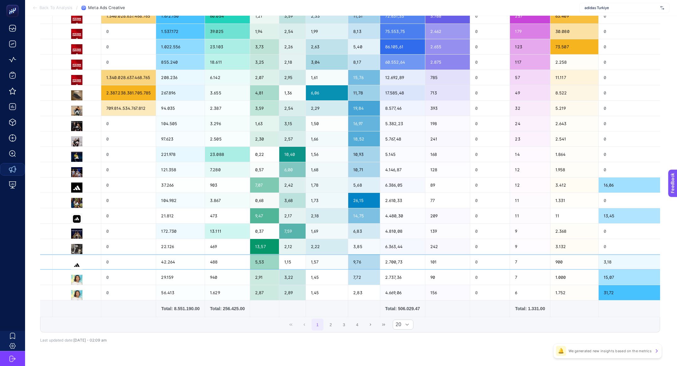
scroll to position [0, 349]
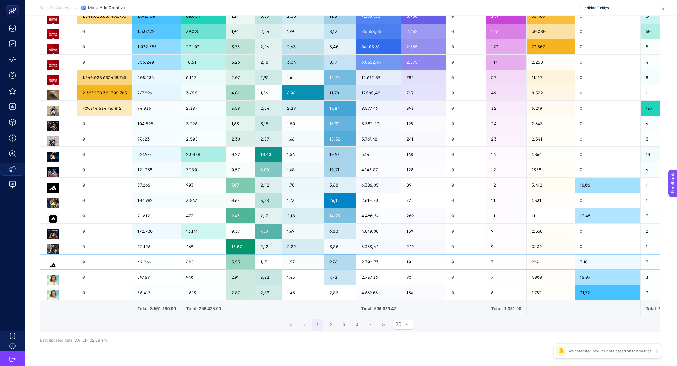
click at [592, 260] on div "3,18" at bounding box center [608, 261] width 66 height 15
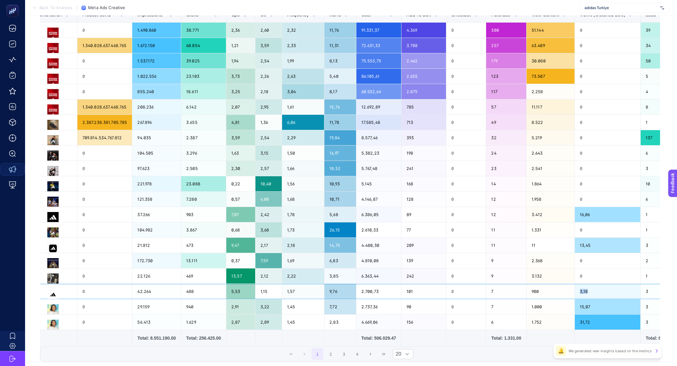
scroll to position [95, 0]
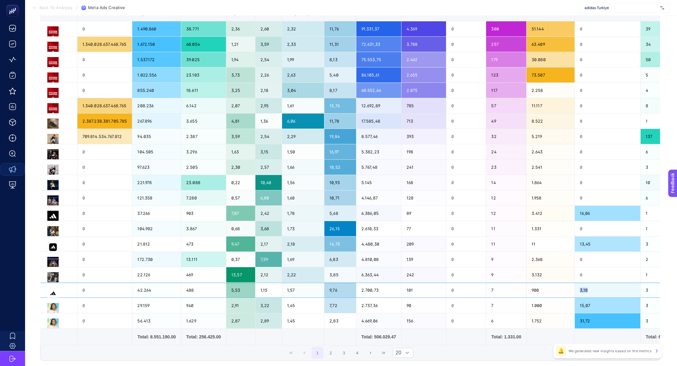
click at [589, 289] on div "3,18" at bounding box center [608, 290] width 66 height 15
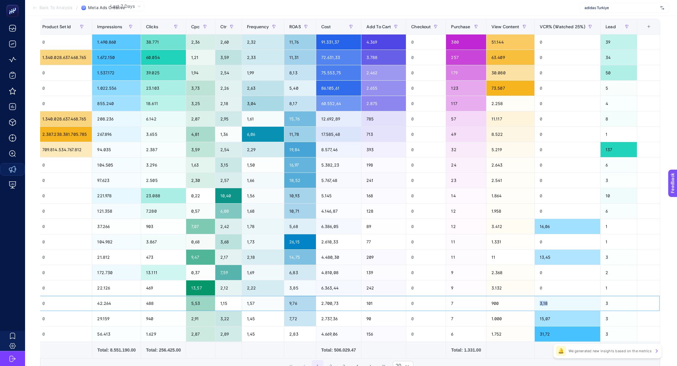
scroll to position [97, 0]
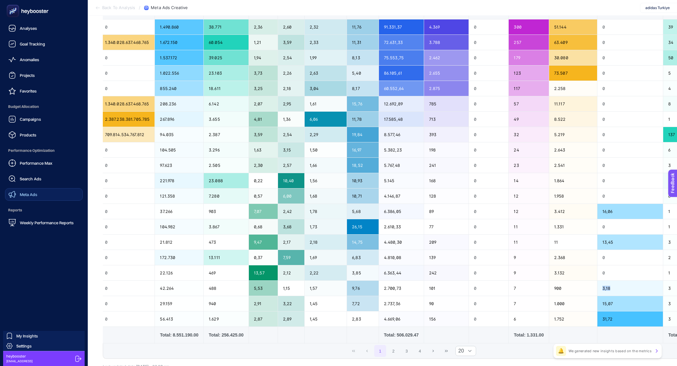
click at [34, 193] on span "Meta Ads" at bounding box center [29, 194] width 18 height 5
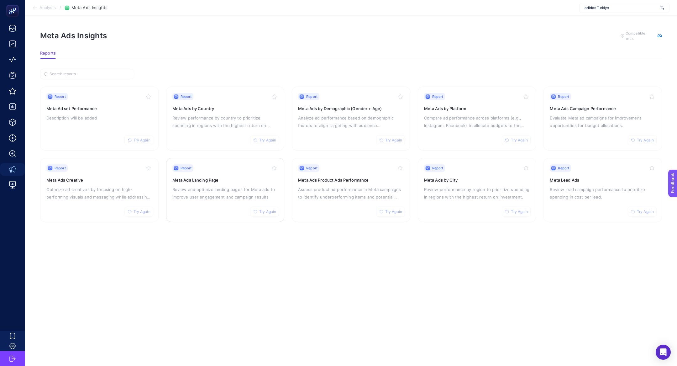
click at [194, 182] on div "Report Try Again Meta Ads Landing Page Review and optimize landing pages for Me…" at bounding box center [225, 189] width 106 height 51
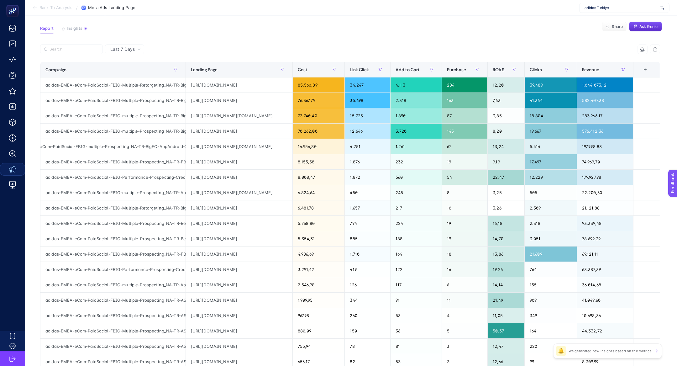
scroll to position [0, 36]
click at [264, 140] on div "[URL][DOMAIN_NAME][DOMAIN_NAME]" at bounding box center [239, 146] width 107 height 15
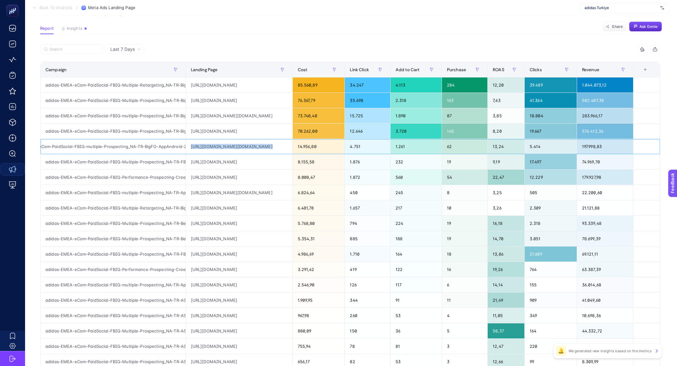
click at [264, 140] on div "[URL][DOMAIN_NAME][DOMAIN_NAME]" at bounding box center [239, 146] width 107 height 15
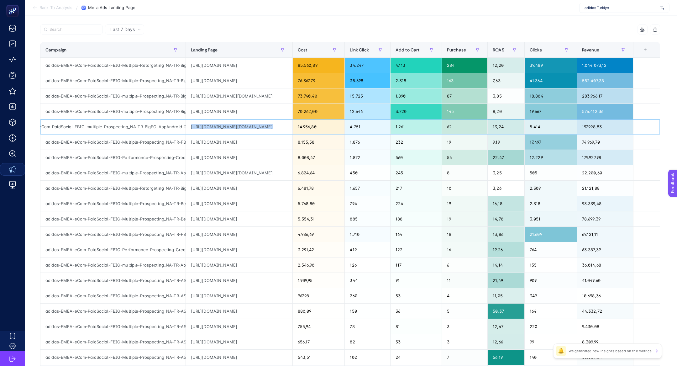
scroll to position [59, 0]
